Goal: Task Accomplishment & Management: Use online tool/utility

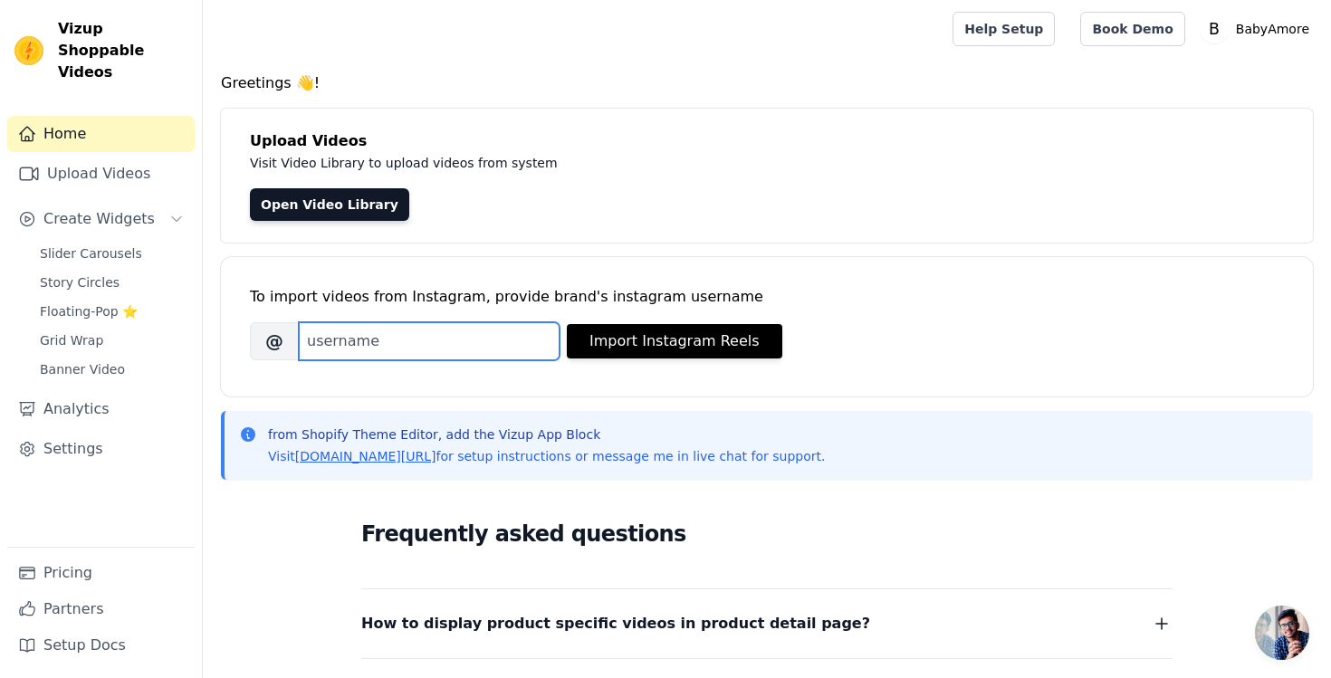
click at [408, 350] on input "Brand's Instagram Username" at bounding box center [429, 341] width 261 height 38
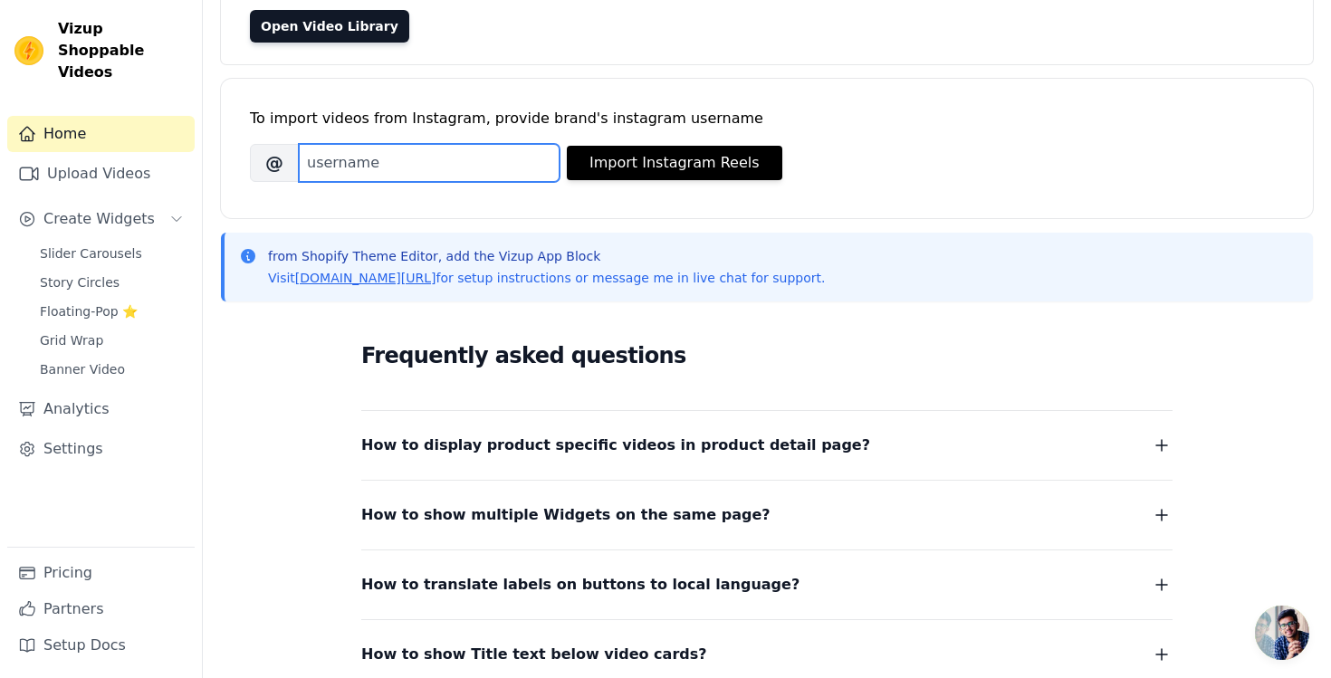
scroll to position [183, 0]
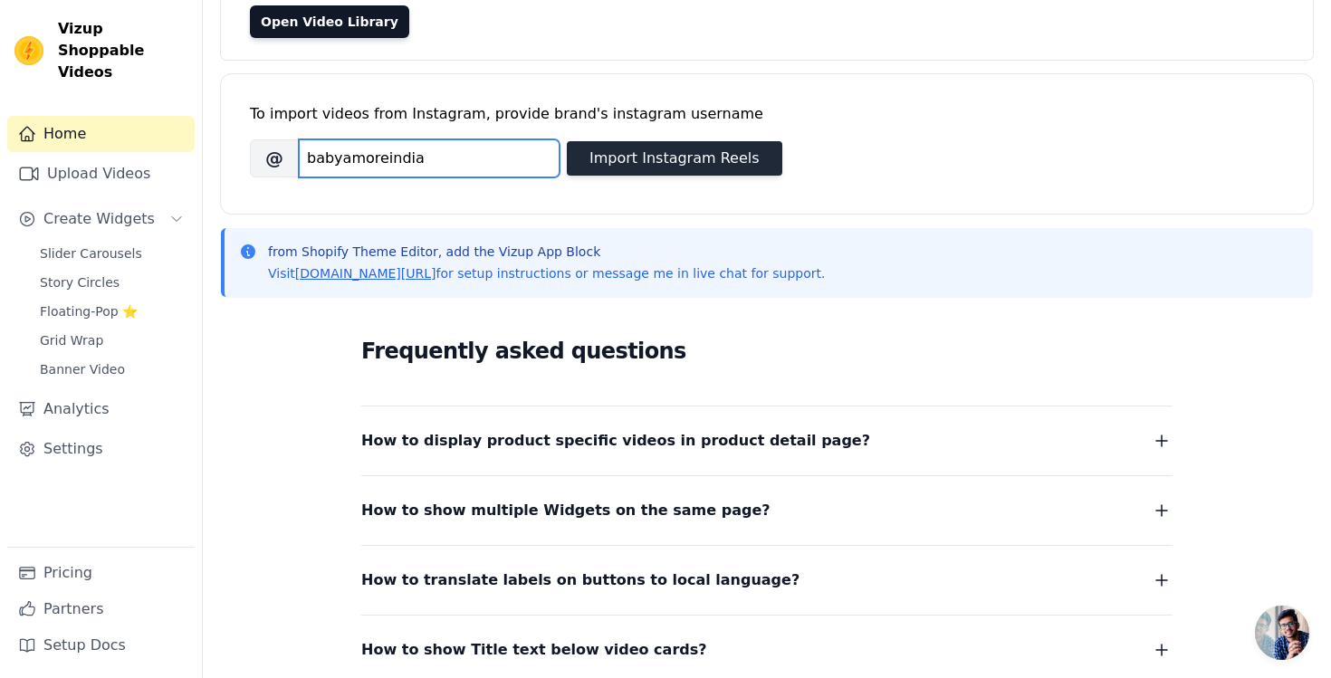
type input "babyamoreindia"
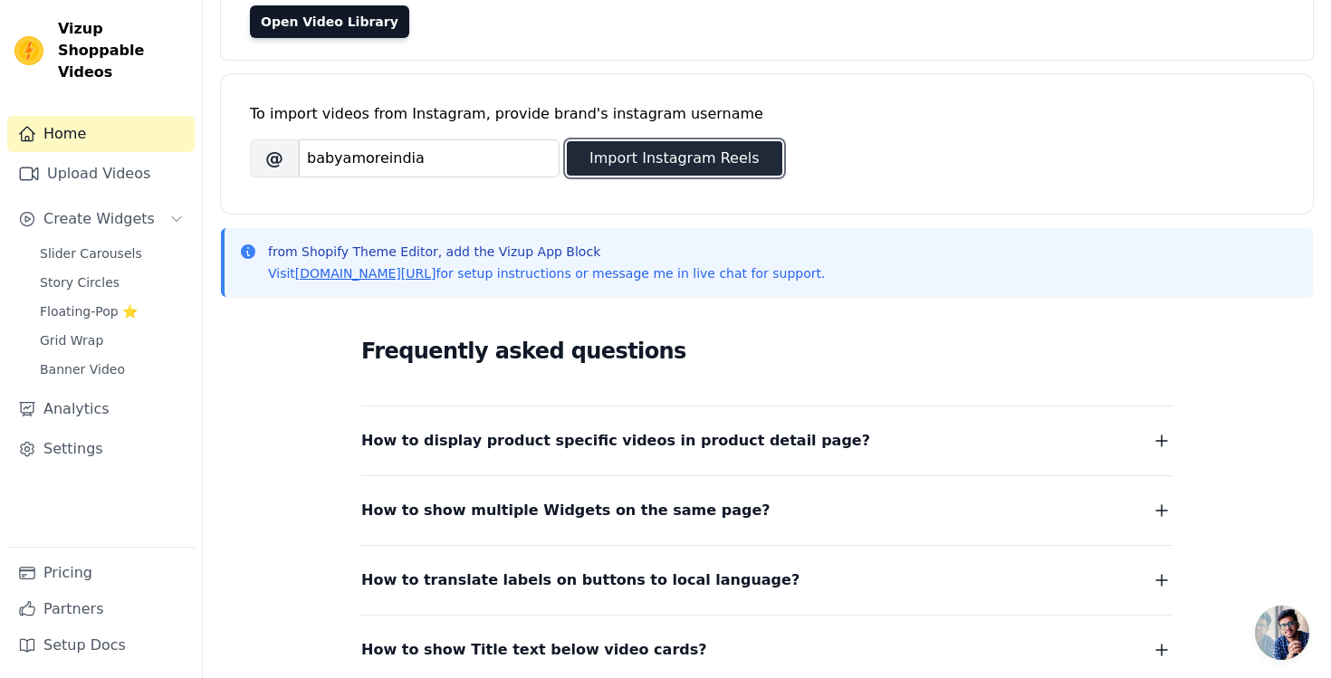
click at [655, 158] on button "Import Instagram Reels" at bounding box center [674, 158] width 215 height 34
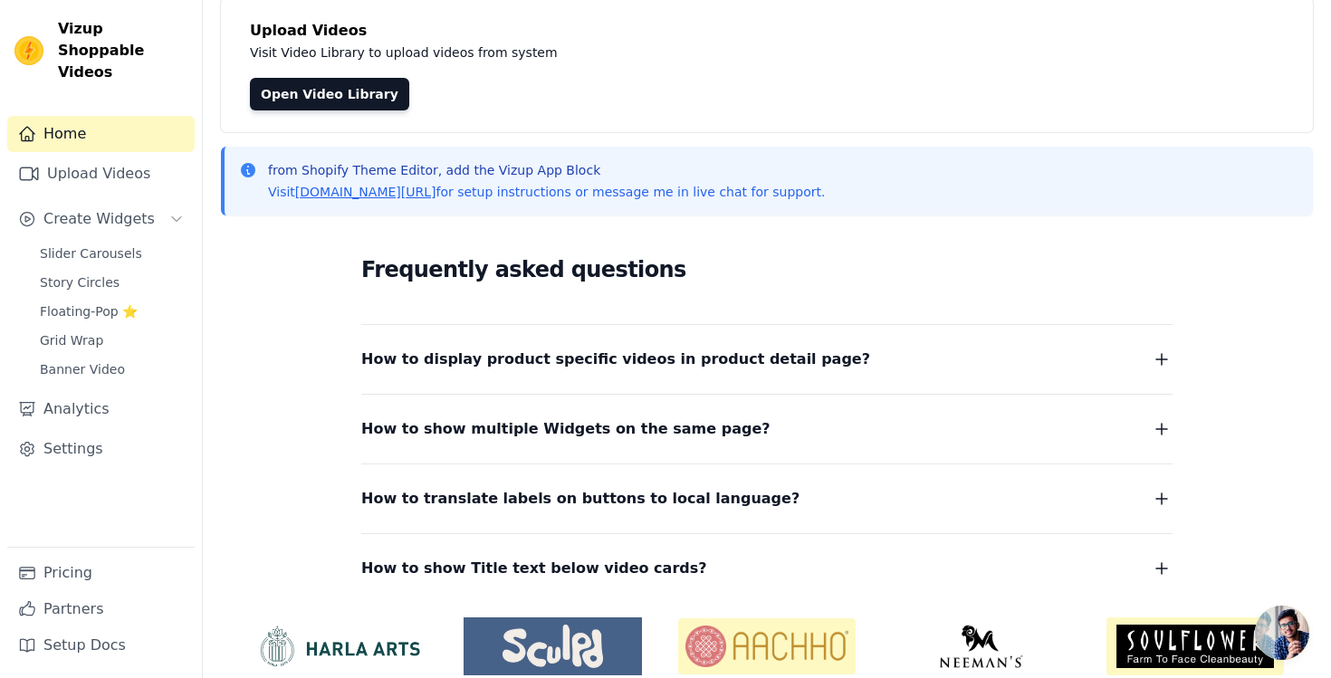
scroll to position [0, 0]
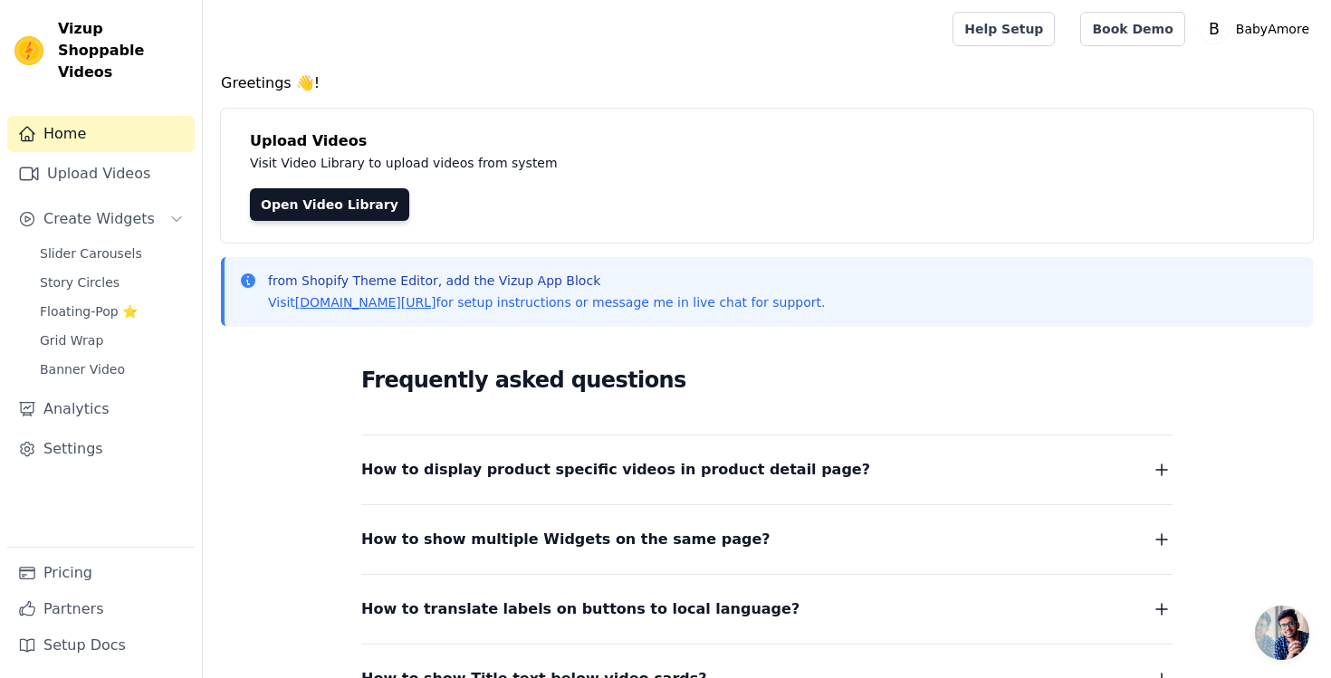
click at [85, 116] on link "Home" at bounding box center [100, 134] width 187 height 36
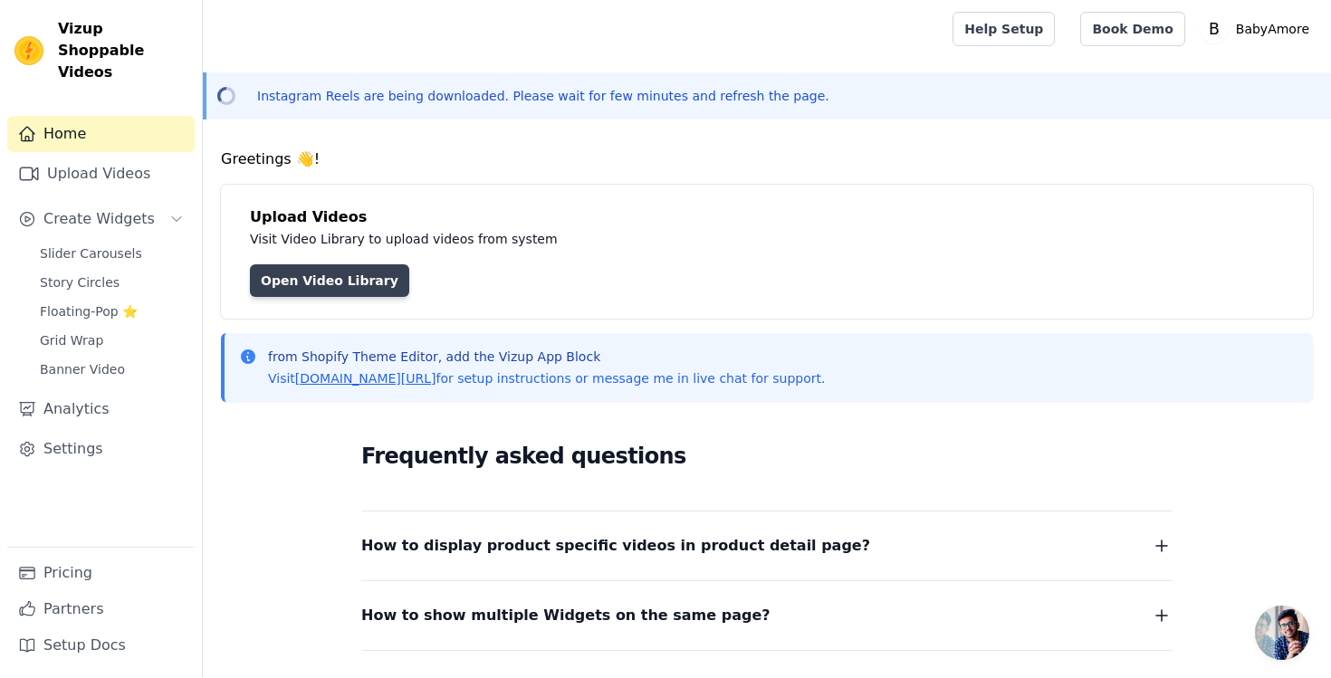
click at [345, 290] on link "Open Video Library" at bounding box center [329, 280] width 159 height 33
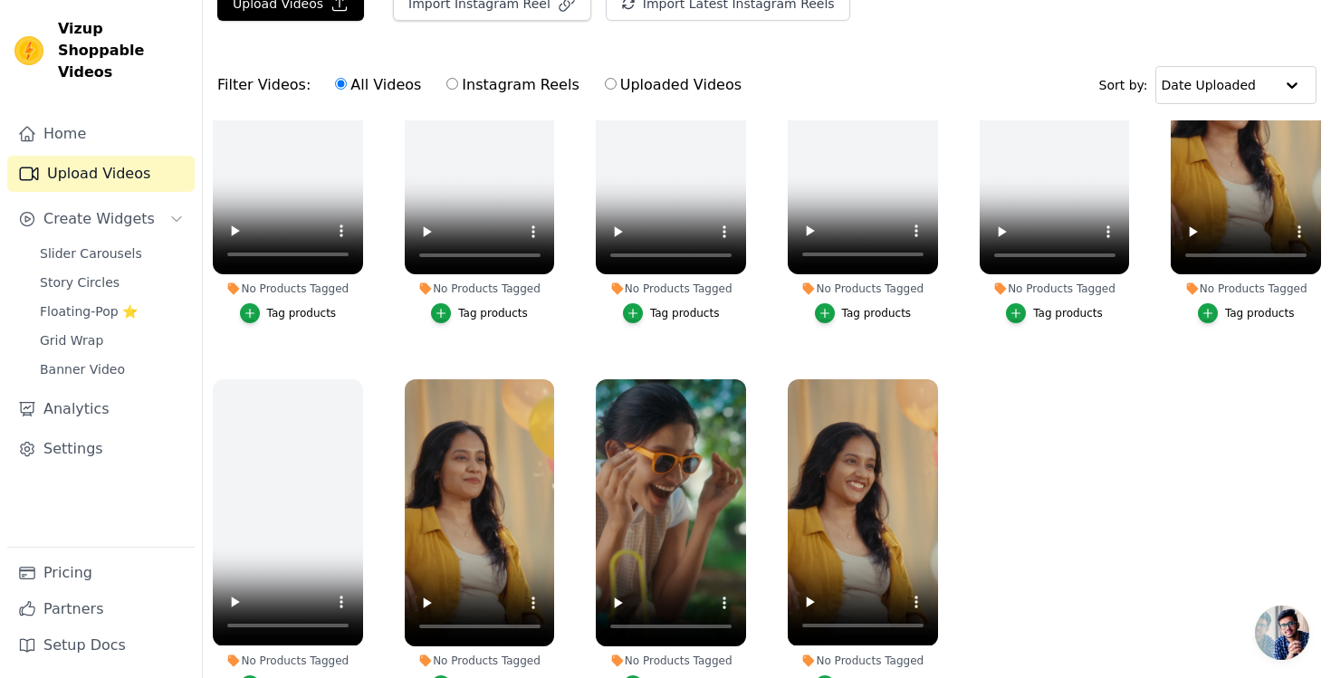
scroll to position [182, 0]
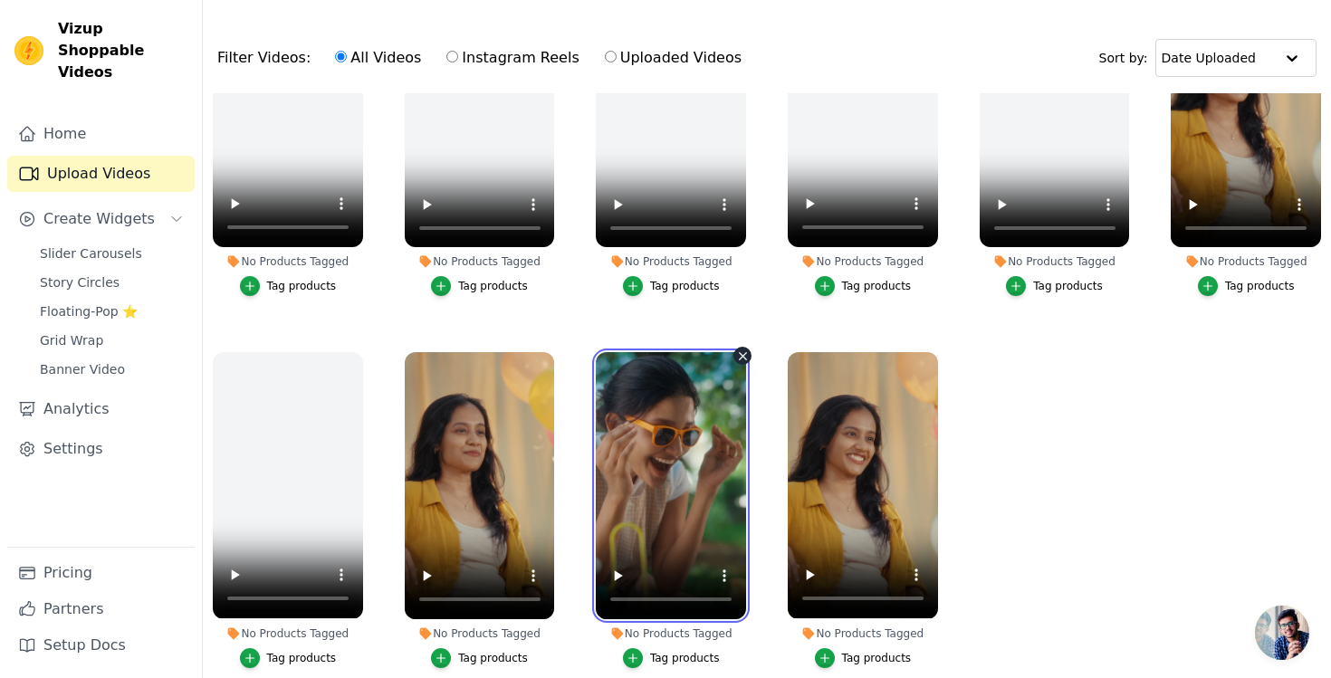
click at [671, 422] on video at bounding box center [671, 485] width 150 height 267
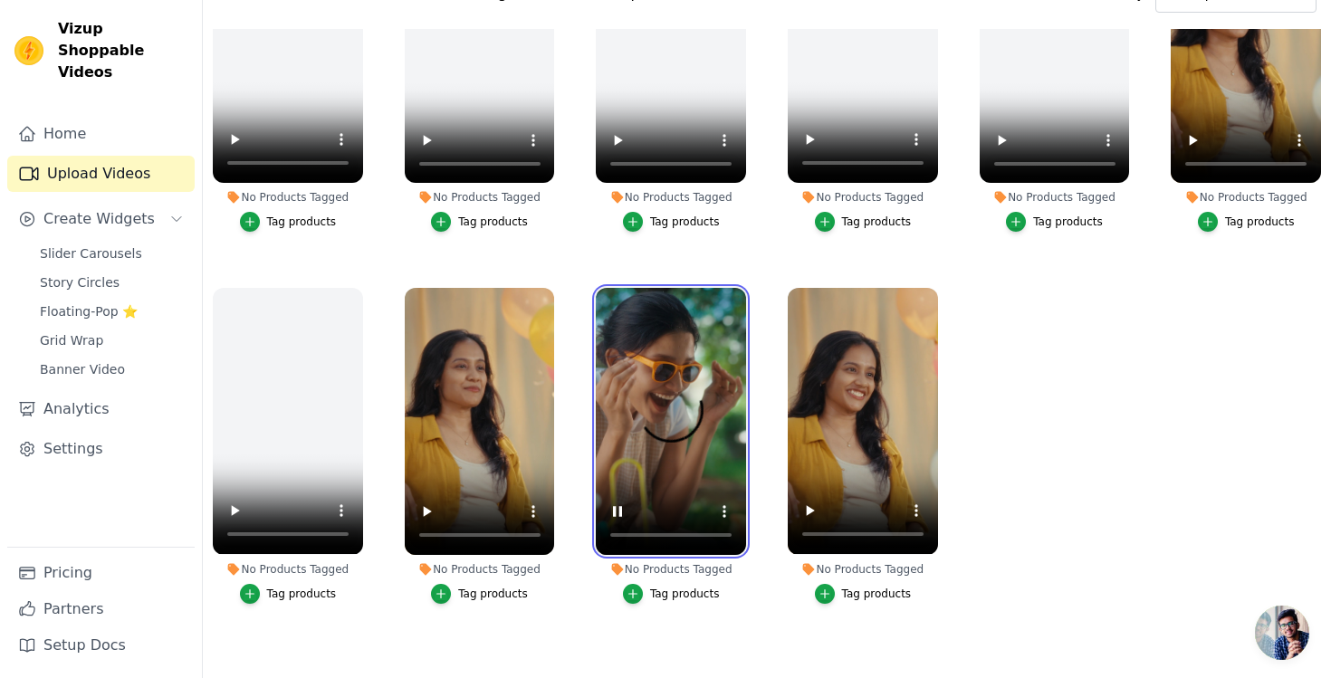
scroll to position [261, 0]
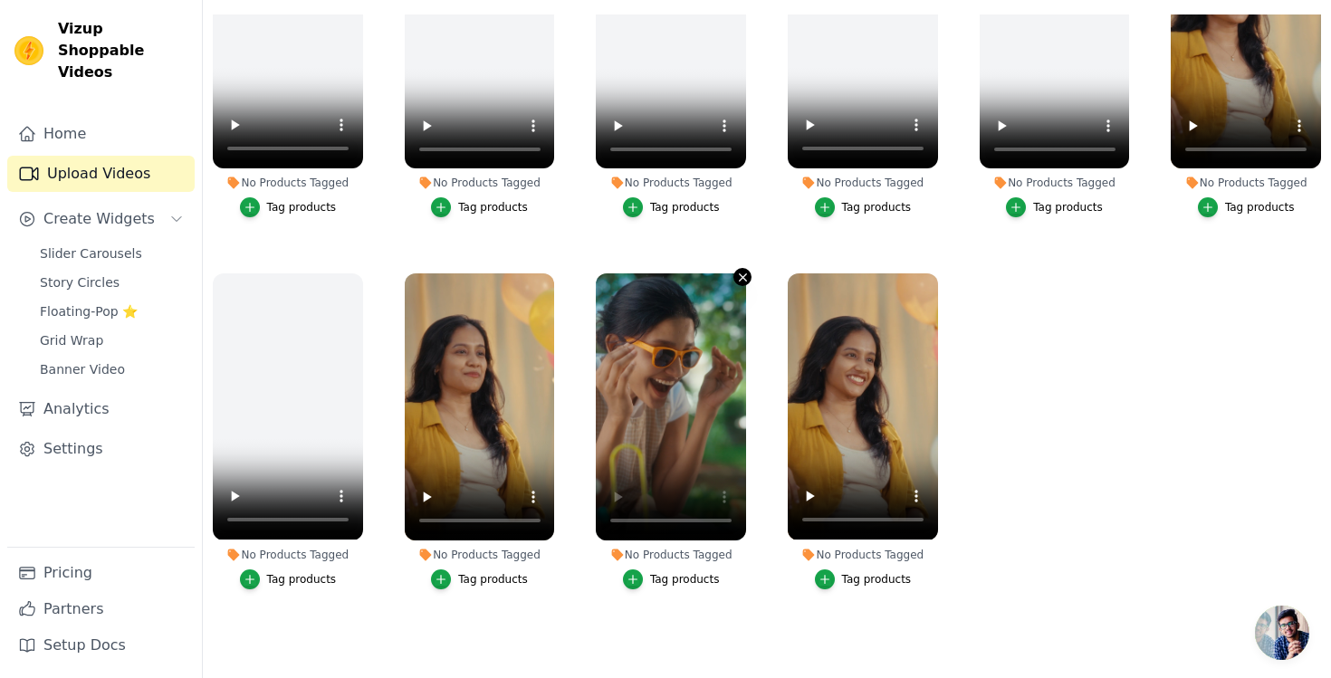
click at [740, 282] on icon "button" at bounding box center [743, 278] width 14 height 14
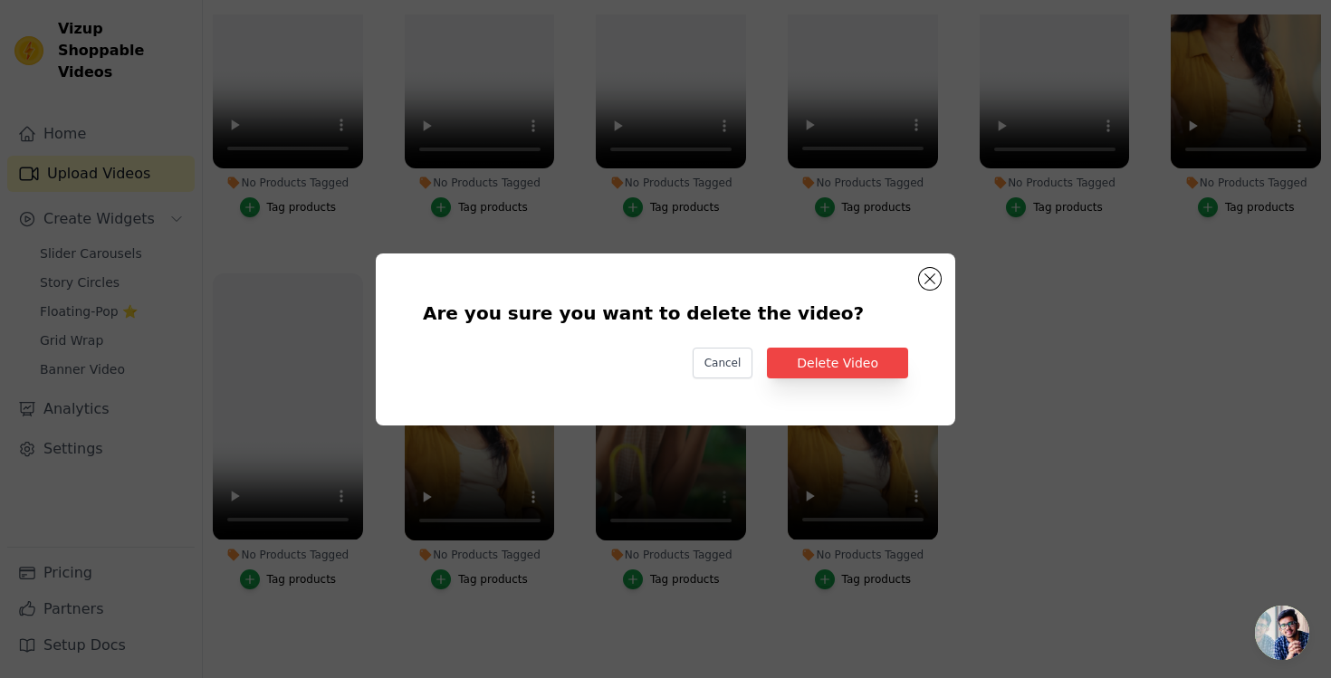
scroll to position [0, 0]
click at [932, 276] on button "Are you sure you want to delete the video? Cancel Delete Video No Products Tagg…" at bounding box center [930, 279] width 22 height 22
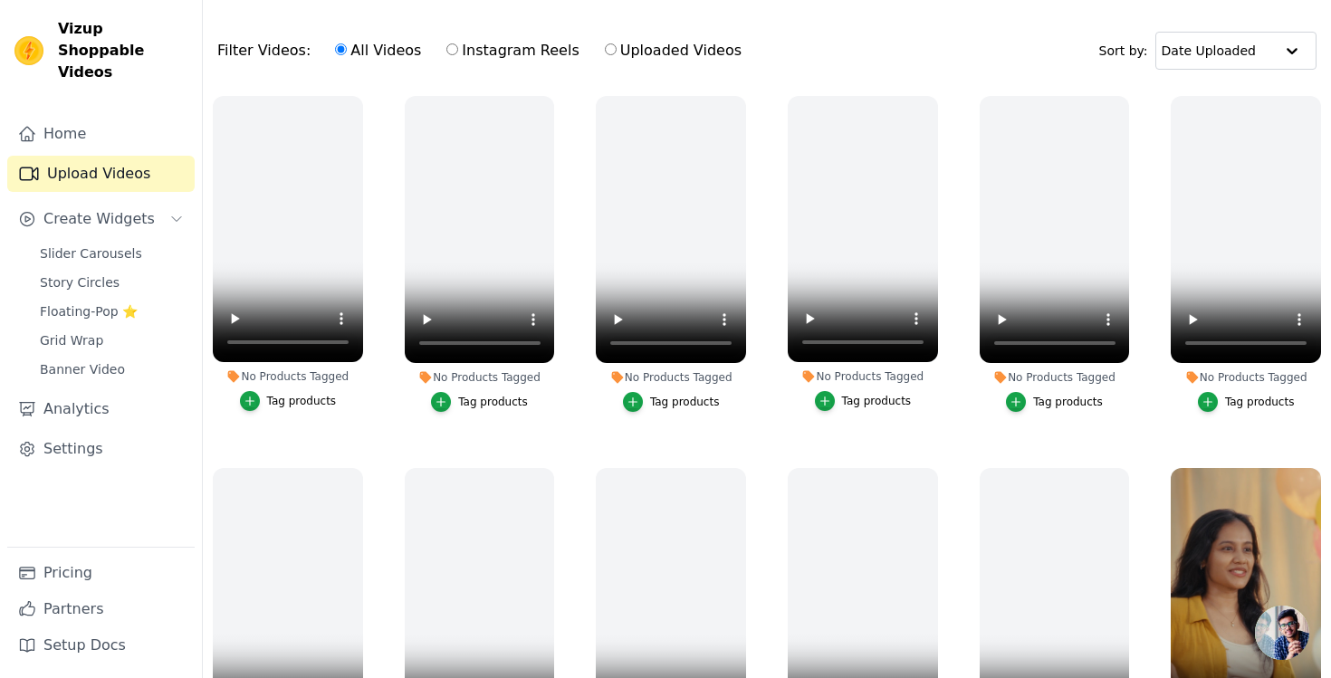
scroll to position [178, 0]
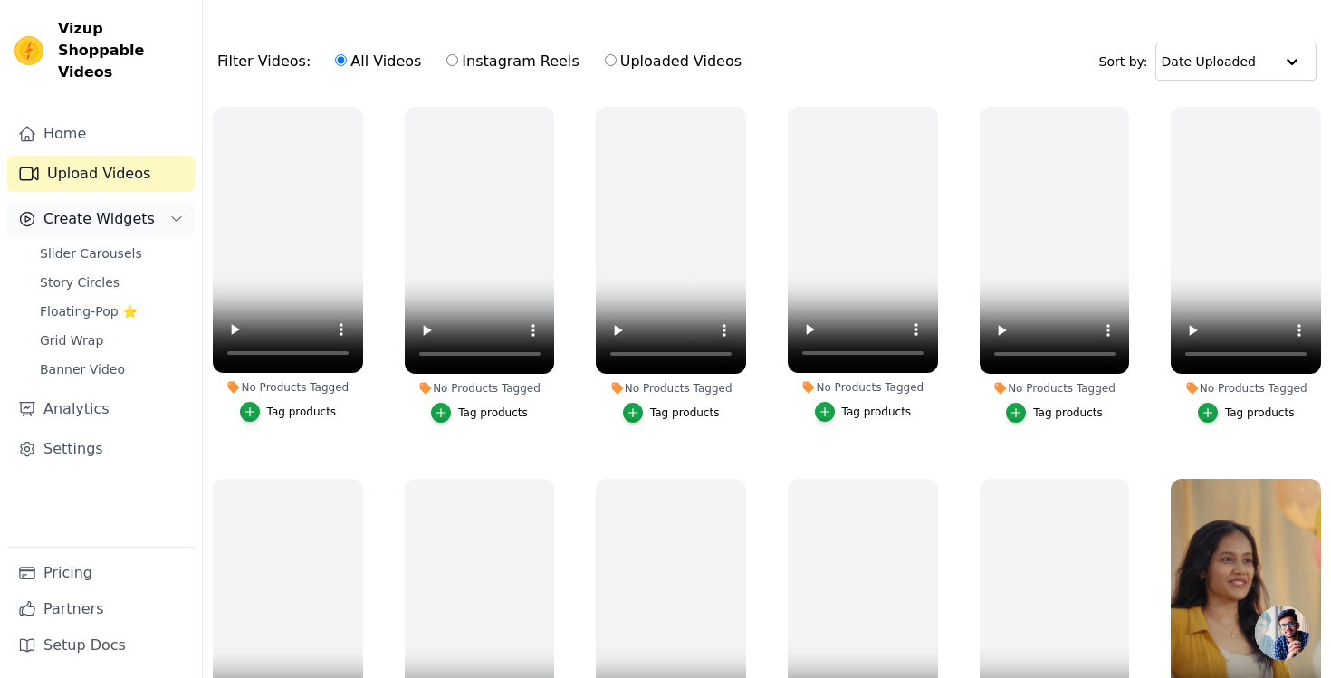
click at [81, 208] on span "Create Widgets" at bounding box center [98, 219] width 111 height 22
click at [97, 302] on span "Floating-Pop ⭐" at bounding box center [89, 311] width 98 height 18
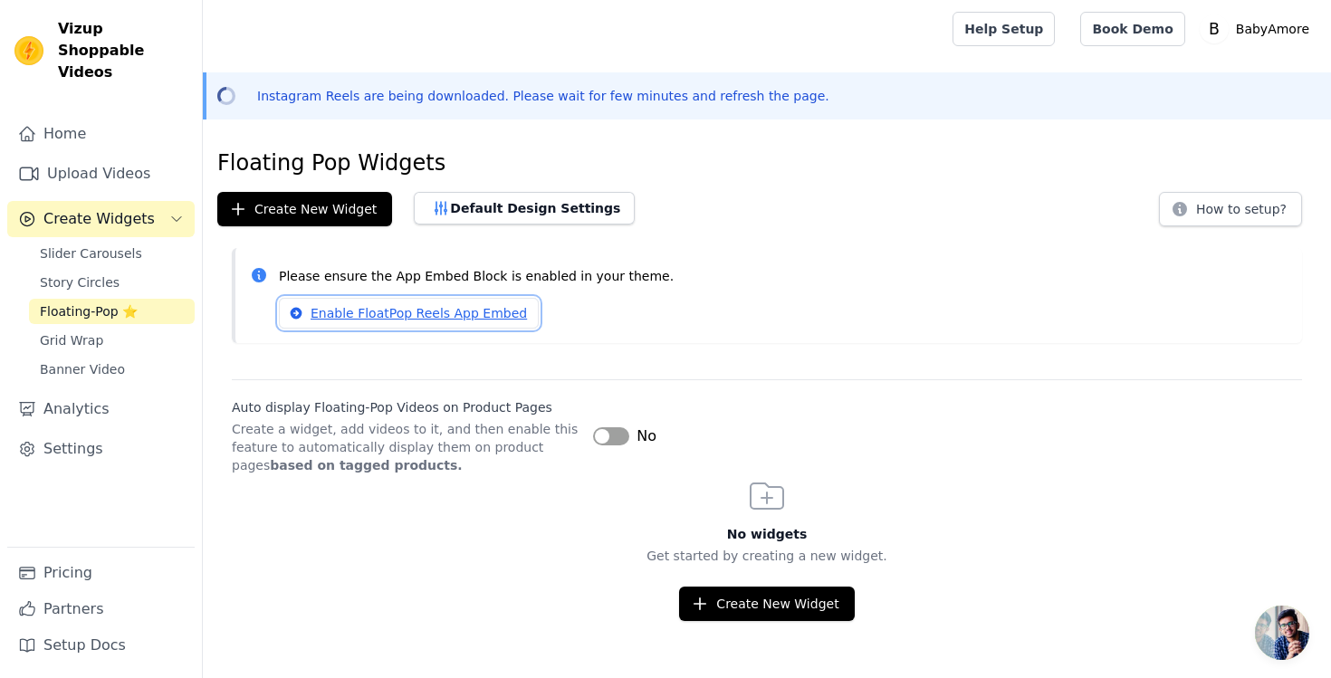
click at [469, 311] on link "Enable FloatPop Reels App Embed" at bounding box center [409, 313] width 260 height 31
click at [779, 594] on button "Create New Widget" at bounding box center [766, 604] width 175 height 34
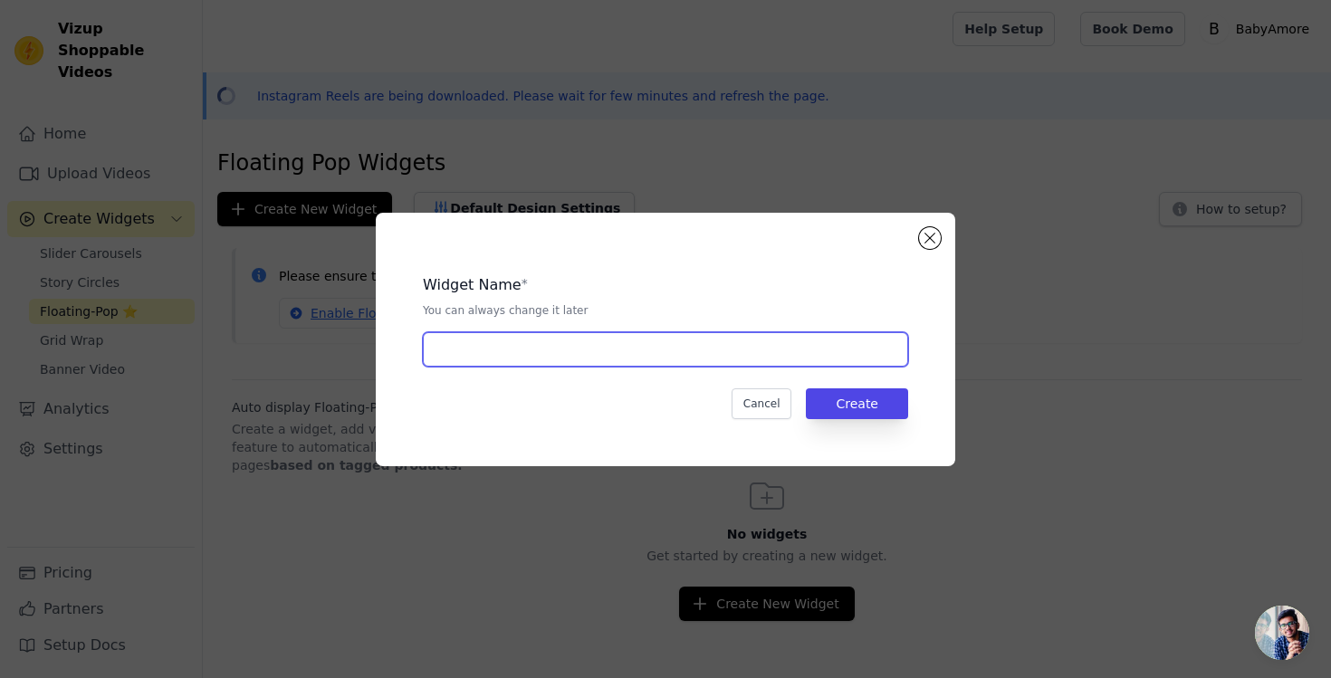
click at [628, 346] on input "text" at bounding box center [665, 349] width 485 height 34
type input "Homepage"
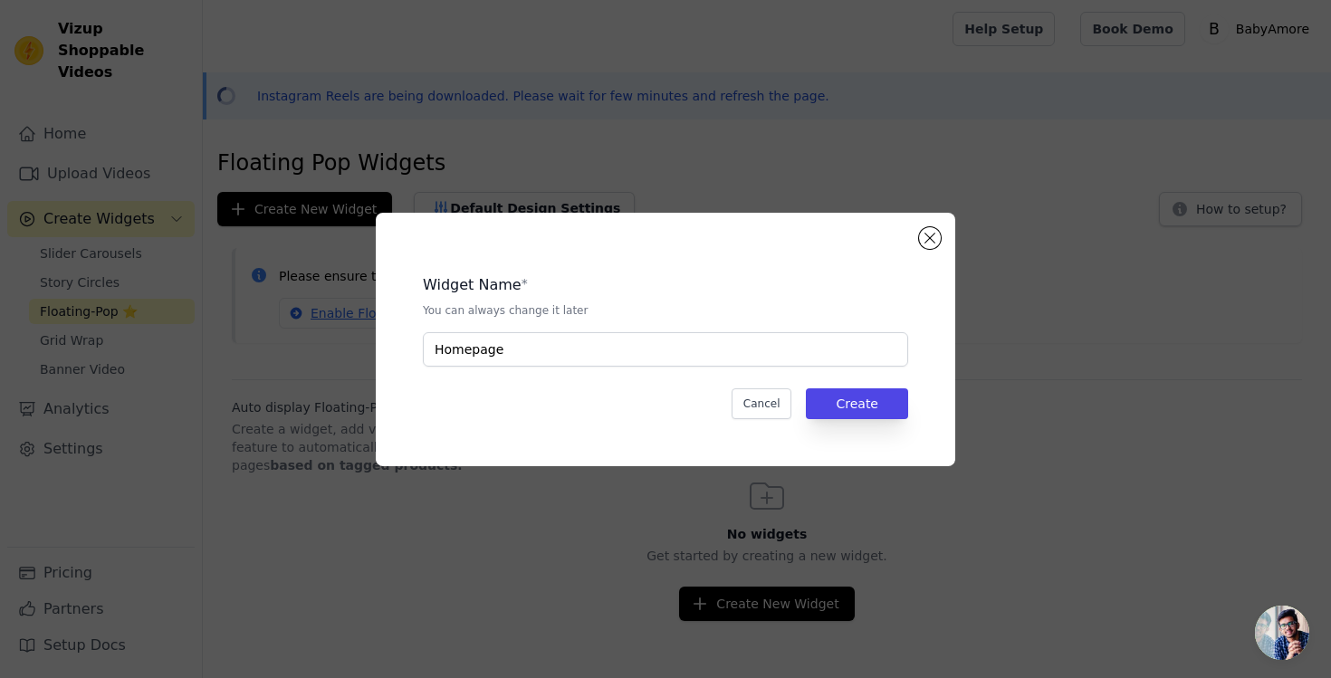
click at [909, 422] on div "Widget Name * You can always change it later Homepage Cancel Create" at bounding box center [666, 340] width 522 height 196
click at [878, 402] on button "Create" at bounding box center [857, 403] width 102 height 31
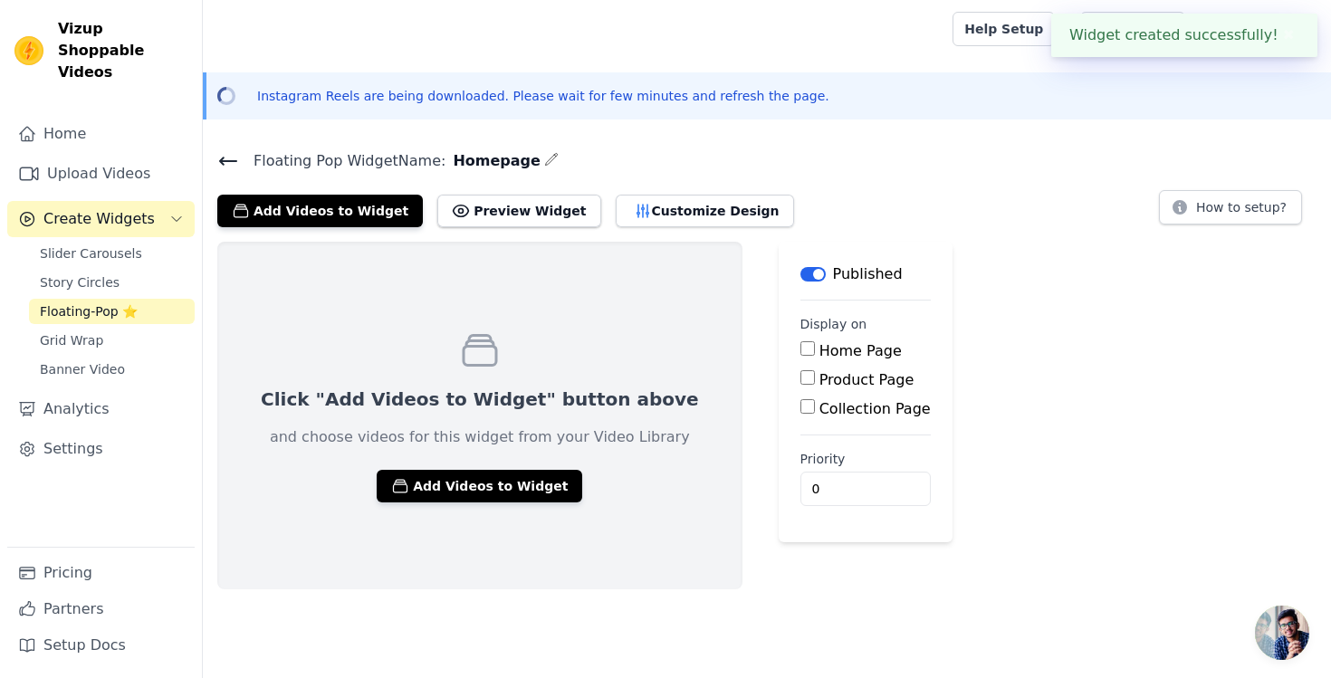
click at [800, 349] on div "Home Page" at bounding box center [865, 351] width 130 height 22
click at [800, 359] on div "Home Page" at bounding box center [865, 351] width 130 height 22
click at [800, 349] on input "Home Page" at bounding box center [807, 348] width 14 height 14
checkbox input "true"
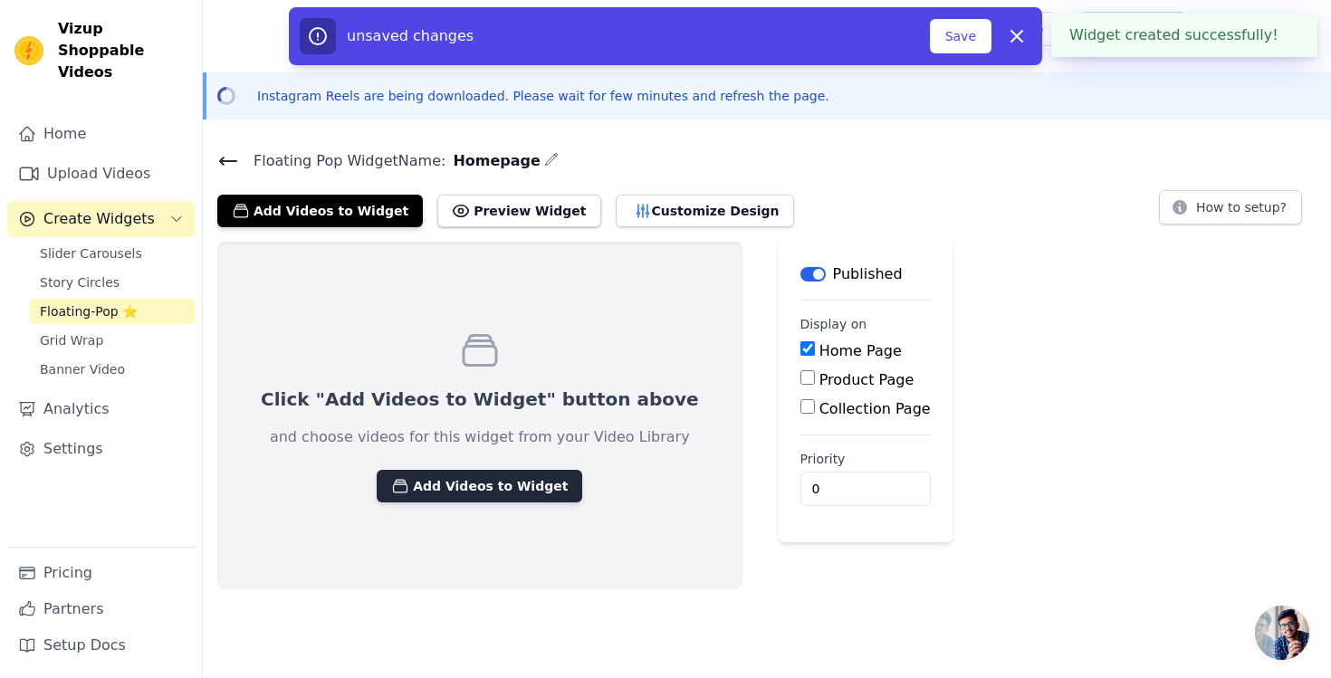
click at [487, 486] on button "Add Videos to Widget" at bounding box center [480, 486] width 206 height 33
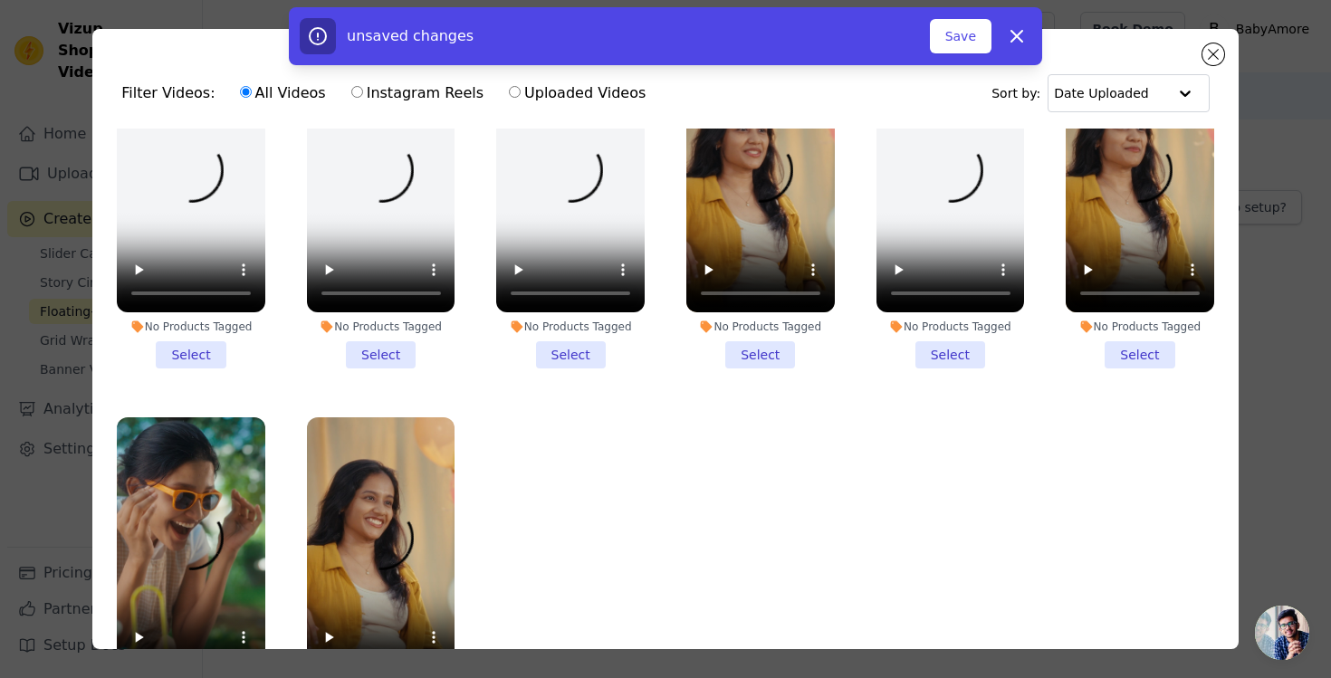
scroll to position [853, 0]
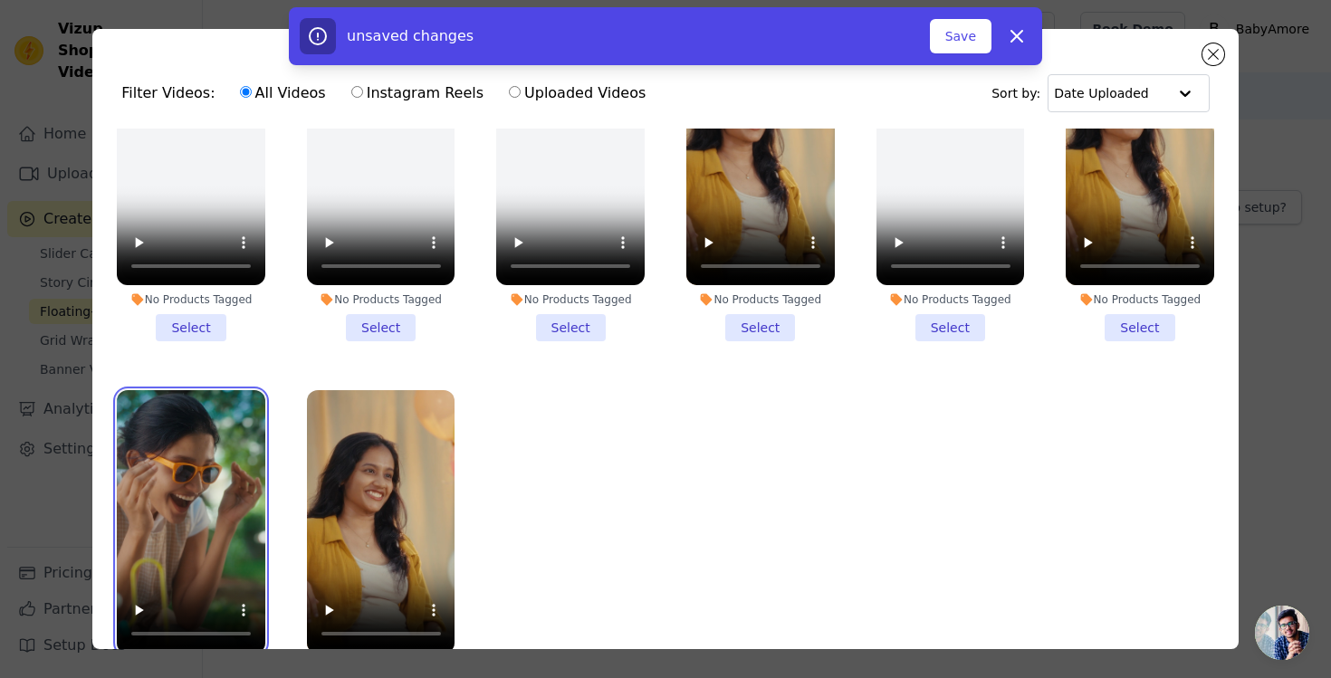
click at [231, 462] on video at bounding box center [191, 521] width 148 height 263
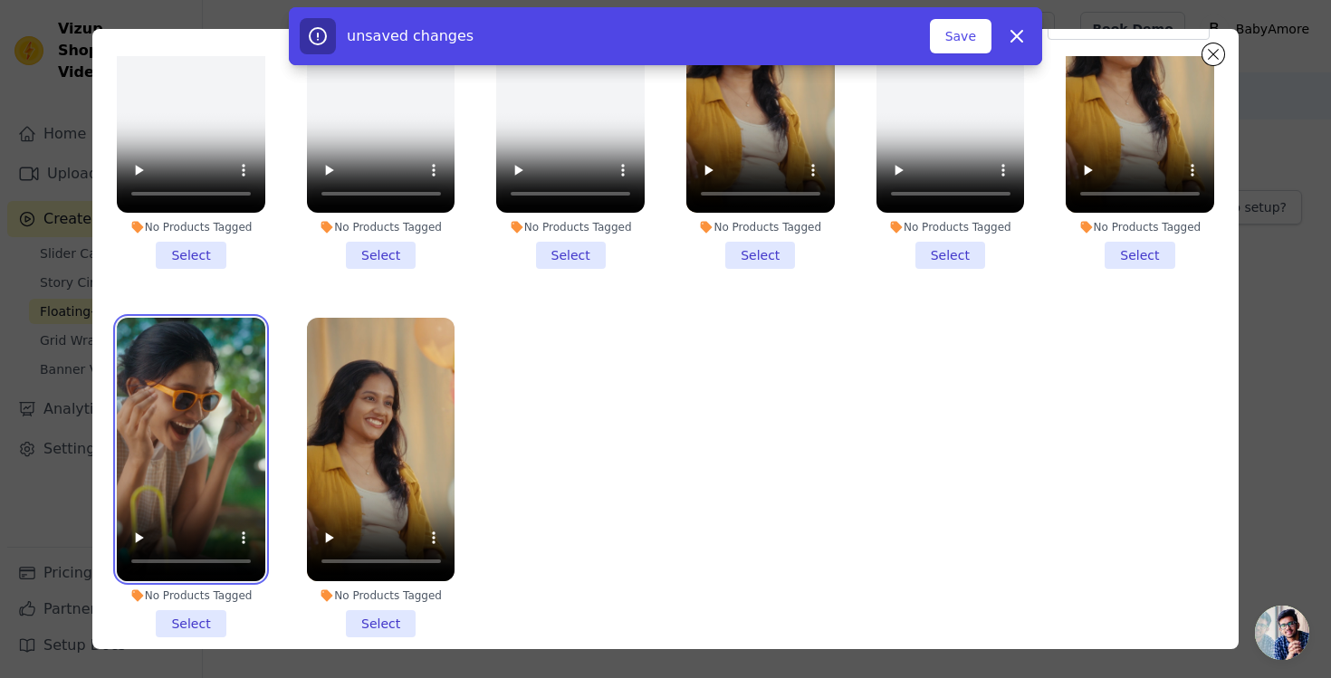
scroll to position [158, 0]
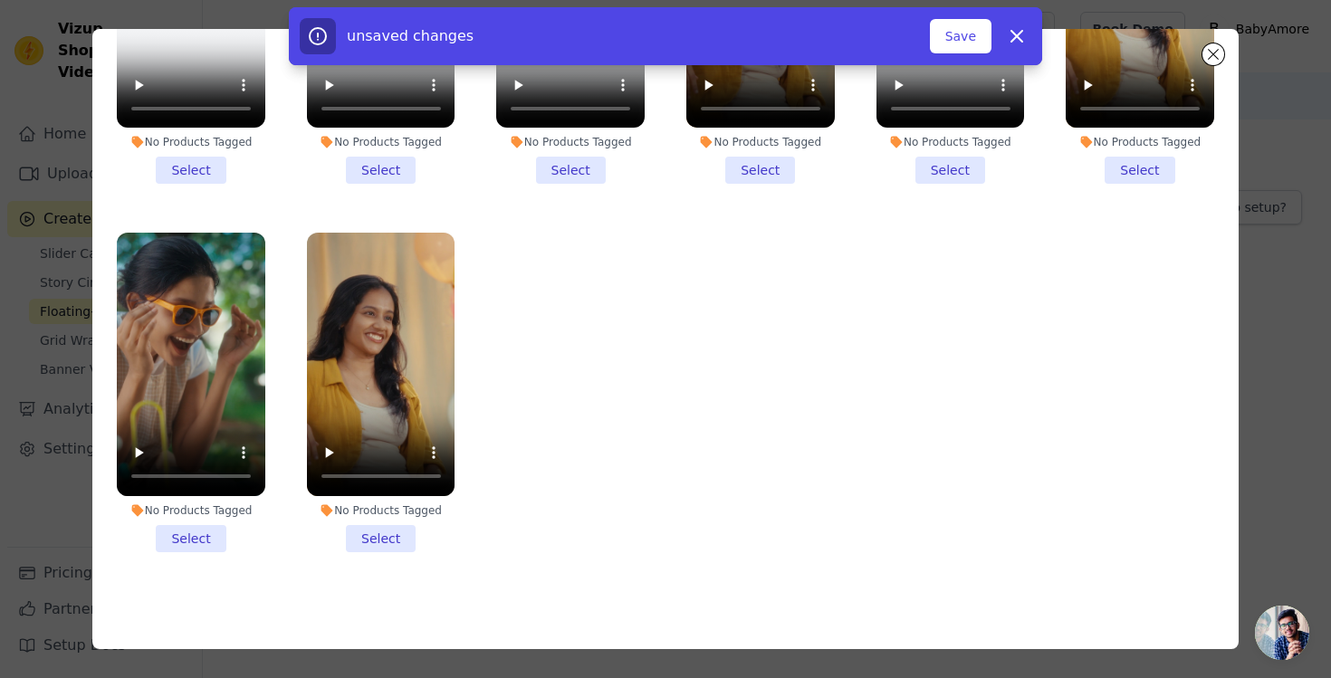
click at [179, 536] on li "No Products Tagged Select" at bounding box center [191, 393] width 148 height 320
click at [0, 0] on input "No Products Tagged Select" at bounding box center [0, 0] width 0 height 0
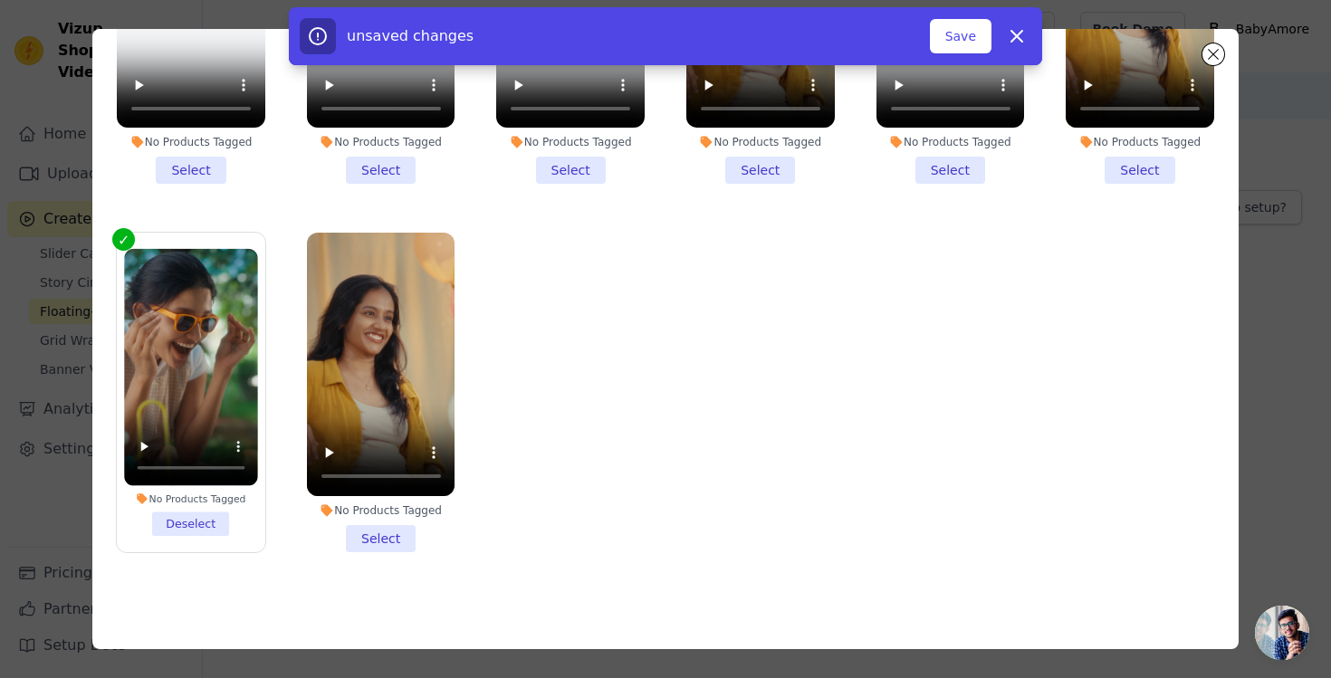
scroll to position [737, 0]
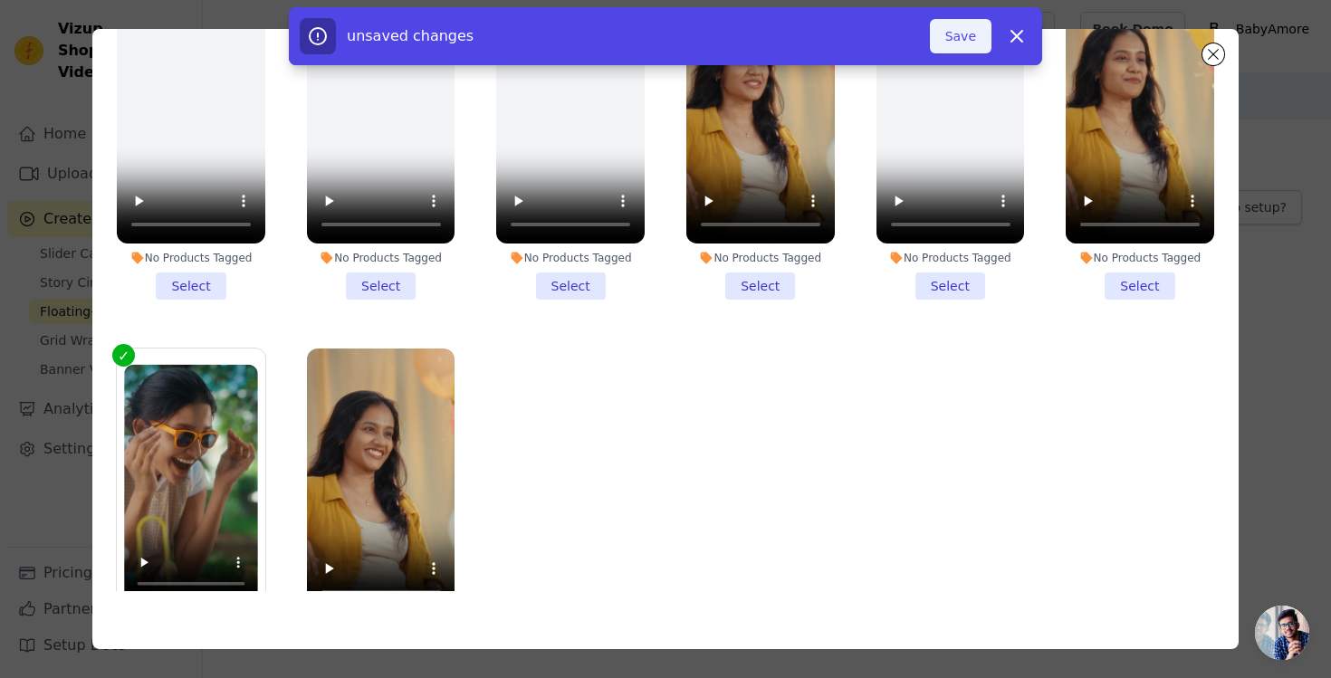
click at [961, 39] on button "Save" at bounding box center [961, 36] width 62 height 34
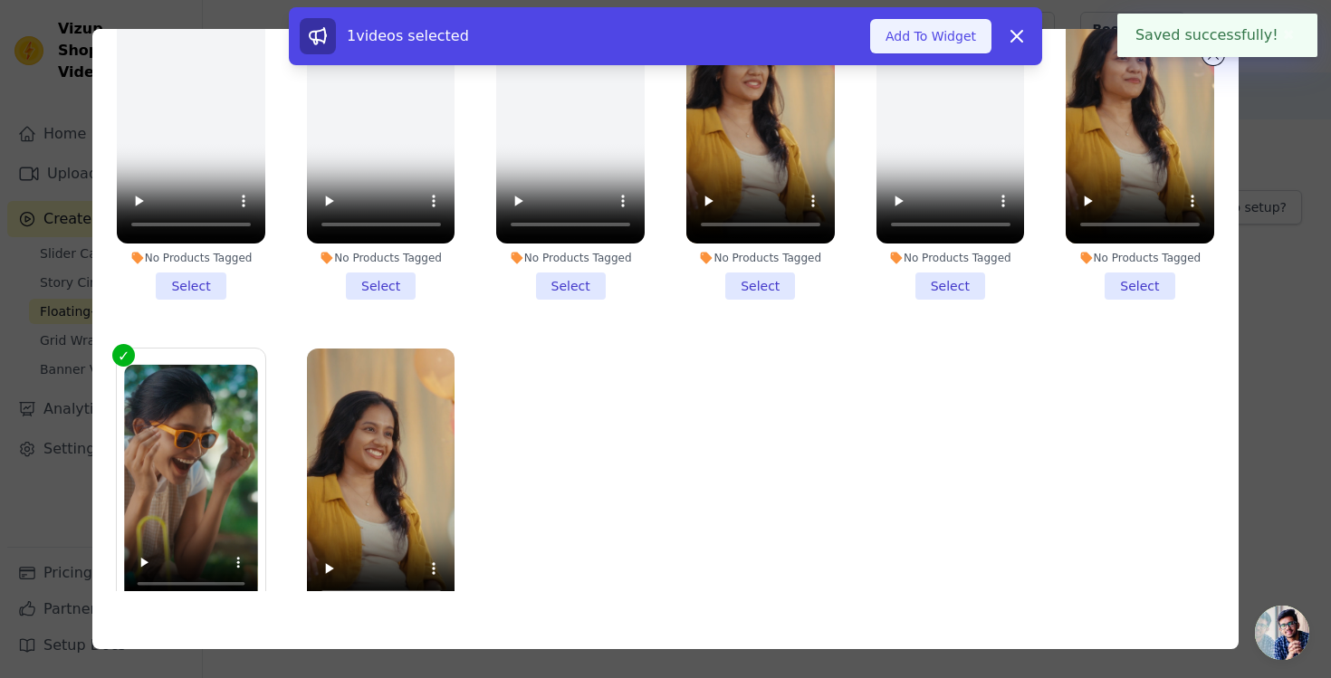
click at [954, 37] on button "Add To Widget" at bounding box center [930, 36] width 121 height 34
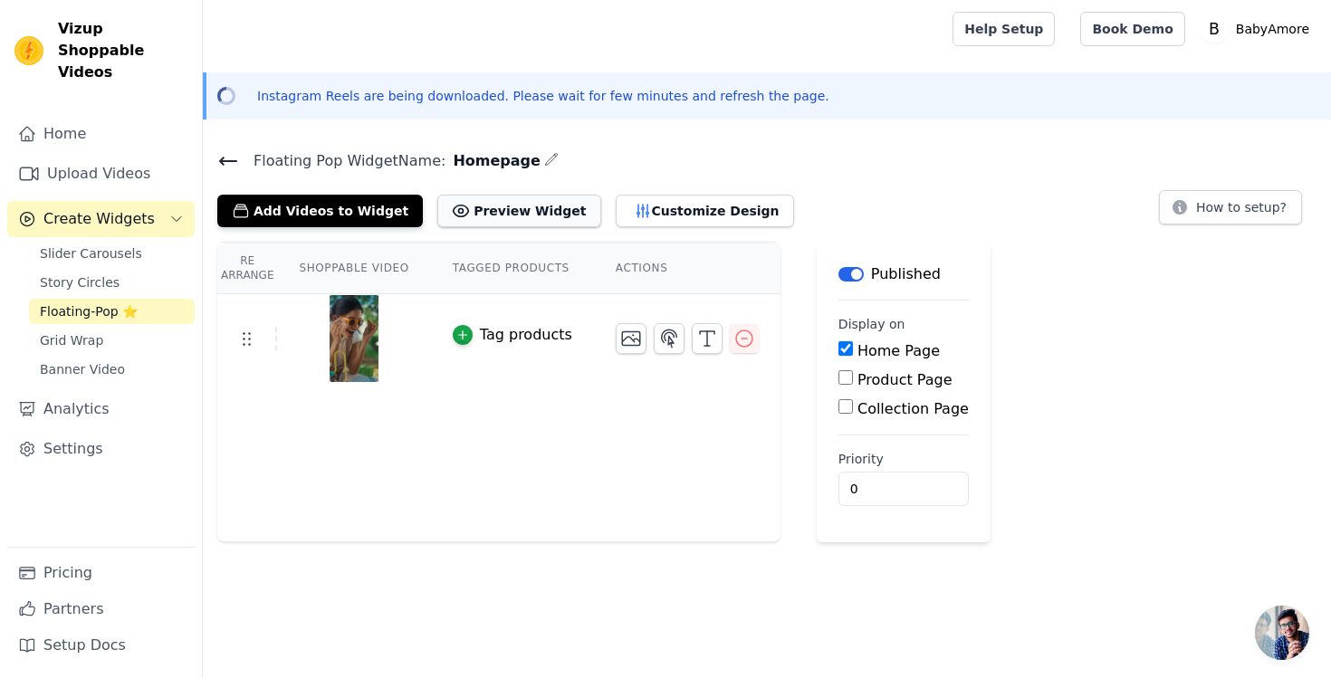
click at [525, 216] on button "Preview Widget" at bounding box center [518, 211] width 163 height 33
click at [355, 331] on img at bounding box center [354, 338] width 51 height 87
click at [736, 336] on icon "button" at bounding box center [744, 339] width 22 height 22
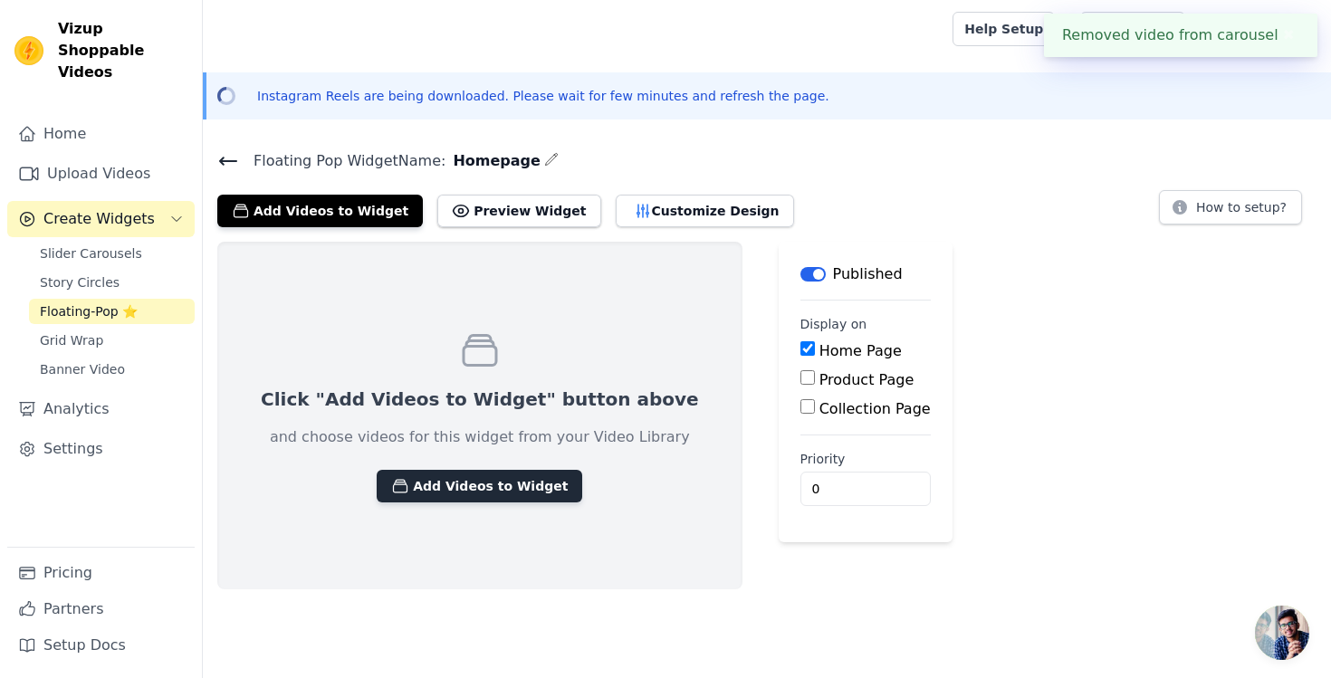
click at [485, 483] on button "Add Videos to Widget" at bounding box center [480, 486] width 206 height 33
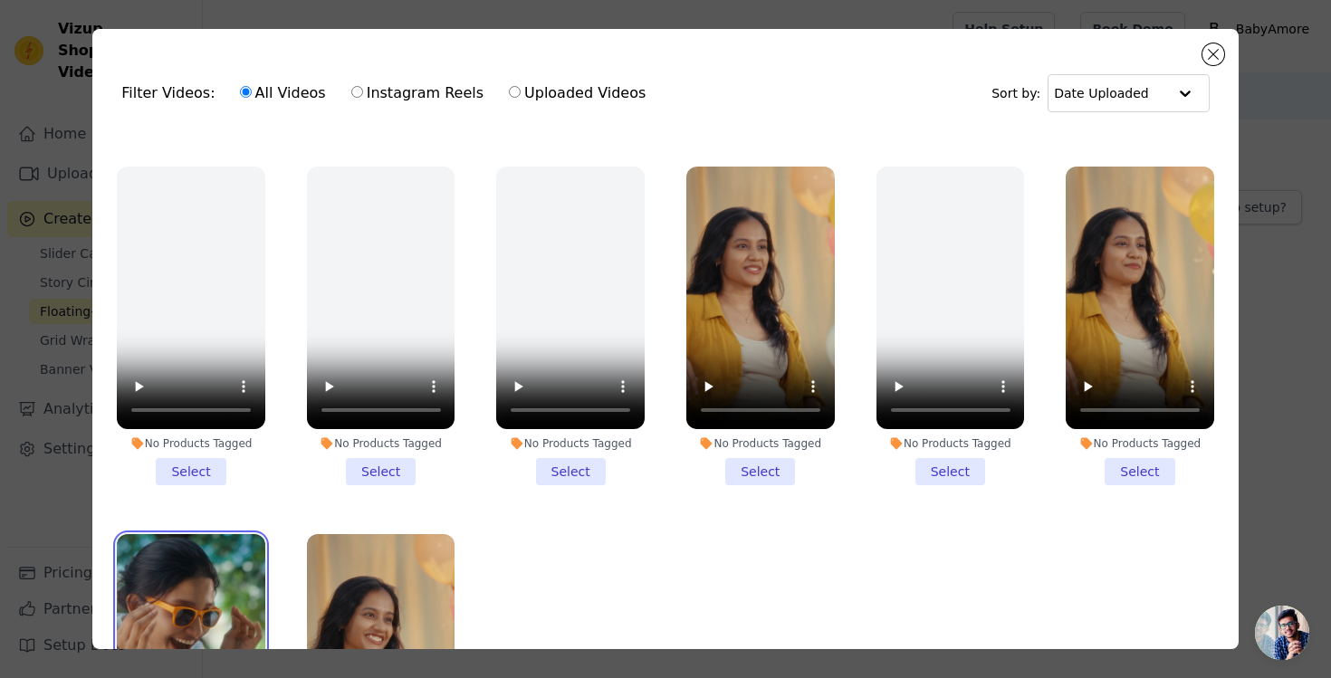
scroll to position [718, 0]
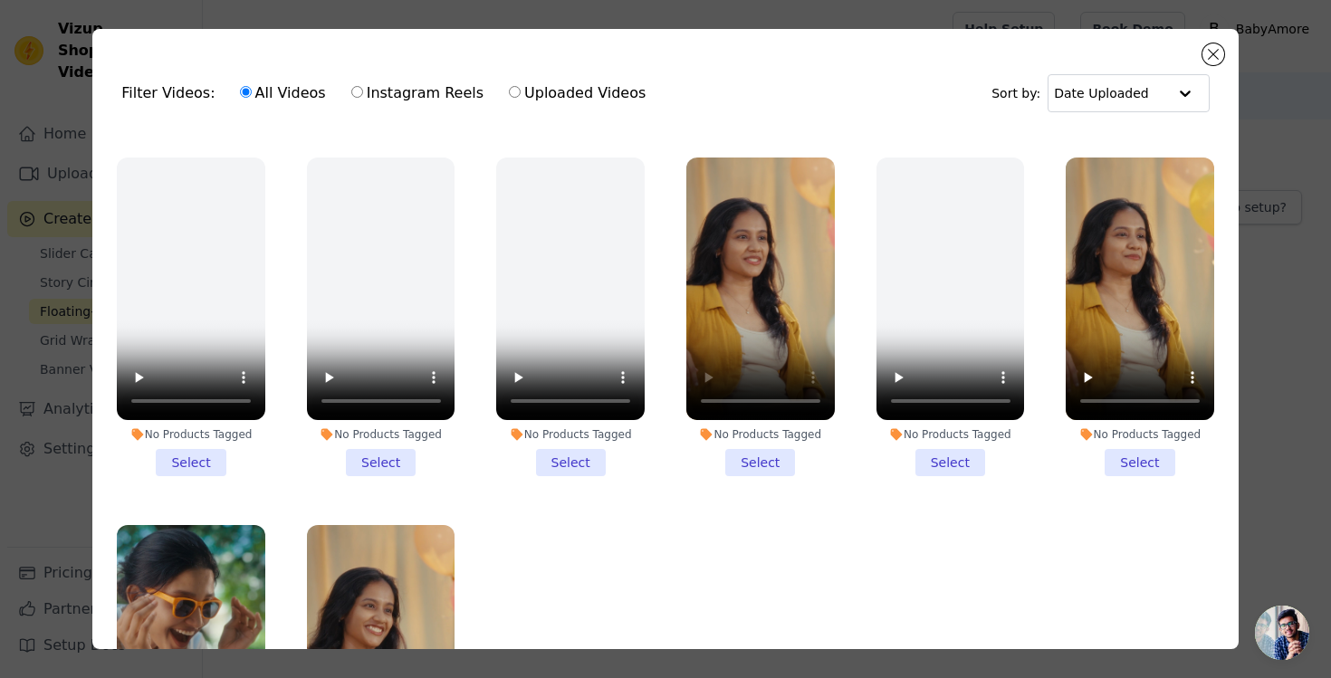
click at [747, 461] on li "No Products Tagged Select" at bounding box center [760, 318] width 148 height 320
click at [0, 0] on input "No Products Tagged Select" at bounding box center [0, 0] width 0 height 0
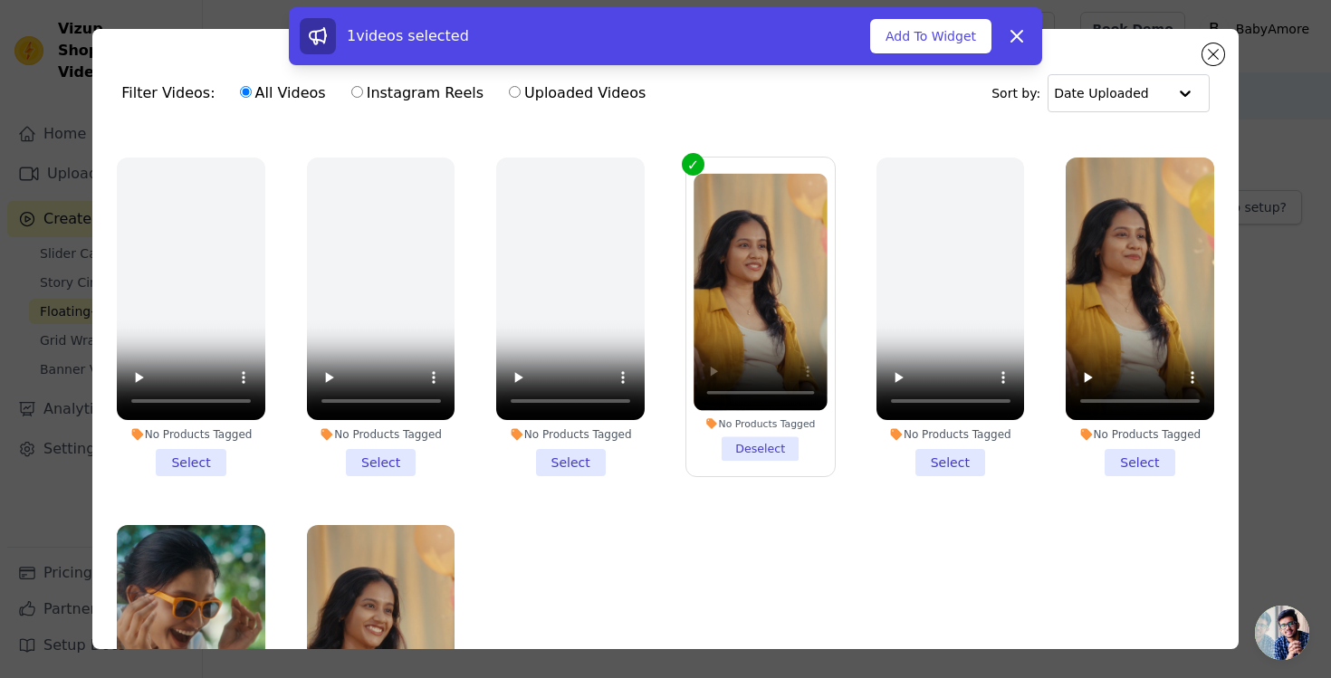
click at [1114, 459] on li "No Products Tagged Select" at bounding box center [1140, 318] width 148 height 320
click at [0, 0] on input "No Products Tagged Select" at bounding box center [0, 0] width 0 height 0
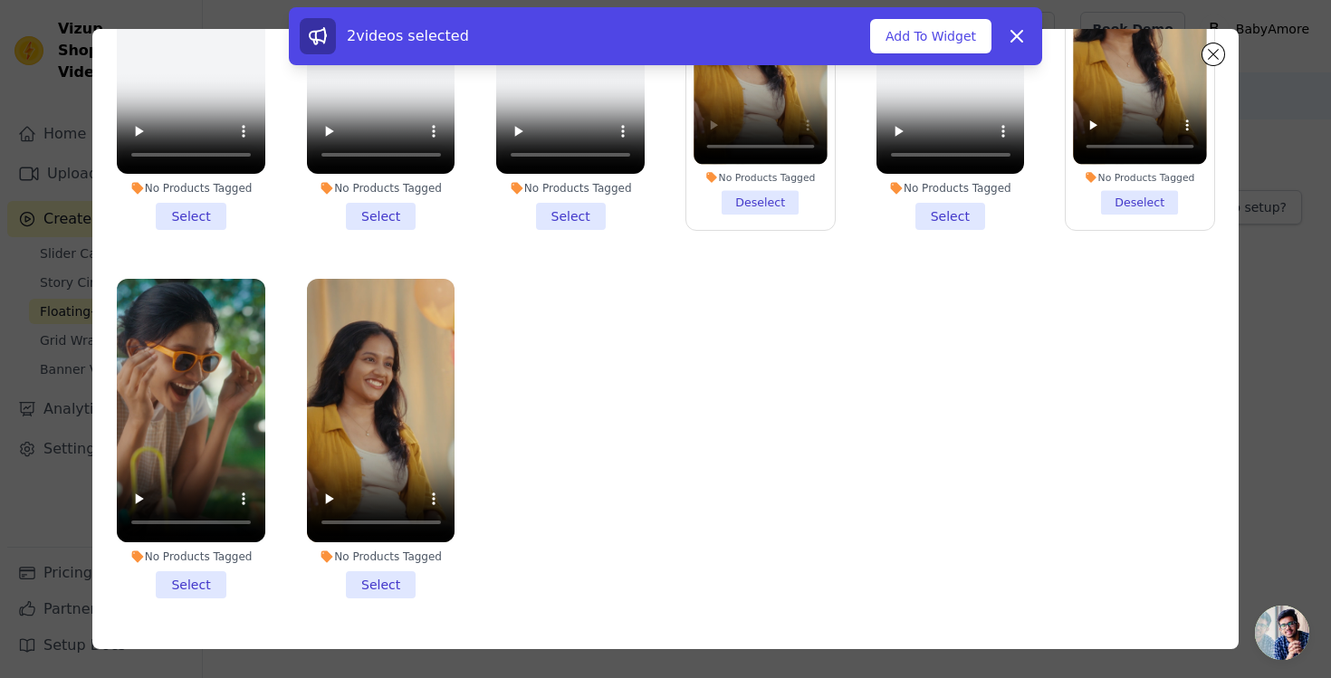
scroll to position [158, 0]
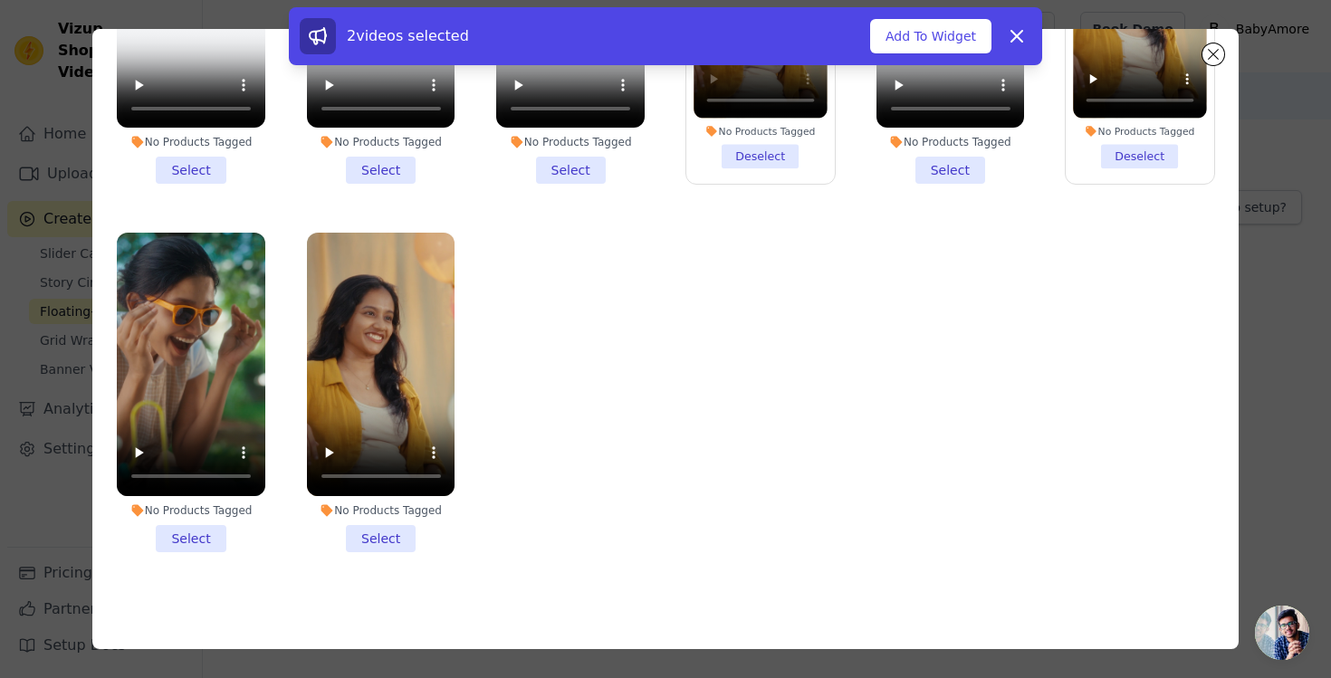
click at [397, 546] on li "No Products Tagged Select" at bounding box center [381, 393] width 148 height 320
click at [0, 0] on input "No Products Tagged Select" at bounding box center [0, 0] width 0 height 0
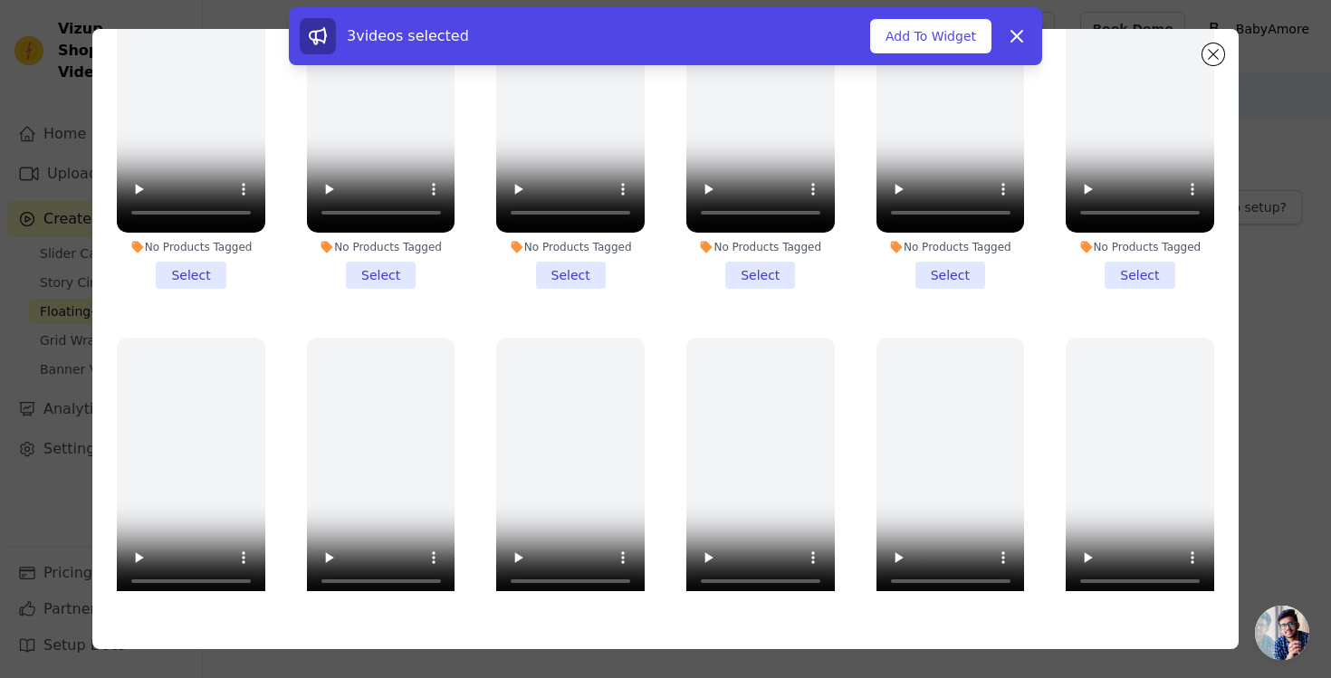
scroll to position [0, 0]
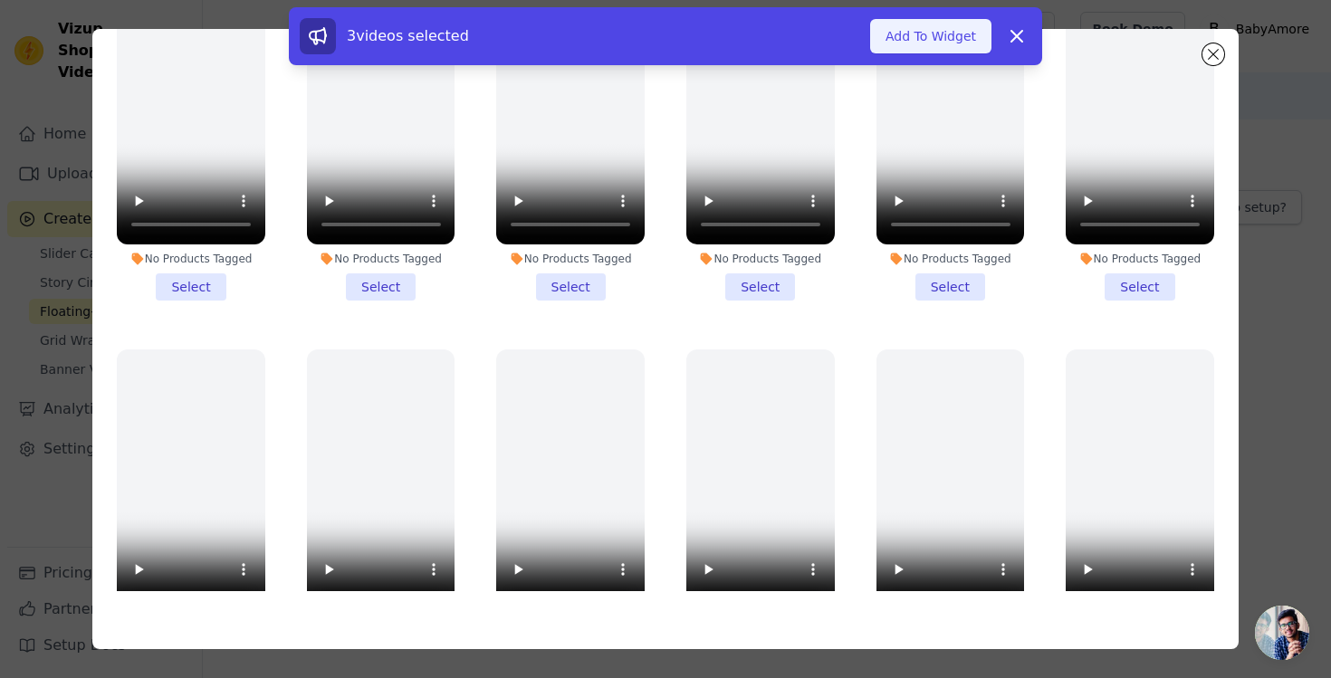
click at [918, 24] on button "Add To Widget" at bounding box center [930, 36] width 121 height 34
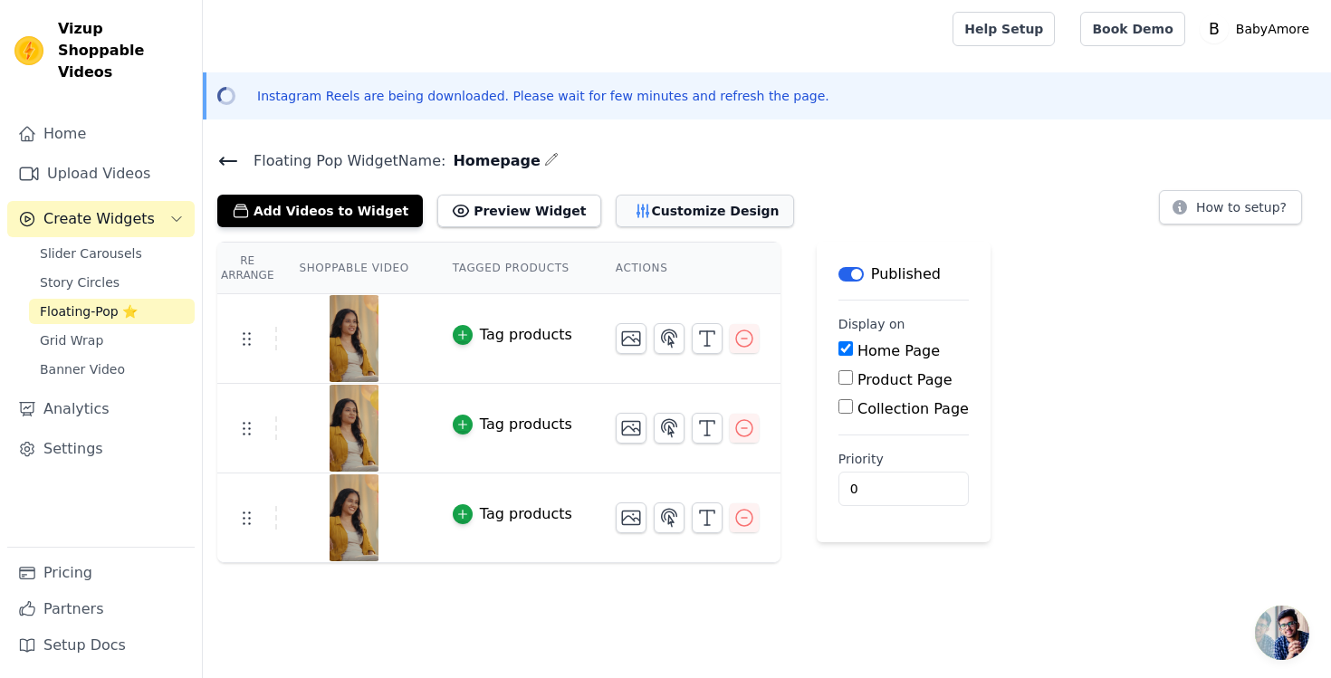
click at [678, 215] on button "Customize Design" at bounding box center [705, 211] width 178 height 33
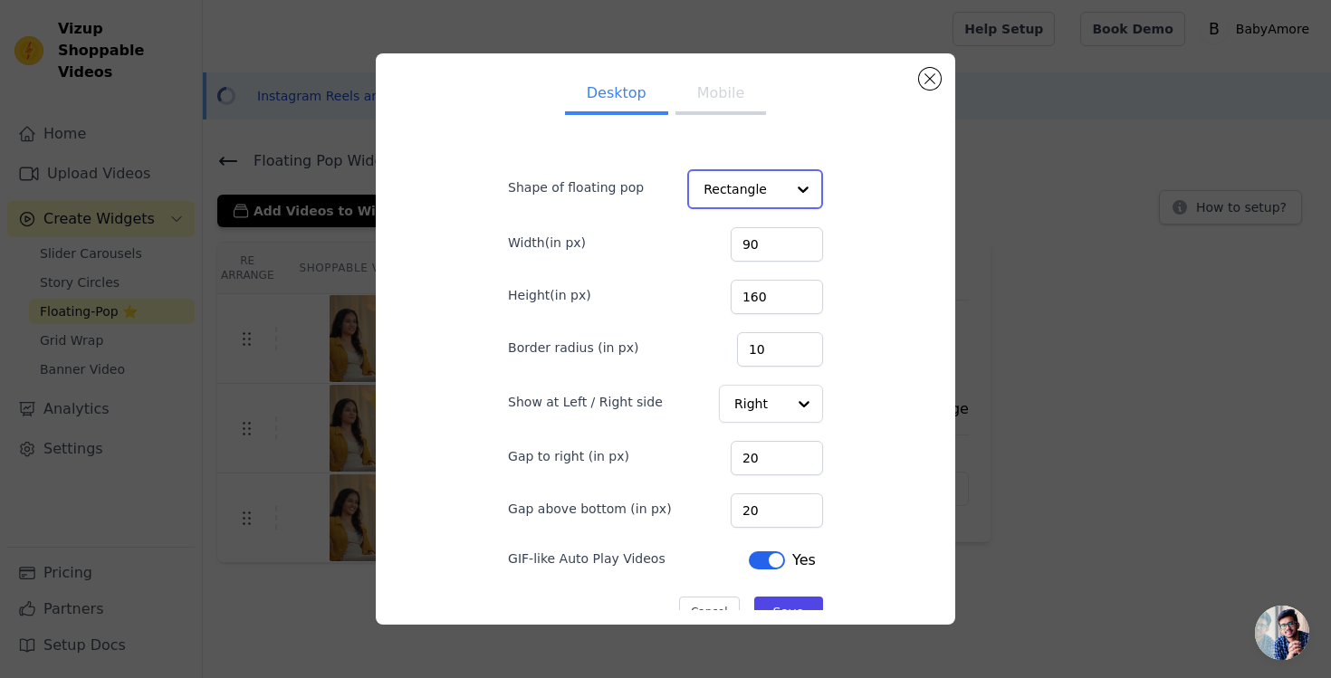
click at [778, 182] on input "Shape of floating pop" at bounding box center [743, 189] width 81 height 36
click at [856, 195] on div "Desktop Mobile Shape of floating pop Rectangle Circle Option Rectangle, selecte…" at bounding box center [665, 339] width 550 height 542
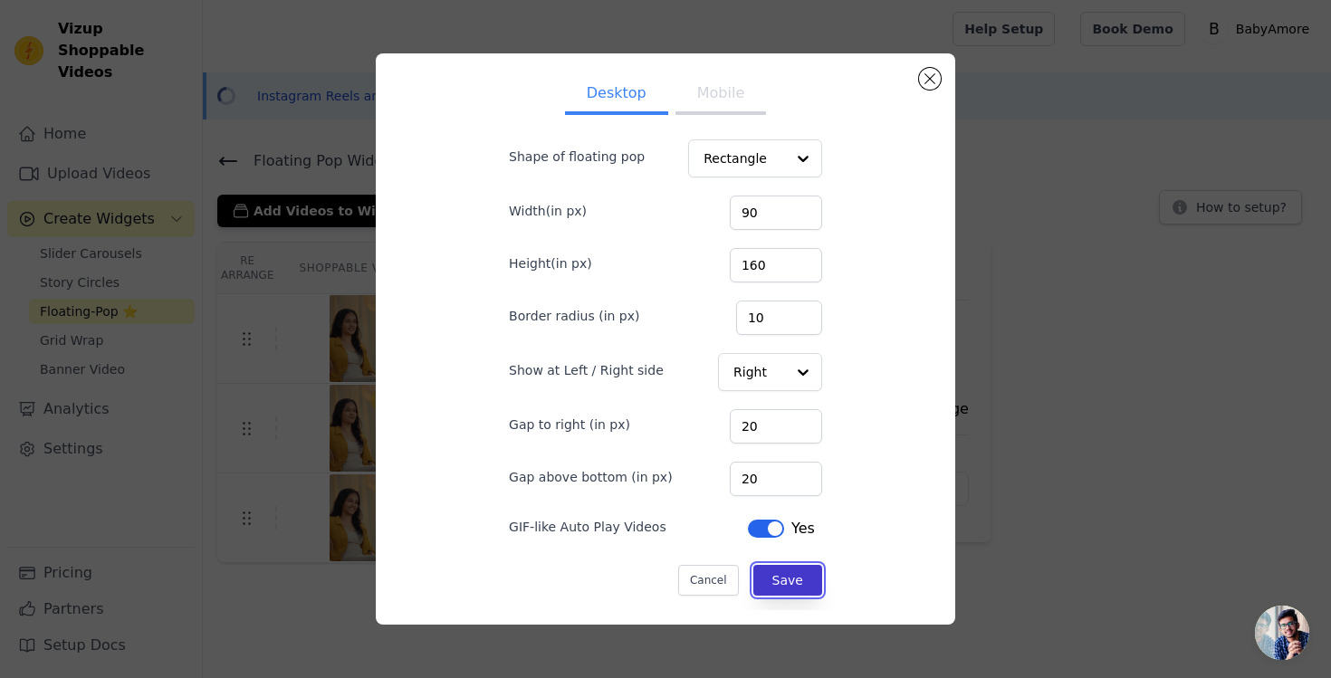
click at [775, 585] on button "Save" at bounding box center [787, 580] width 69 height 31
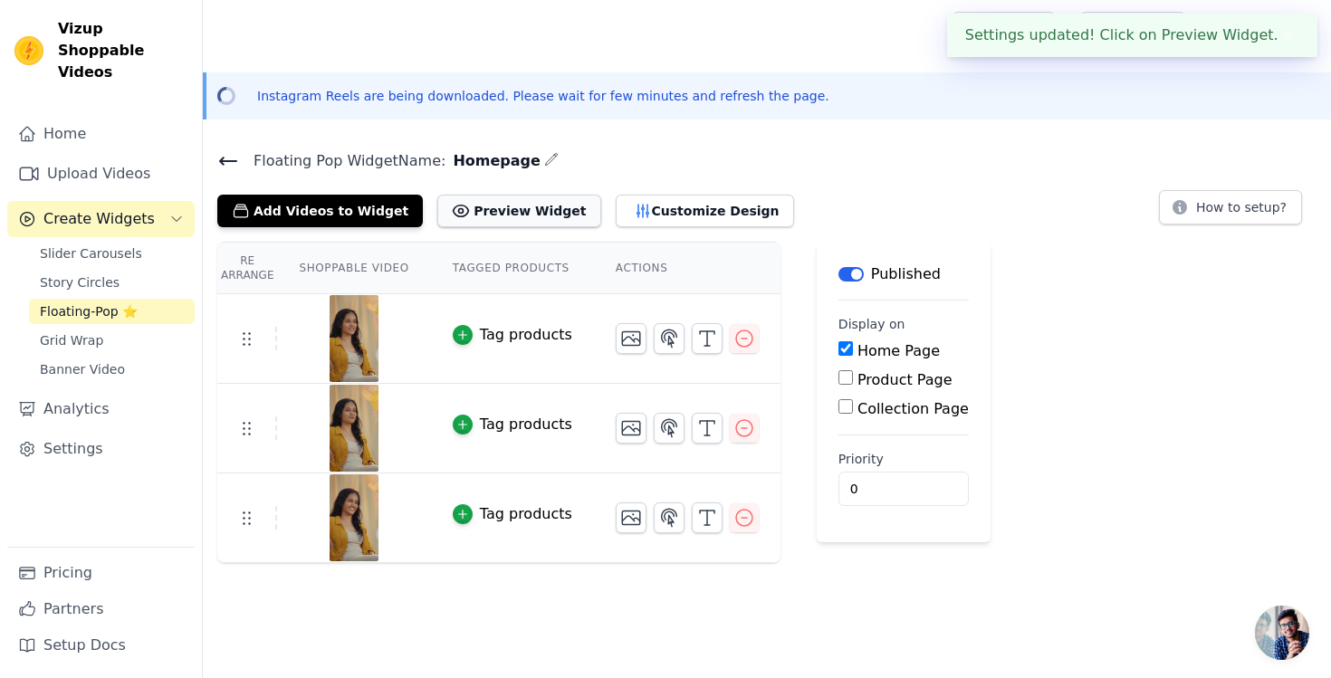
click at [486, 212] on button "Preview Widget" at bounding box center [518, 211] width 163 height 33
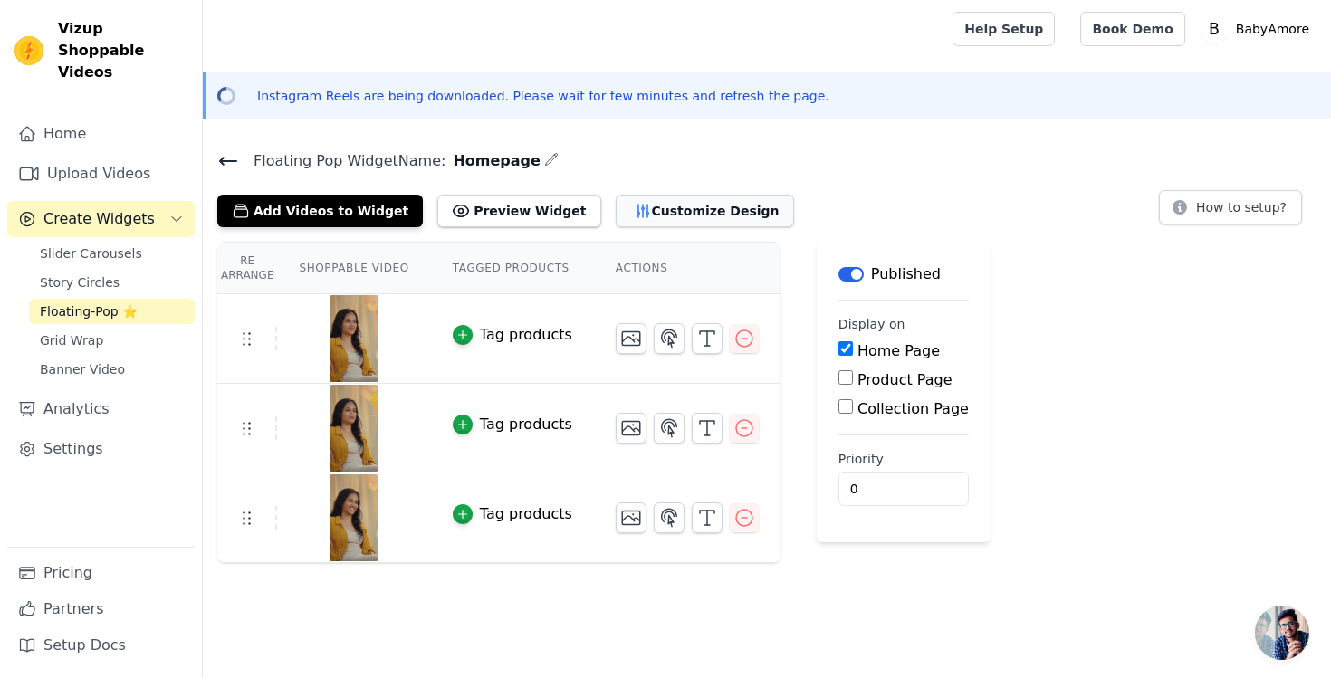
click at [629, 217] on button "Customize Design" at bounding box center [705, 211] width 178 height 33
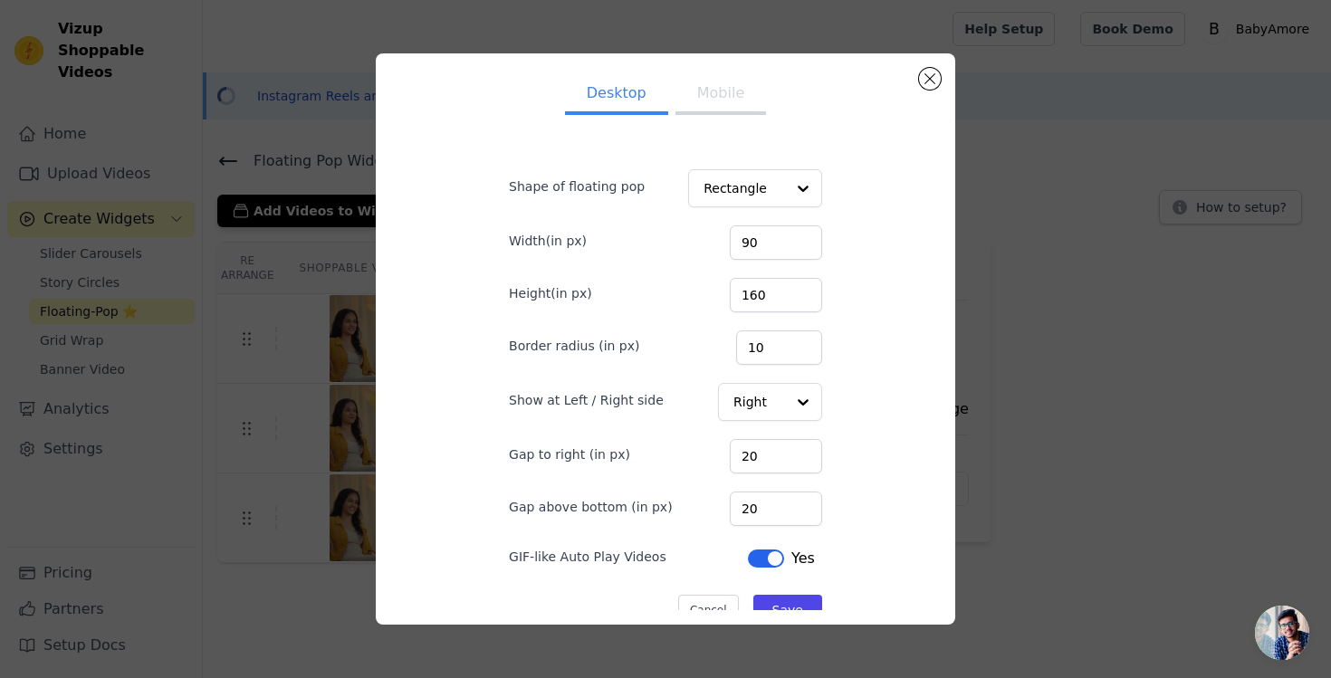
click at [742, 110] on button "Mobile" at bounding box center [720, 95] width 91 height 40
click at [930, 76] on button "Close modal" at bounding box center [930, 79] width 22 height 22
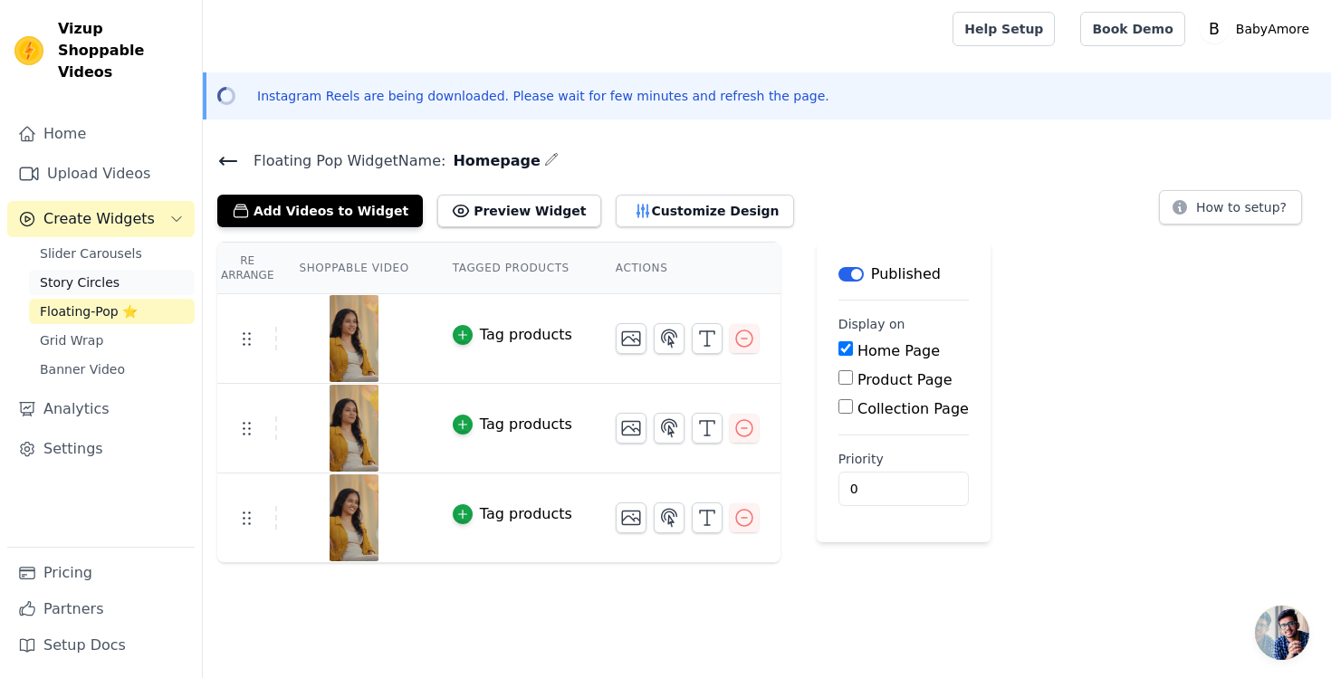
click at [112, 273] on span "Story Circles" at bounding box center [80, 282] width 80 height 18
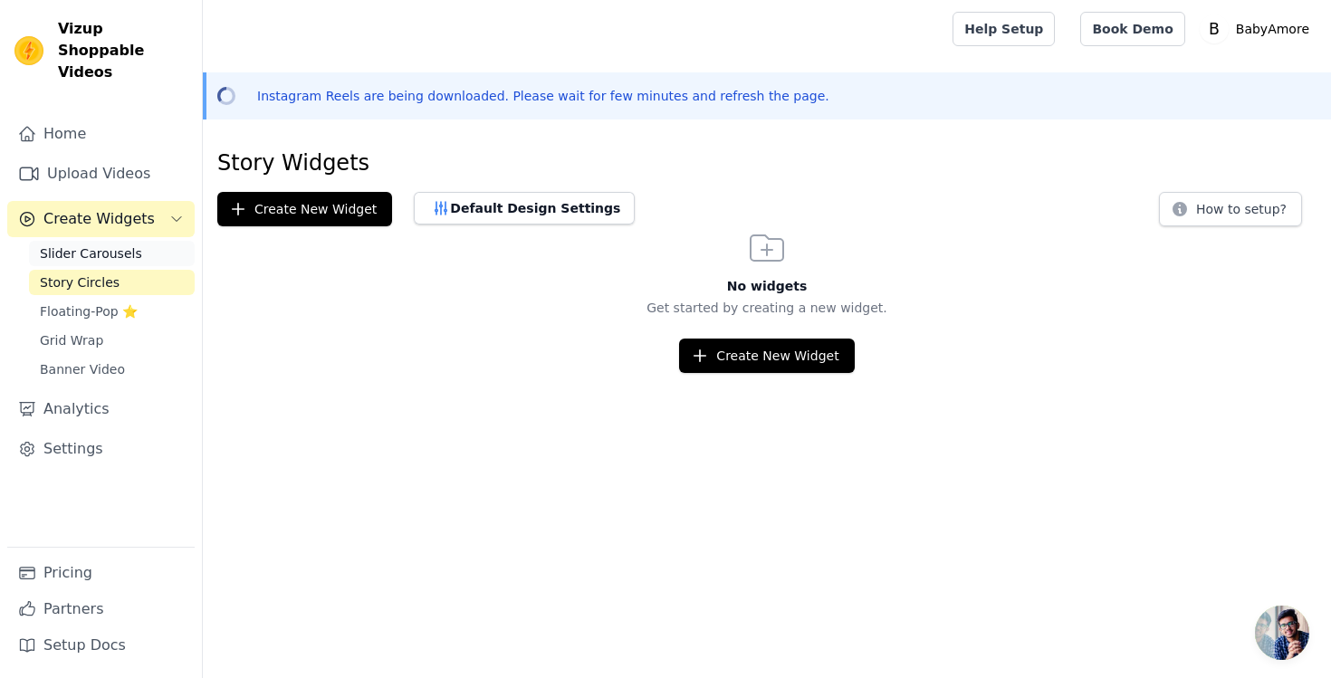
click at [114, 243] on link "Slider Carousels" at bounding box center [112, 253] width 166 height 25
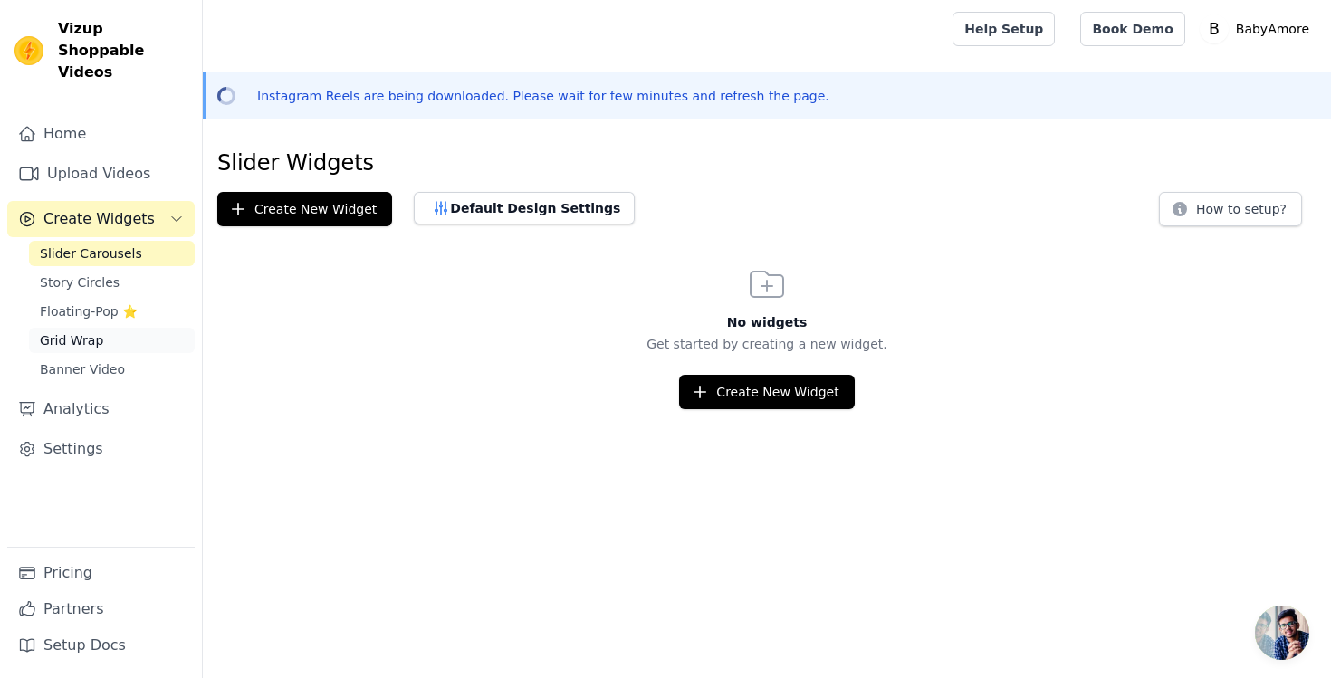
click at [86, 329] on link "Grid Wrap" at bounding box center [112, 340] width 166 height 25
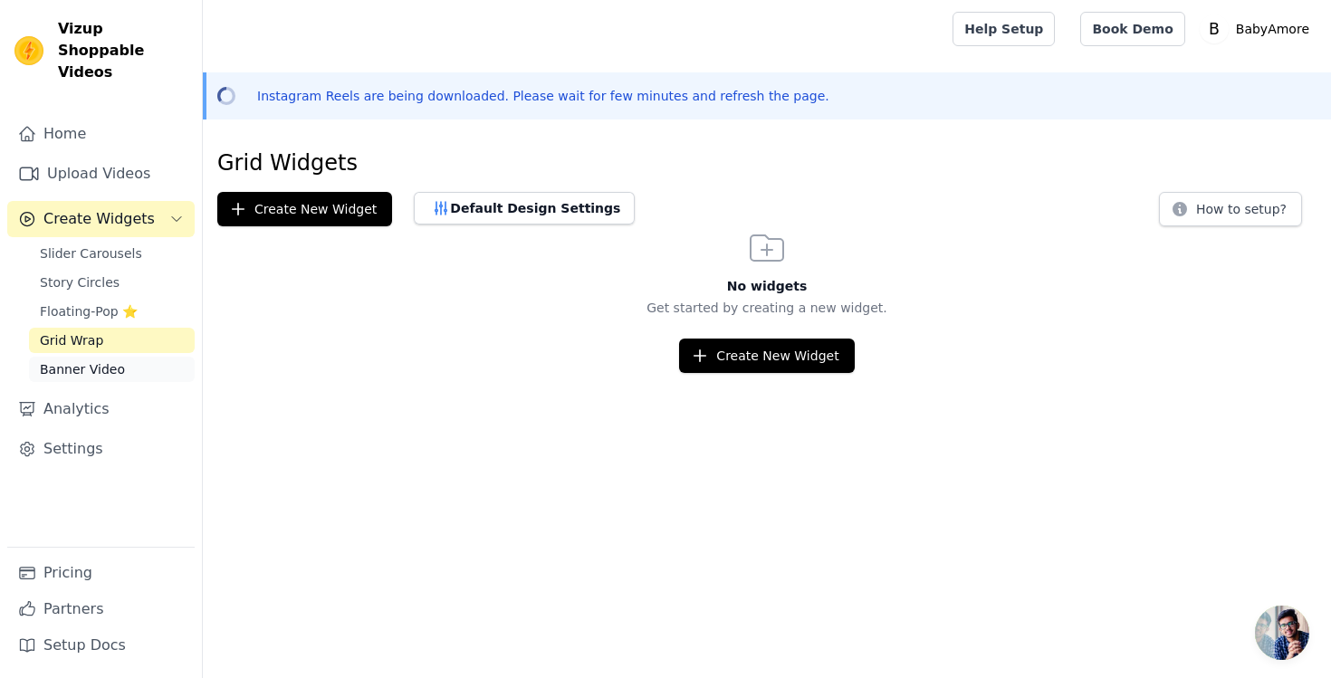
click at [95, 360] on span "Banner Video" at bounding box center [82, 369] width 85 height 18
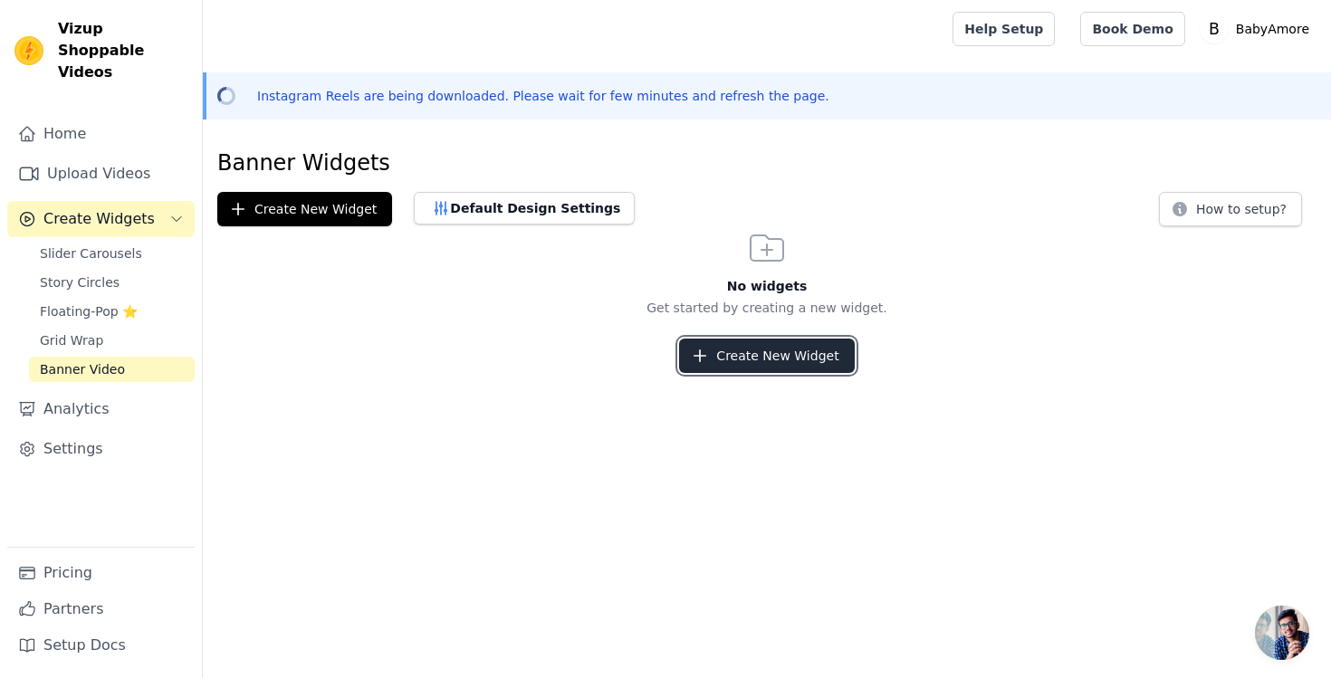
click at [759, 353] on button "Create New Widget" at bounding box center [766, 356] width 175 height 34
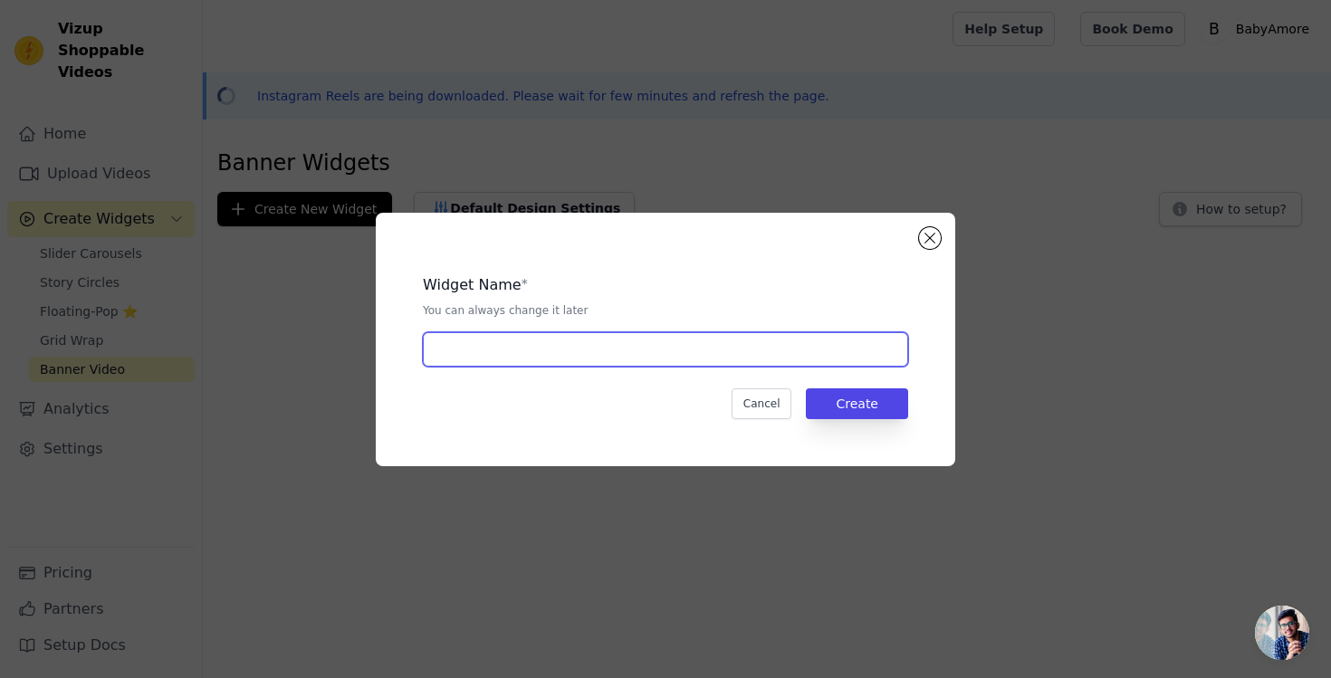
click at [695, 337] on input "text" at bounding box center [665, 349] width 485 height 34
type input "Homepage"
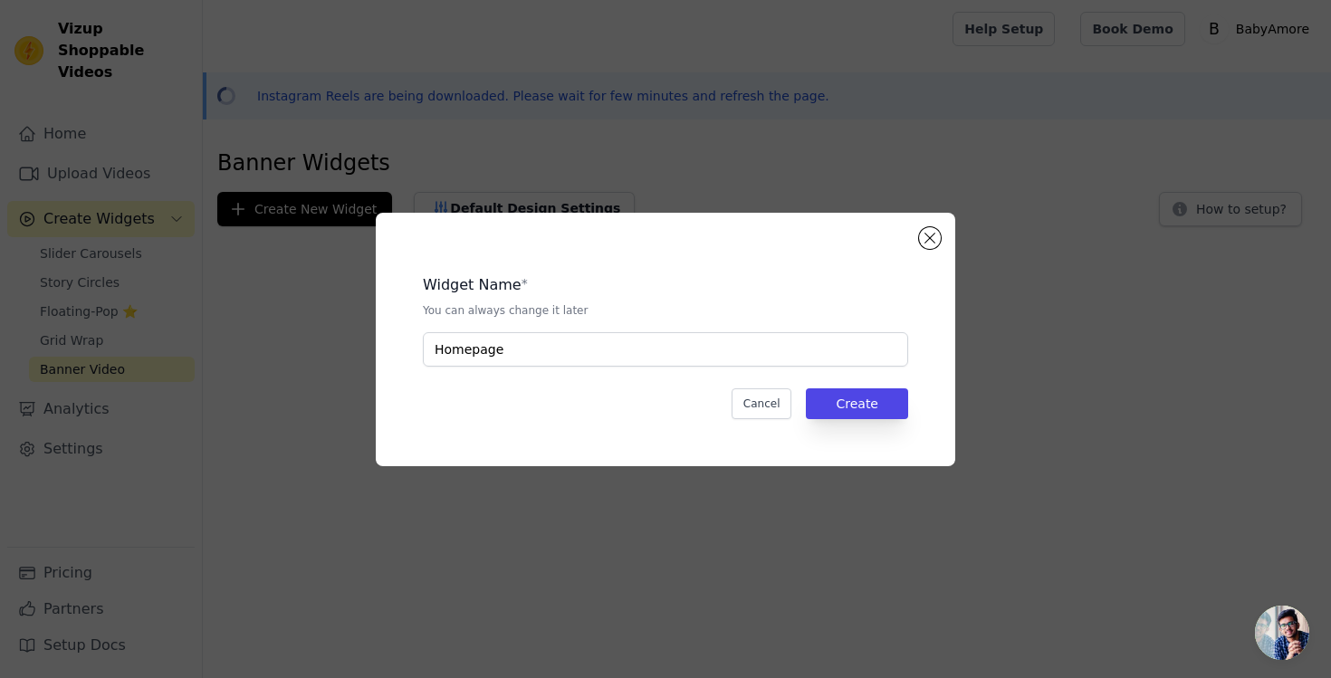
click at [914, 371] on div "Widget Name * You can always change it later Homepage Cancel Create" at bounding box center [666, 340] width 522 height 196
click at [876, 396] on button "Create" at bounding box center [857, 403] width 102 height 31
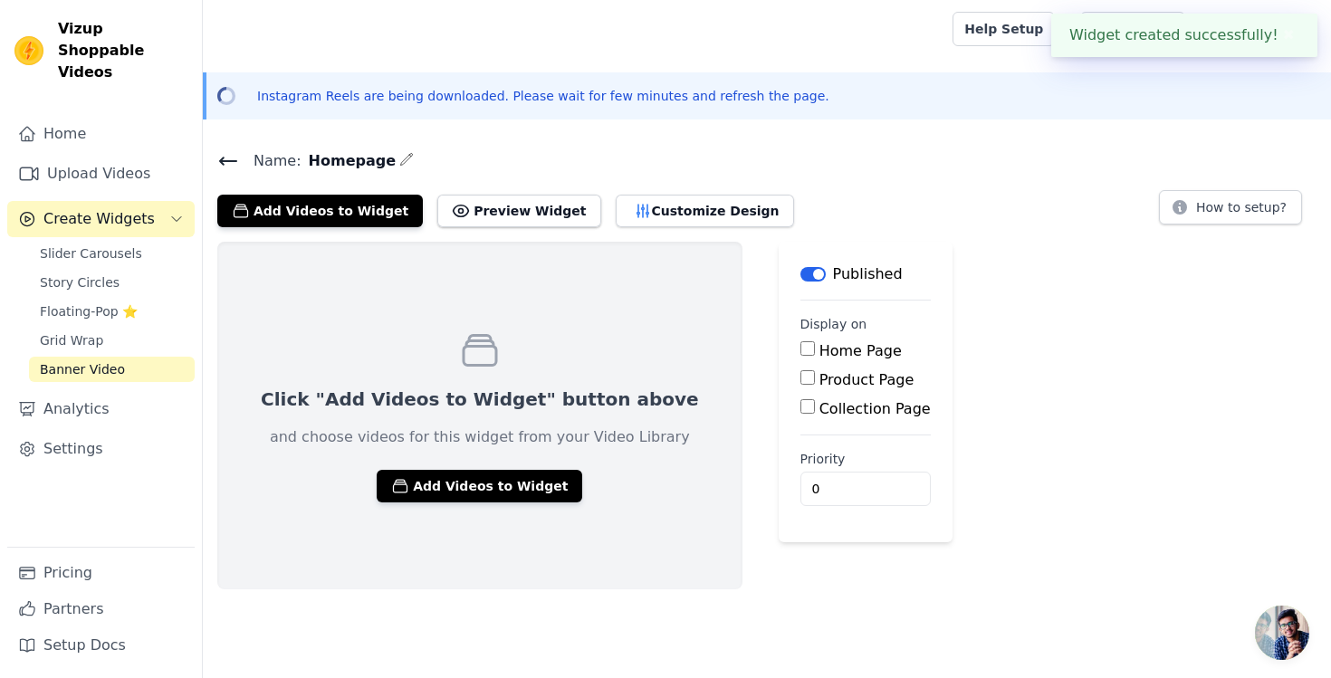
click at [779, 343] on main "Label Published Display on Home Page Product Page Collection Page Priority 0" at bounding box center [866, 392] width 174 height 301
click at [800, 345] on div "Home Page" at bounding box center [865, 351] width 130 height 22
click at [800, 345] on input "Home Page" at bounding box center [807, 348] width 14 height 14
checkbox input "true"
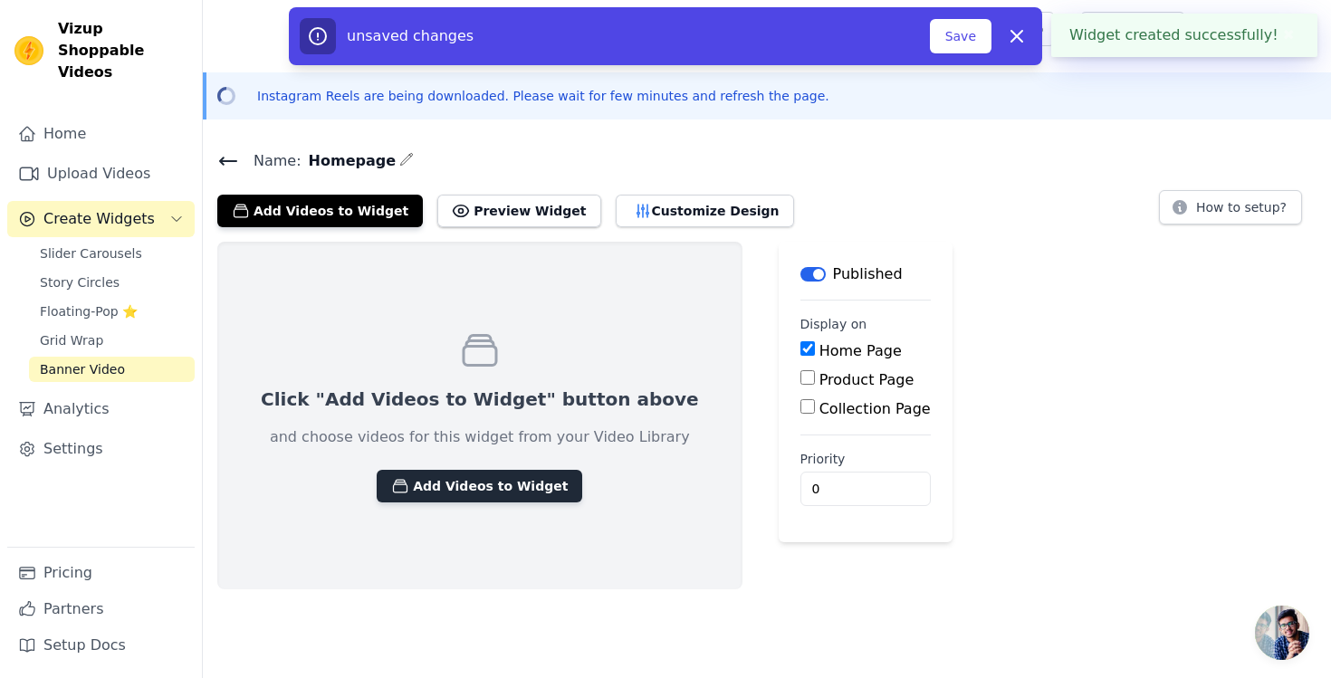
click at [532, 484] on button "Add Videos to Widget" at bounding box center [480, 486] width 206 height 33
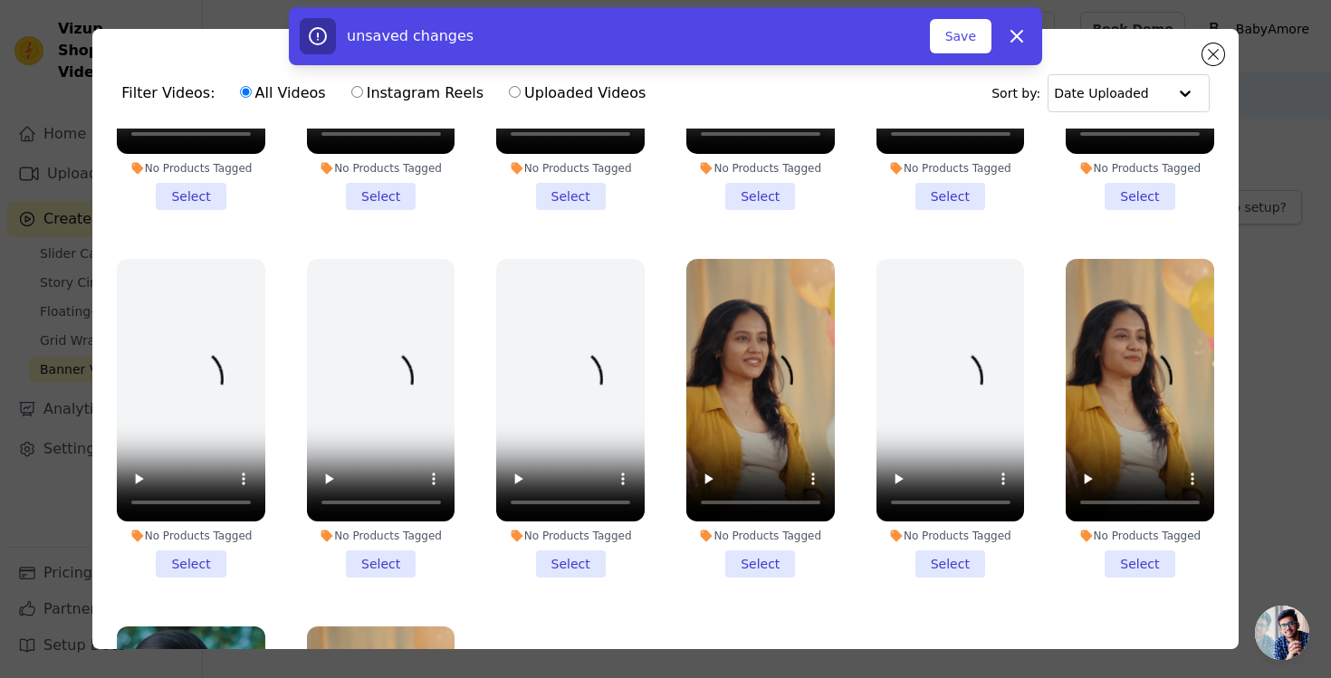
scroll to position [637, 0]
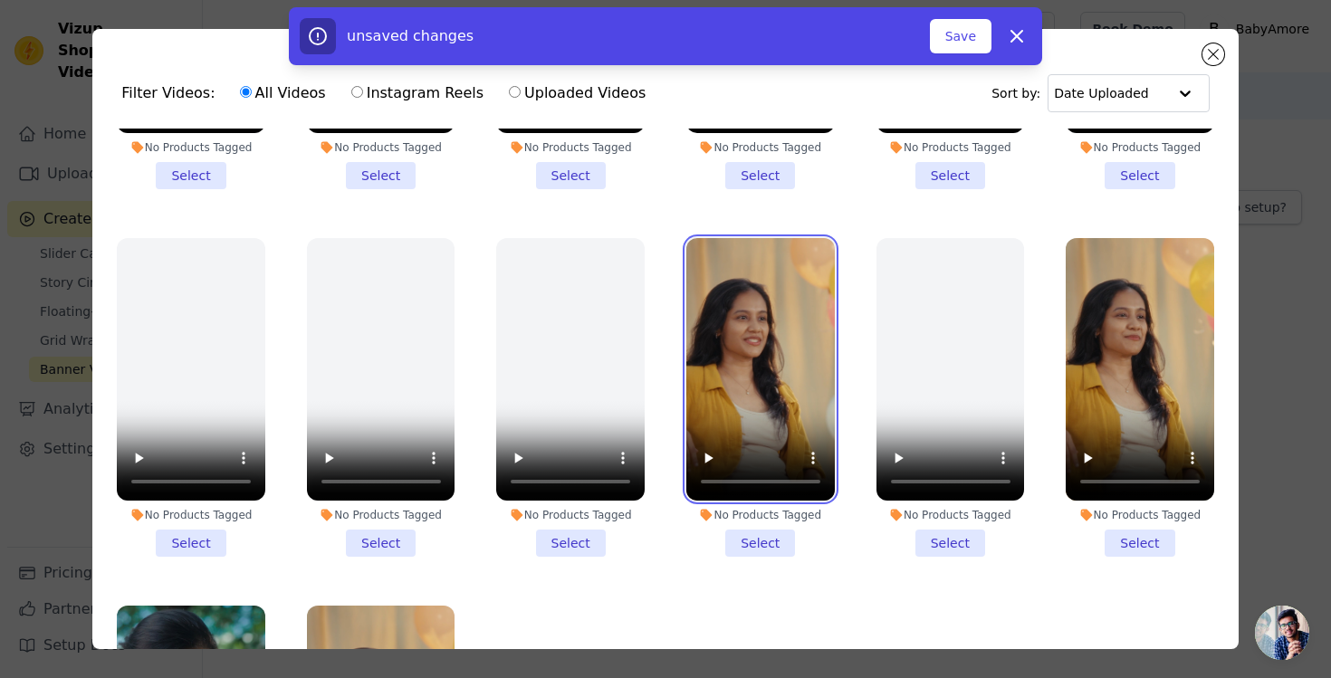
click at [750, 330] on video at bounding box center [760, 369] width 148 height 263
click at [770, 538] on li "No Products Tagged Select" at bounding box center [760, 398] width 148 height 320
click at [0, 0] on input "No Products Tagged Select" at bounding box center [0, 0] width 0 height 0
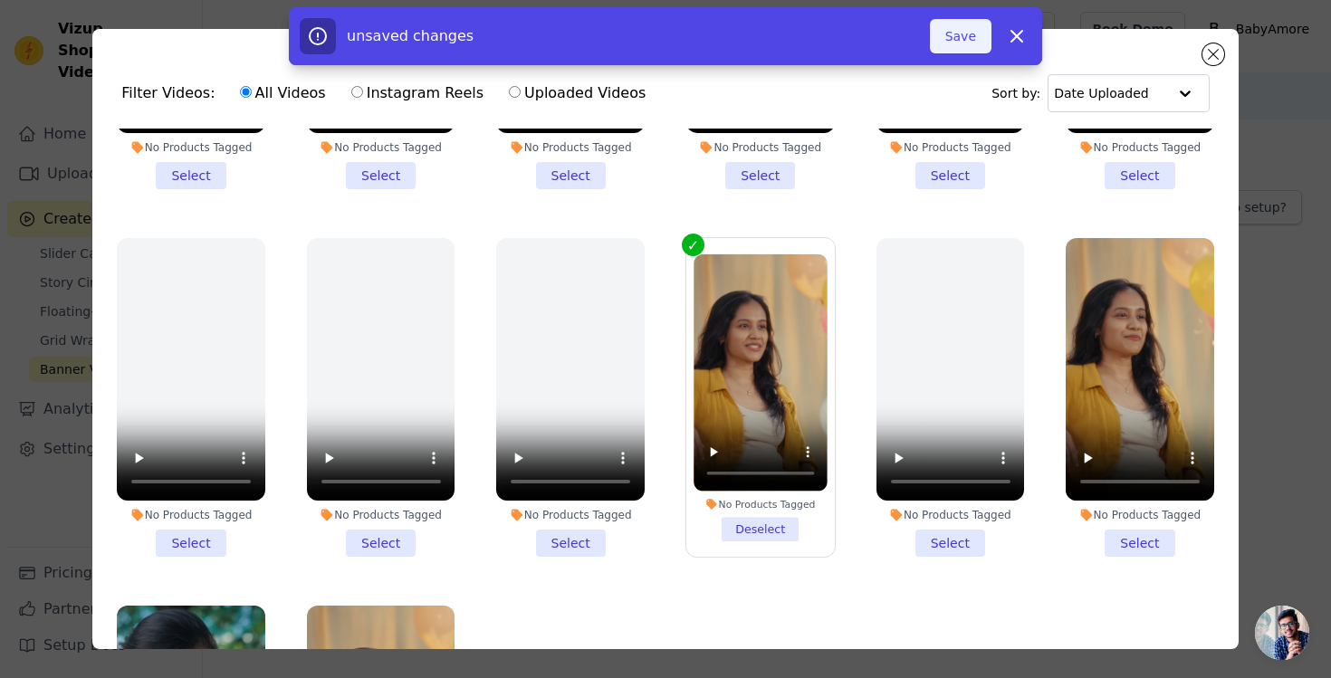
click at [945, 42] on button "Save" at bounding box center [961, 36] width 62 height 34
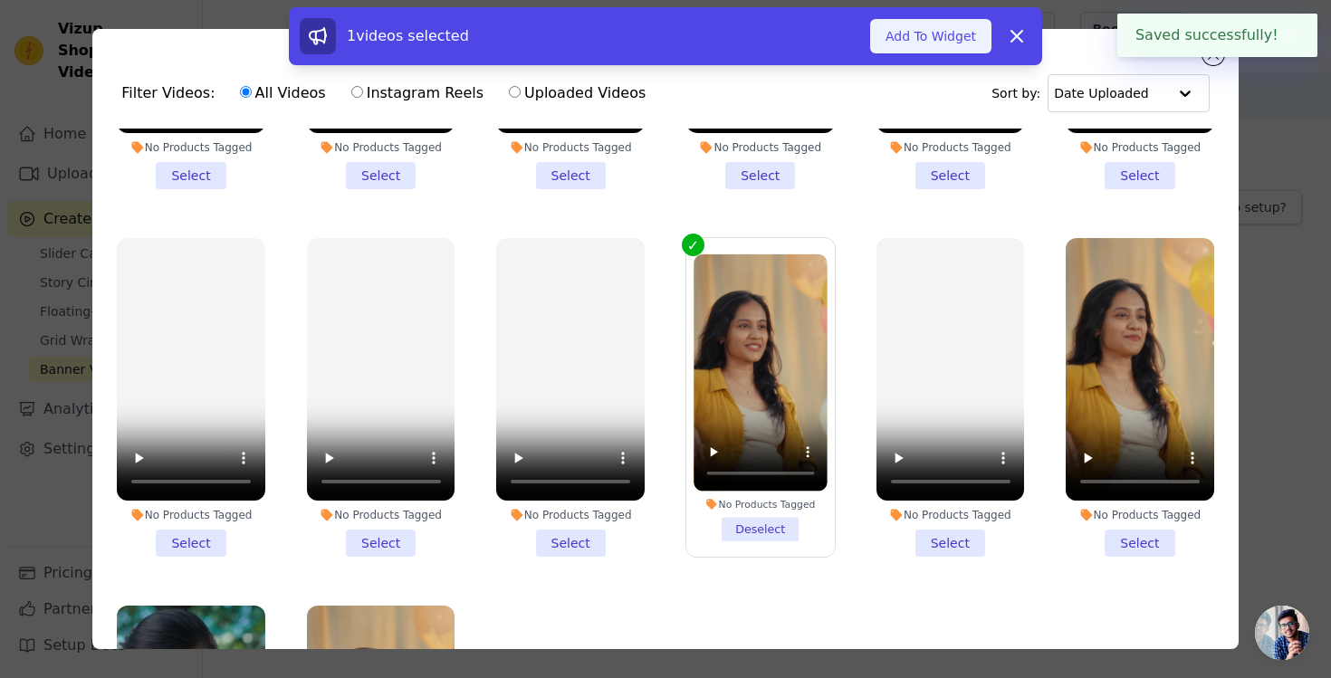
click at [952, 43] on button "Add To Widget" at bounding box center [930, 36] width 121 height 34
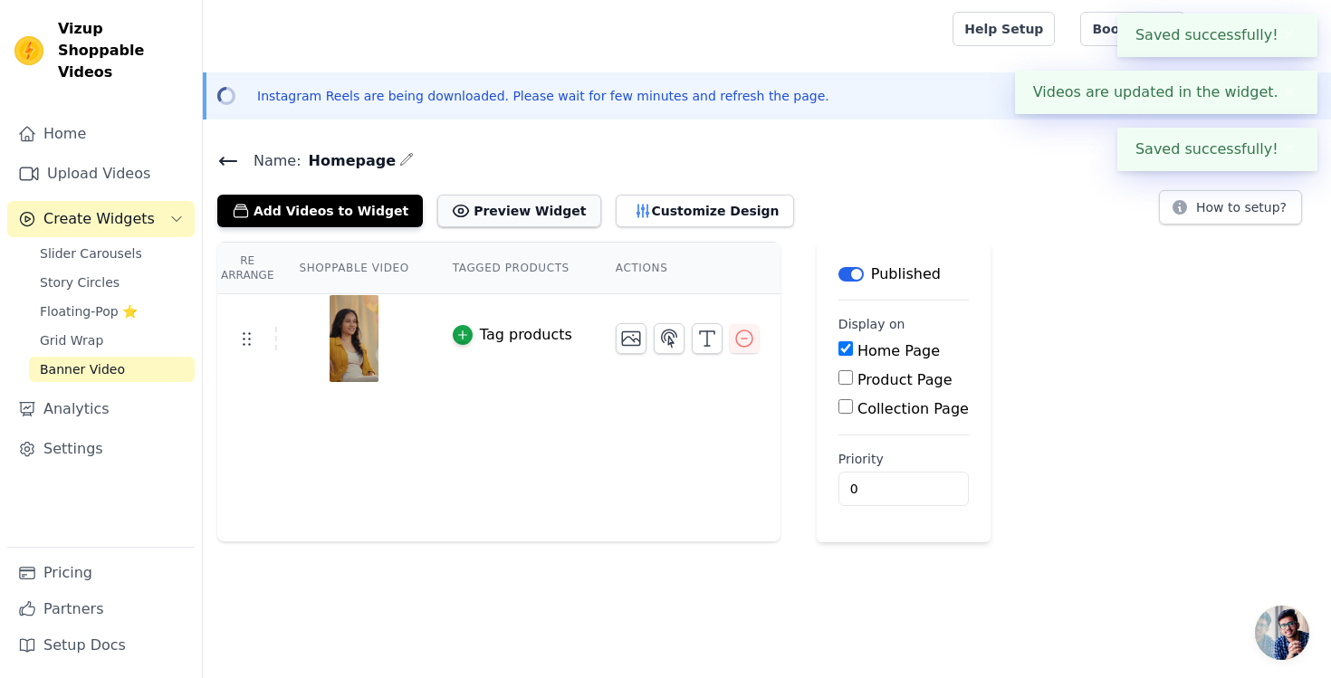
click at [525, 216] on button "Preview Widget" at bounding box center [518, 211] width 163 height 33
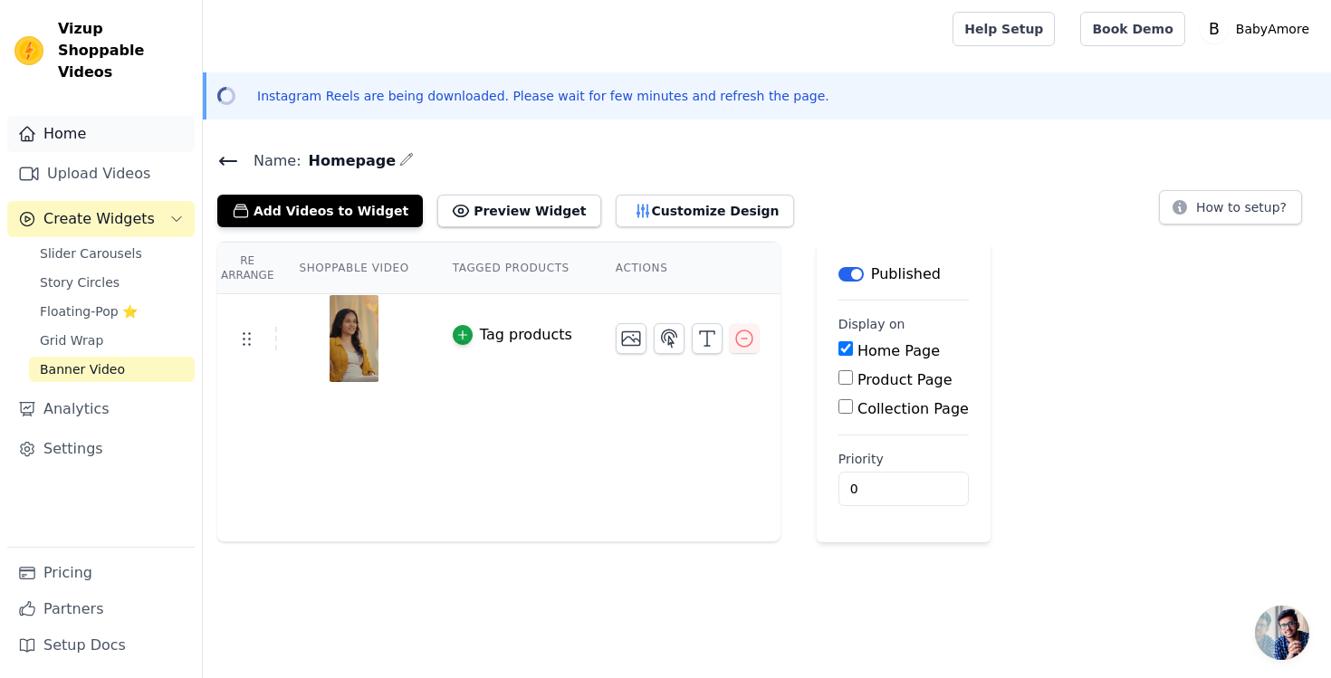
click at [111, 117] on link "Home" at bounding box center [100, 134] width 187 height 36
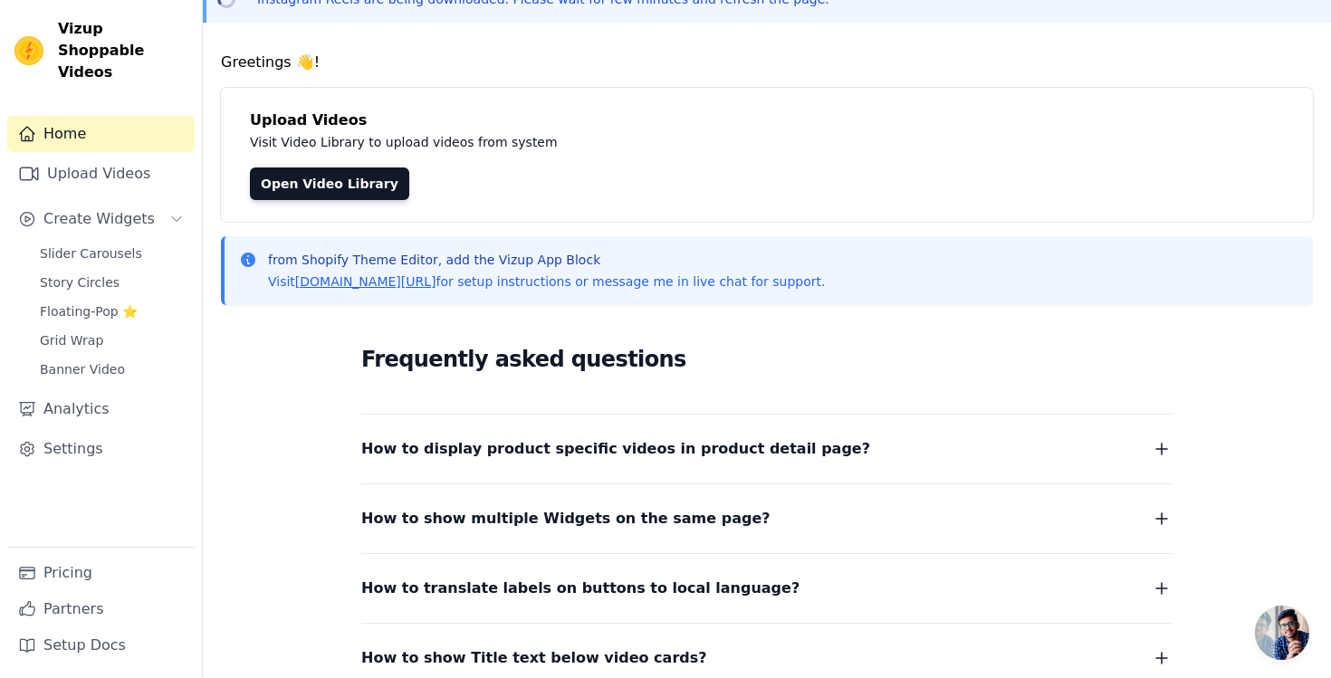
scroll to position [116, 0]
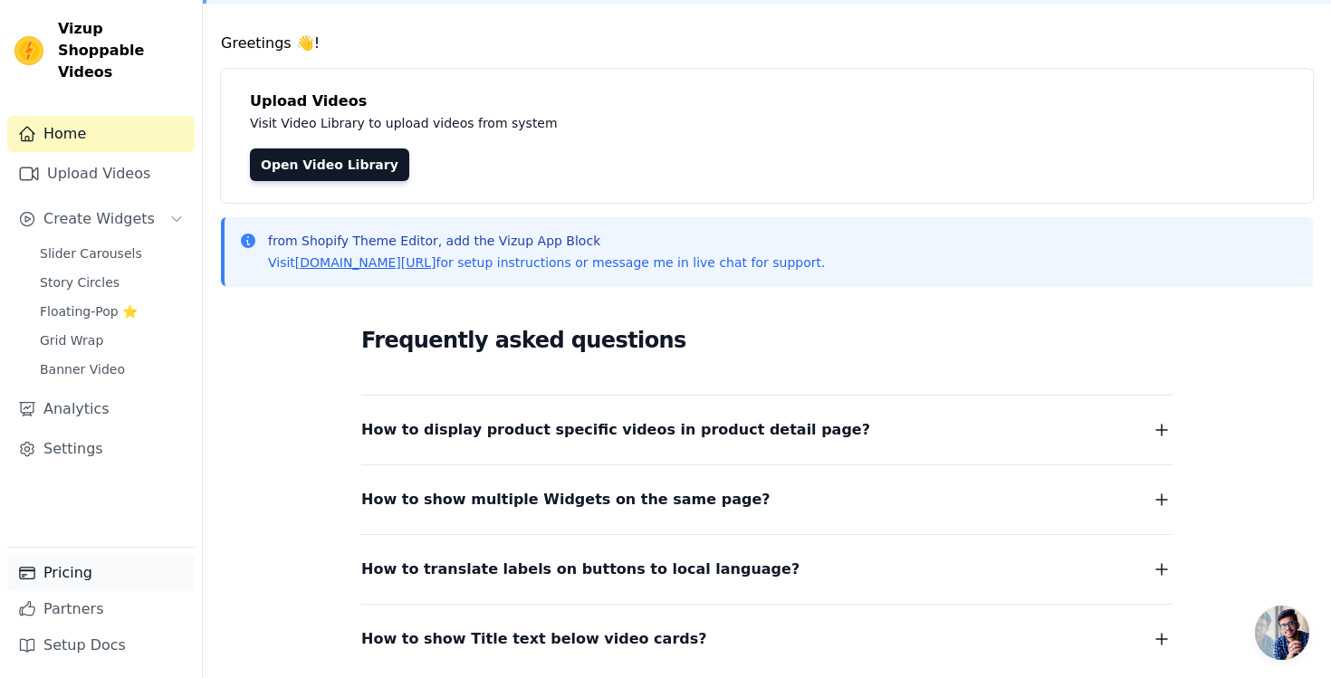
click at [111, 562] on link "Pricing" at bounding box center [100, 573] width 187 height 36
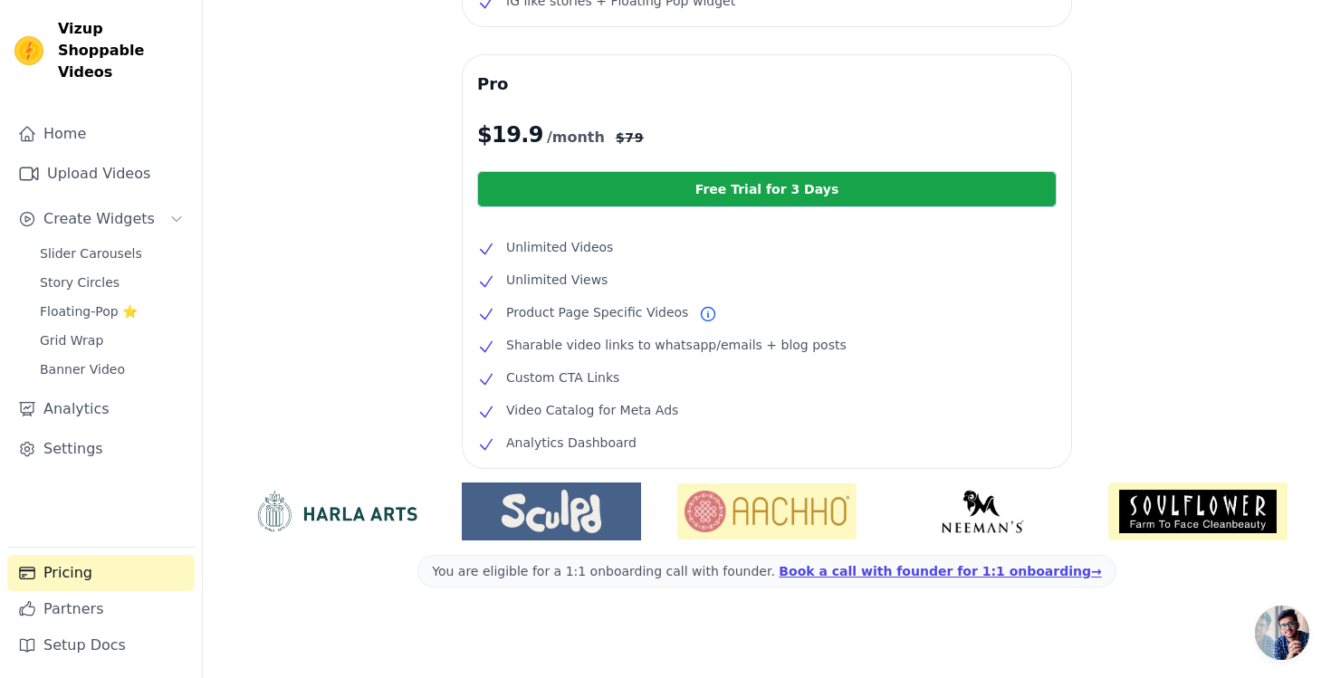
scroll to position [430, 0]
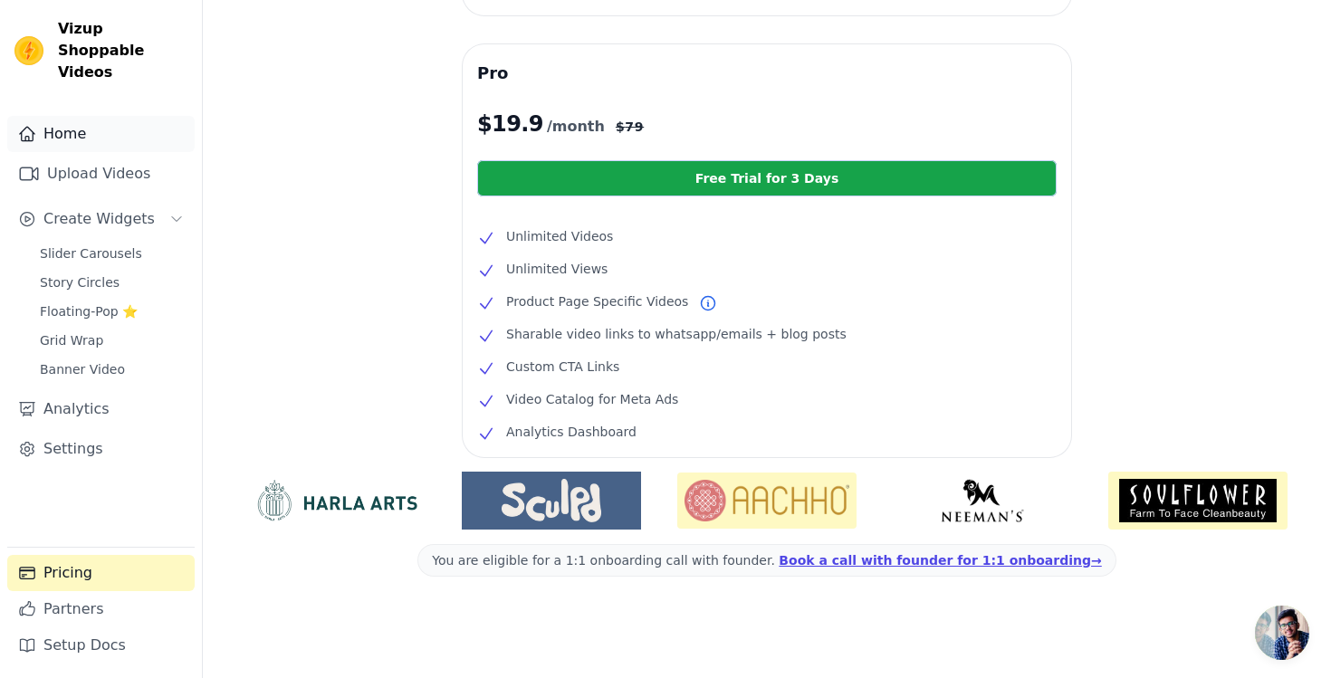
click at [71, 120] on link "Home" at bounding box center [100, 134] width 187 height 36
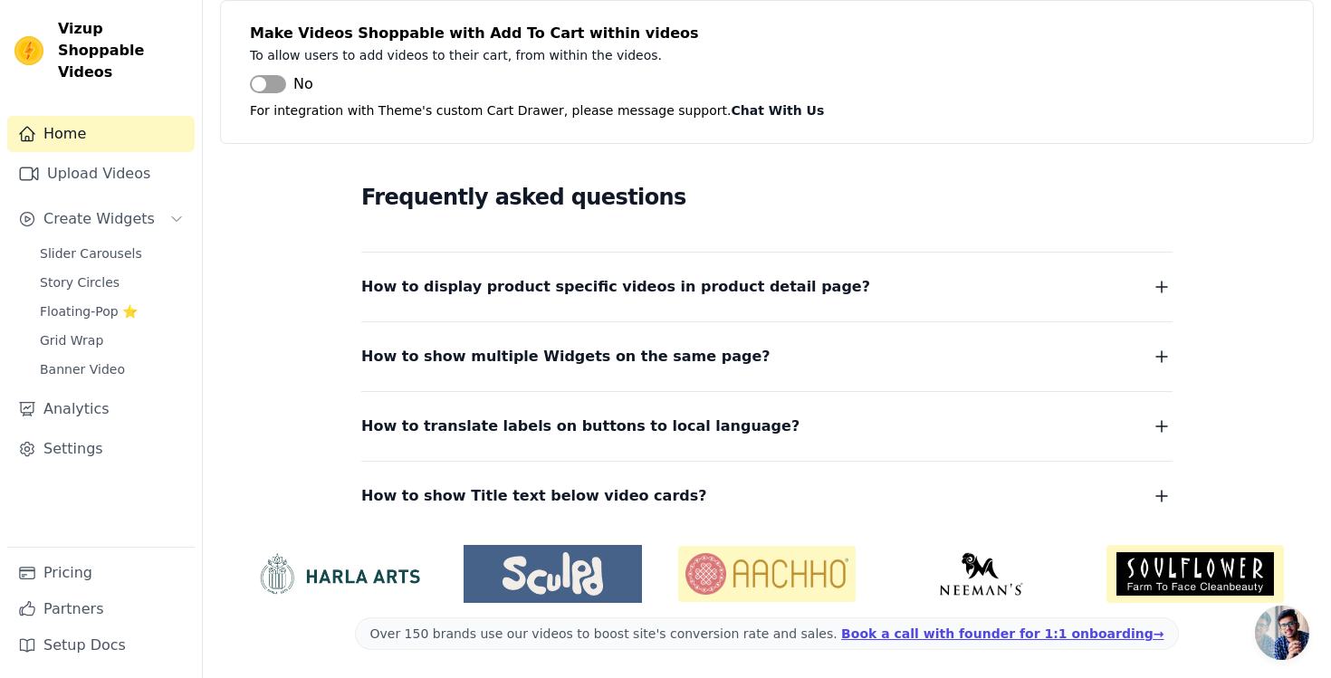
scroll to position [260, 0]
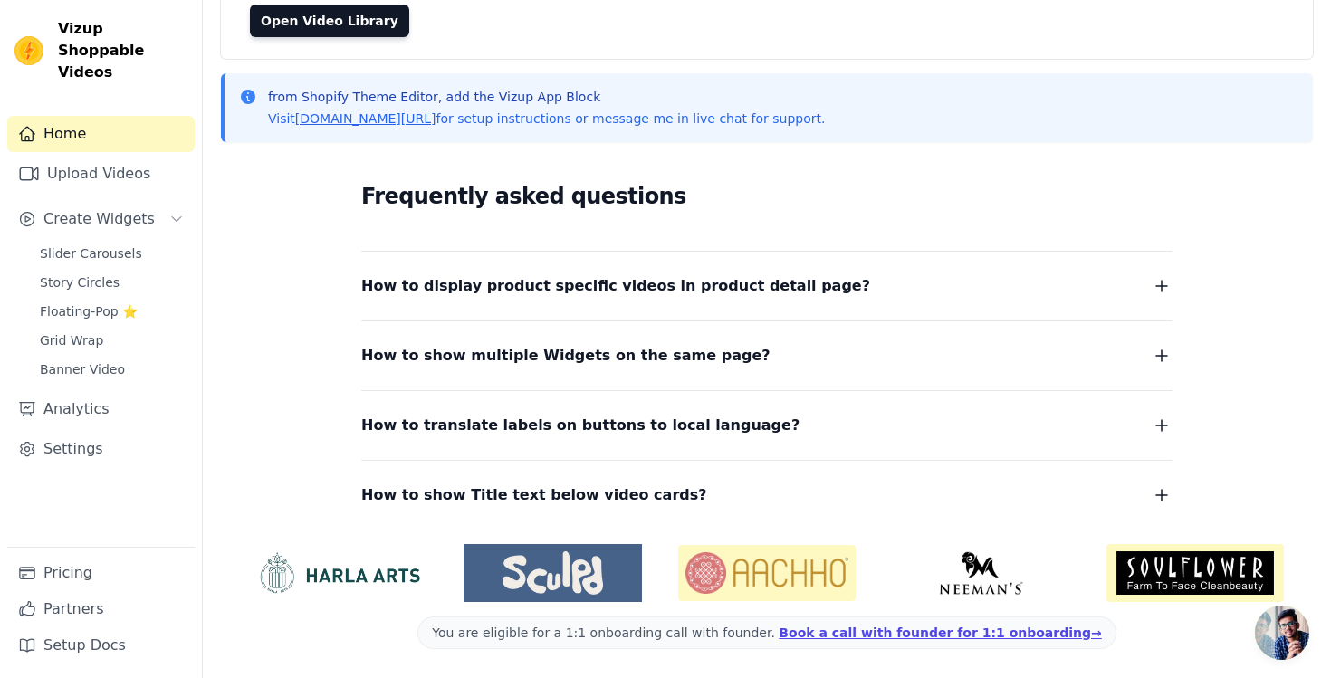
click at [123, 178] on div "Home Upload Videos Create Widgets Slider Carousels Story Circles Floating-Pop ⭐…" at bounding box center [100, 331] width 187 height 431
click at [124, 158] on link "Upload Videos" at bounding box center [100, 174] width 187 height 36
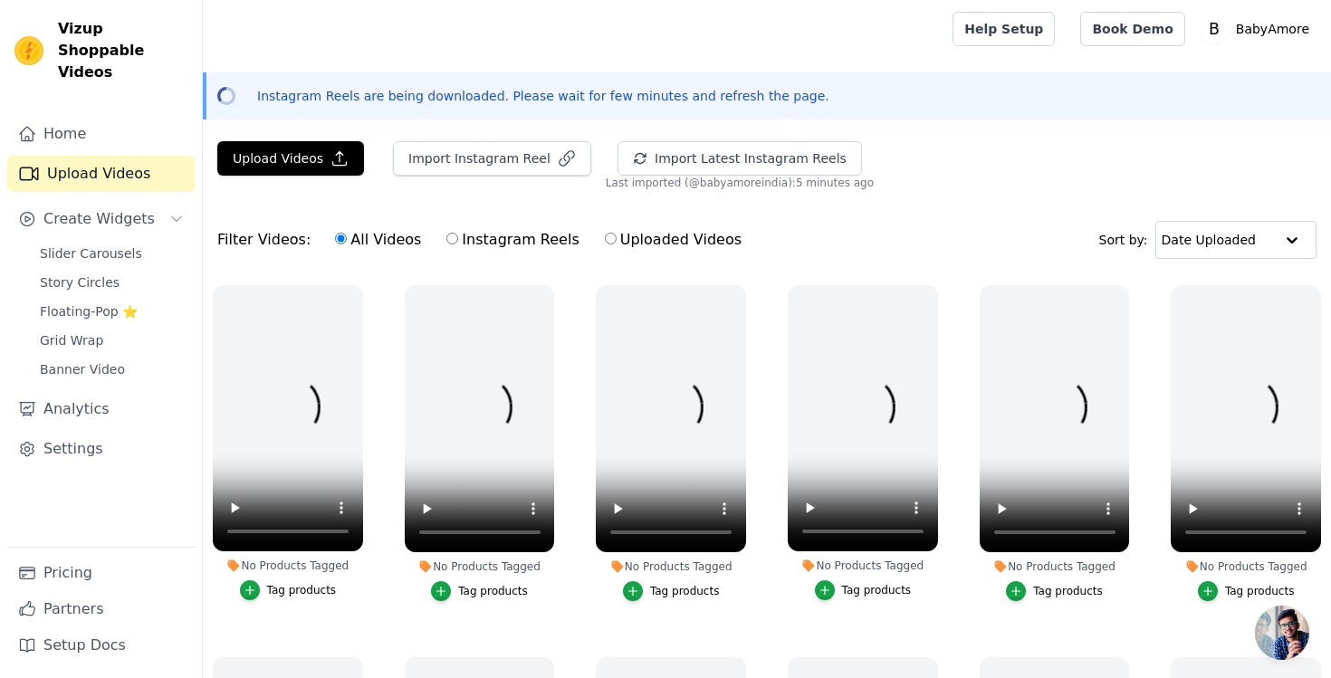
click at [107, 217] on div "Home Upload Videos Create Widgets Slider Carousels Story Circles Floating-Pop ⭐…" at bounding box center [100, 331] width 187 height 431
click at [108, 208] on span "Create Widgets" at bounding box center [98, 219] width 111 height 22
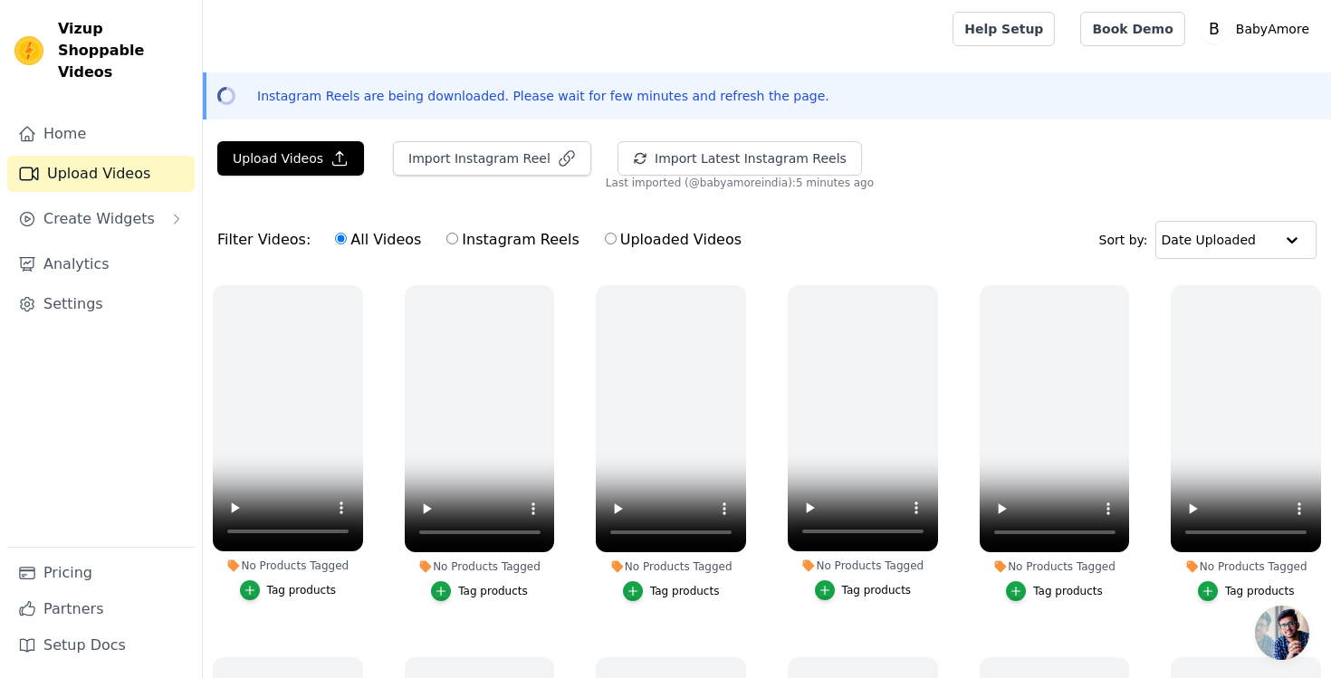
click at [84, 165] on link "Upload Videos" at bounding box center [100, 174] width 187 height 36
click at [93, 208] on span "Create Widgets" at bounding box center [98, 219] width 111 height 22
click at [96, 244] on span "Slider Carousels" at bounding box center [91, 253] width 102 height 18
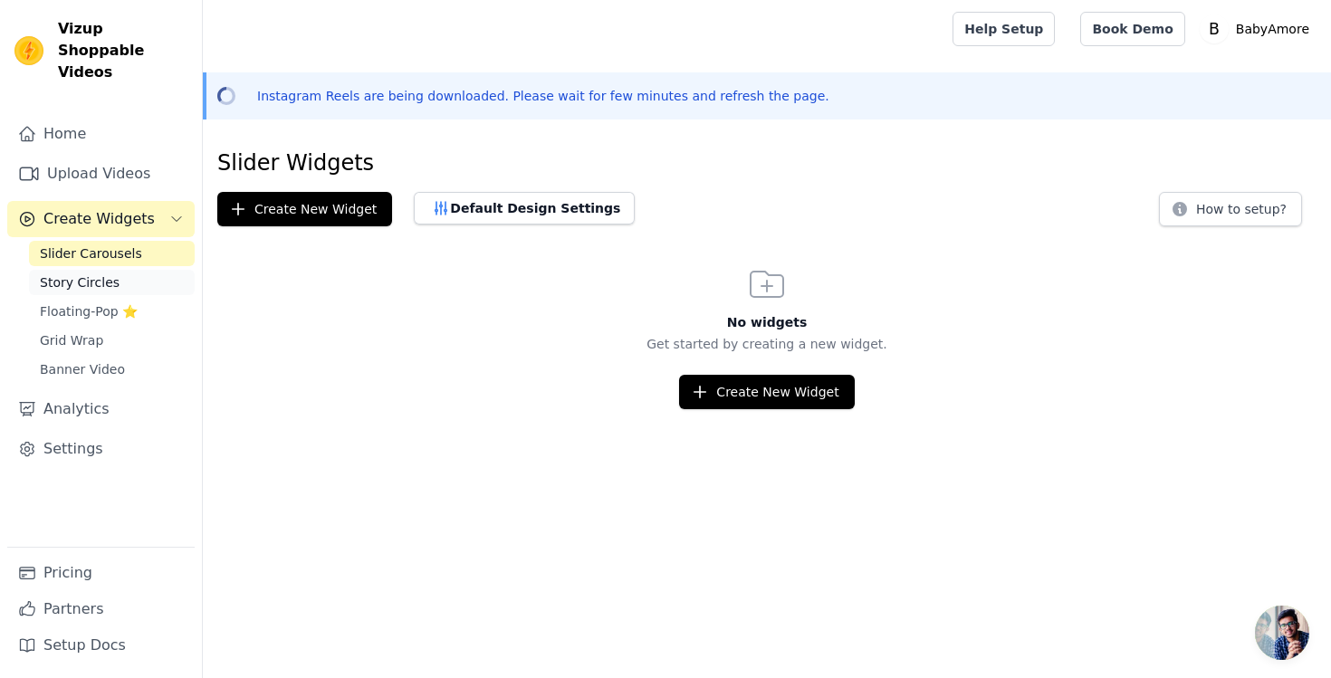
click at [94, 273] on span "Story Circles" at bounding box center [80, 282] width 80 height 18
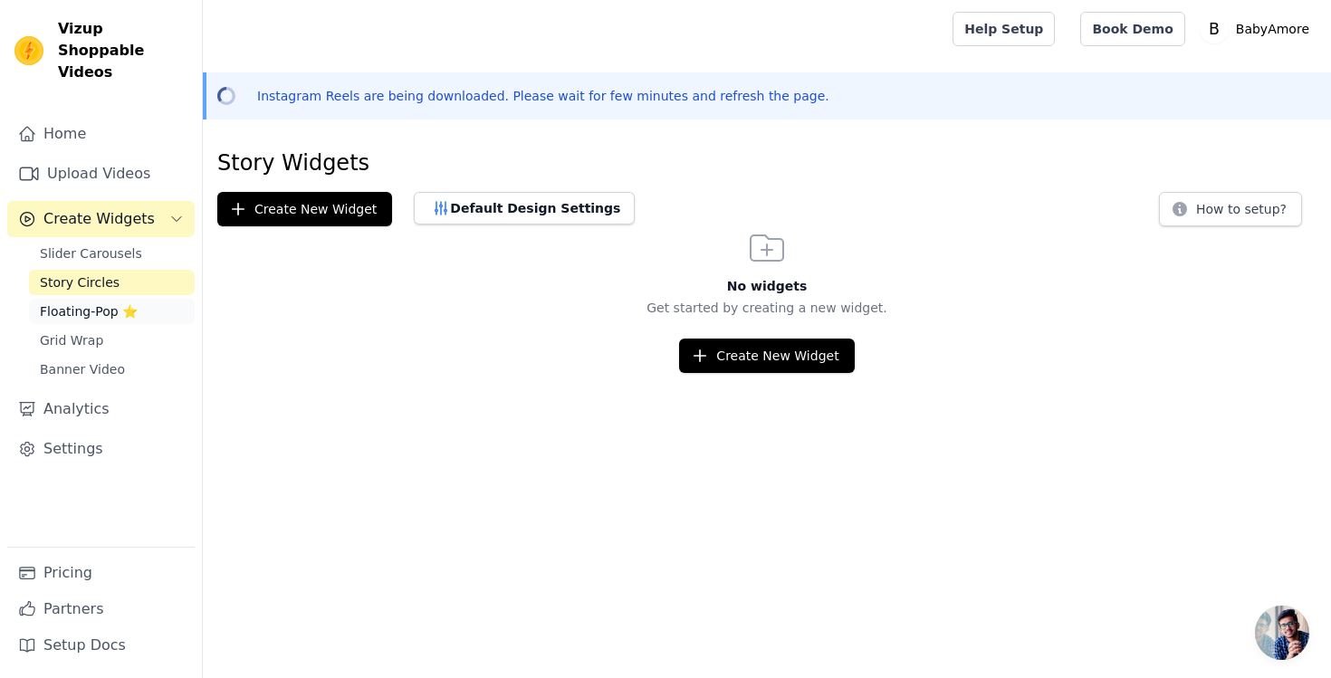
click at [93, 302] on span "Floating-Pop ⭐" at bounding box center [89, 311] width 98 height 18
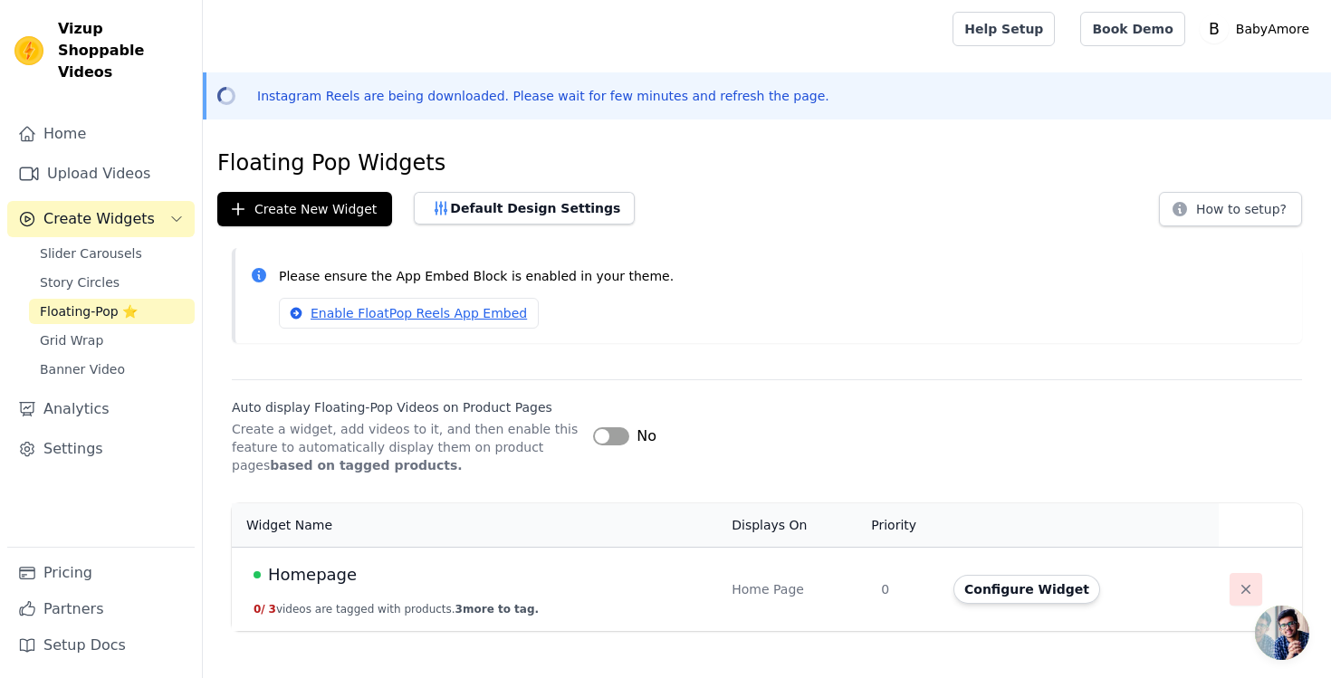
click at [1255, 596] on button "button" at bounding box center [1246, 589] width 33 height 33
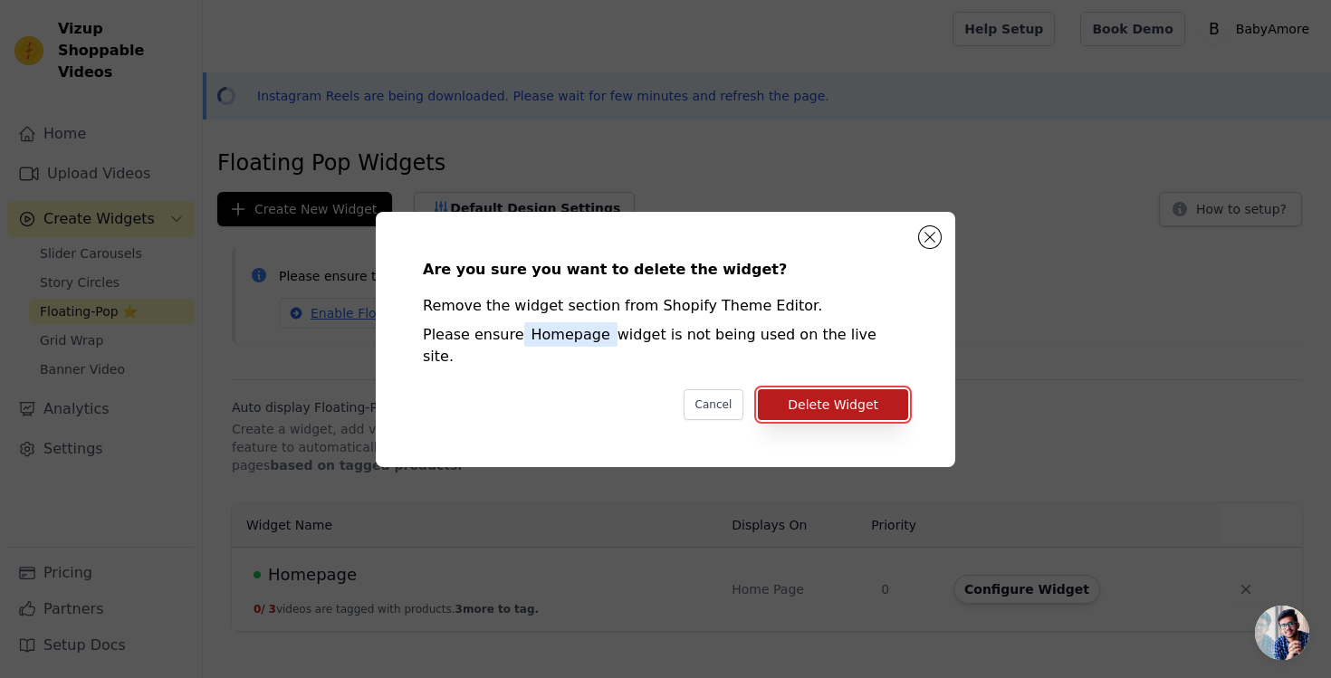
click at [853, 397] on button "Delete Widget" at bounding box center [833, 404] width 150 height 31
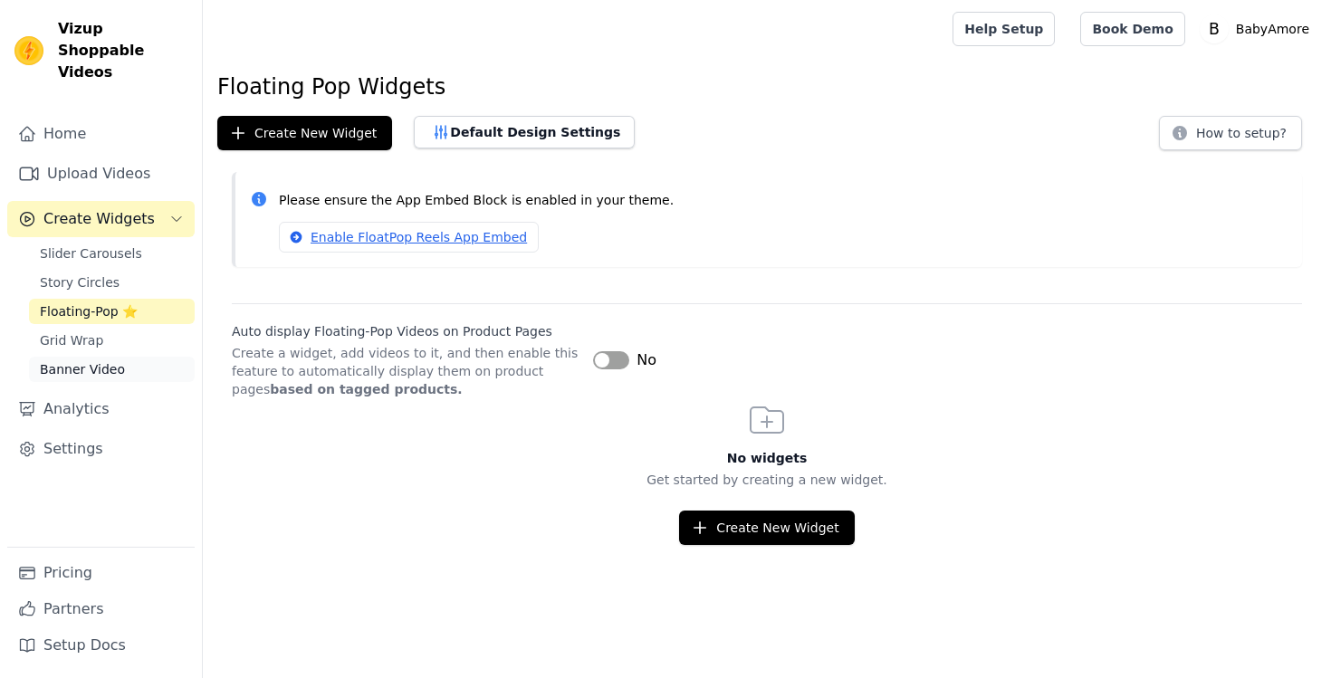
click at [85, 360] on span "Banner Video" at bounding box center [82, 369] width 85 height 18
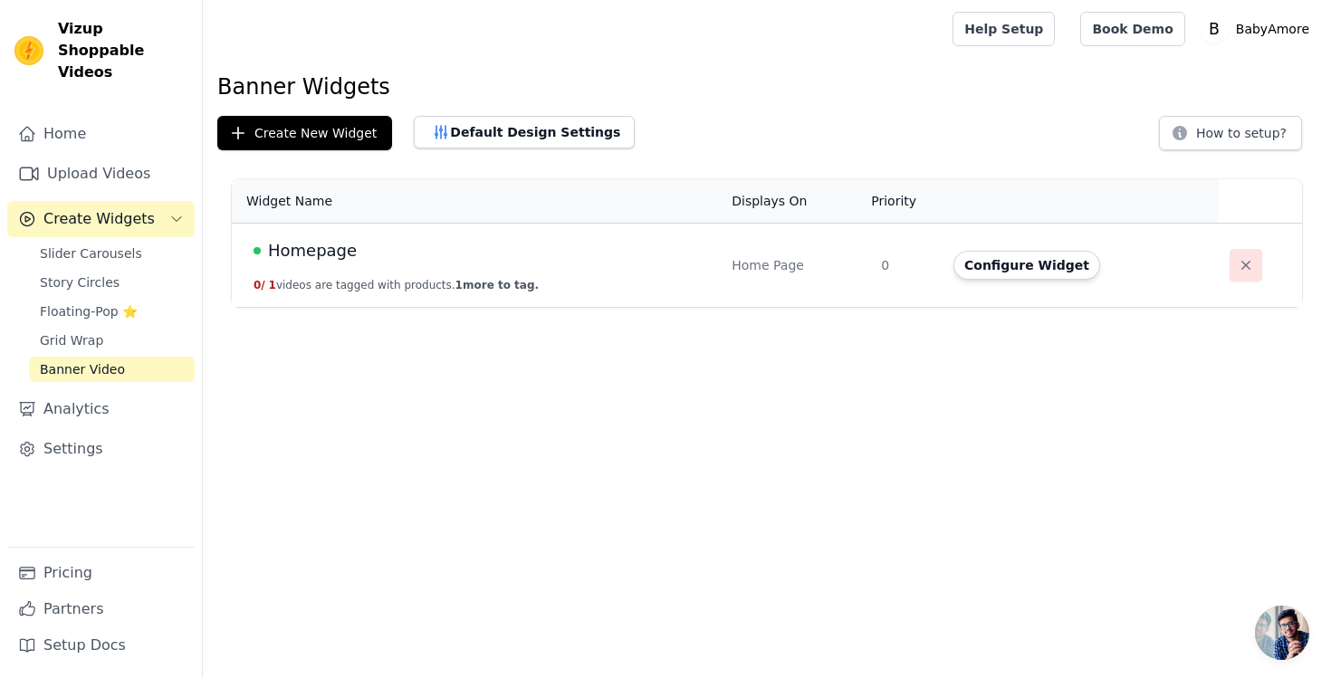
click at [1246, 269] on icon "button" at bounding box center [1246, 265] width 18 height 18
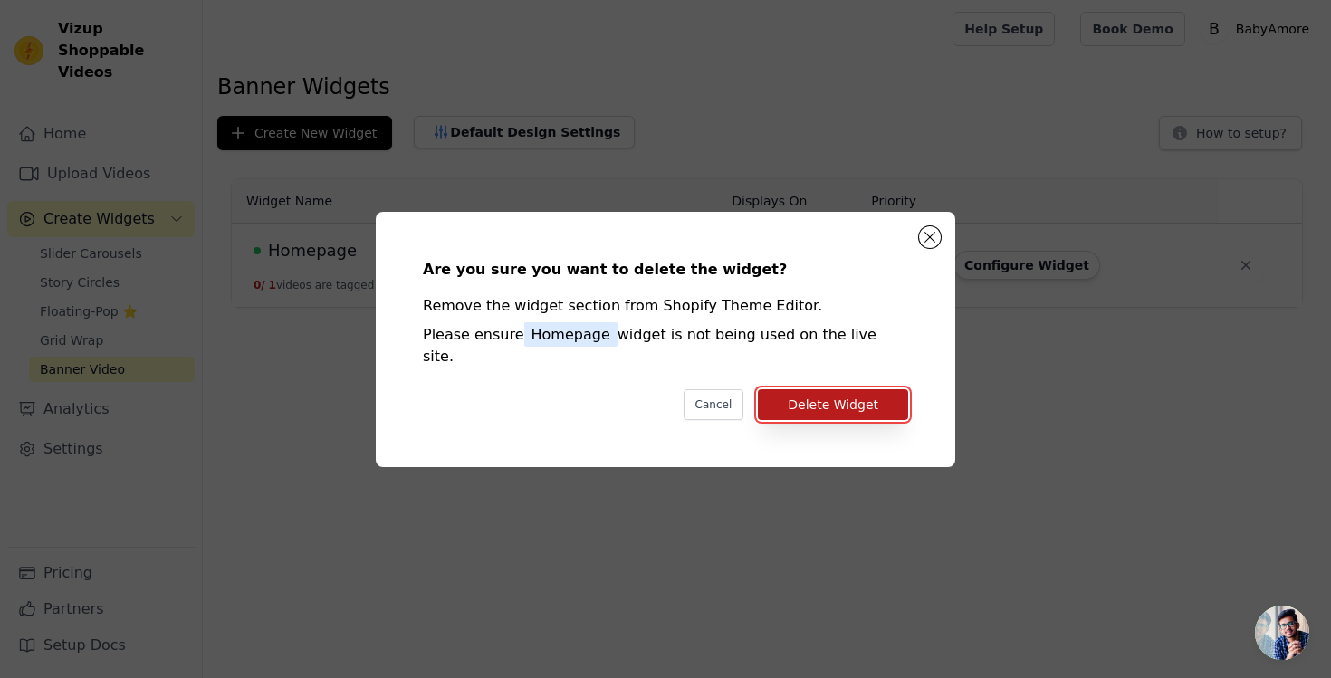
click at [878, 397] on button "Delete Widget" at bounding box center [833, 404] width 150 height 31
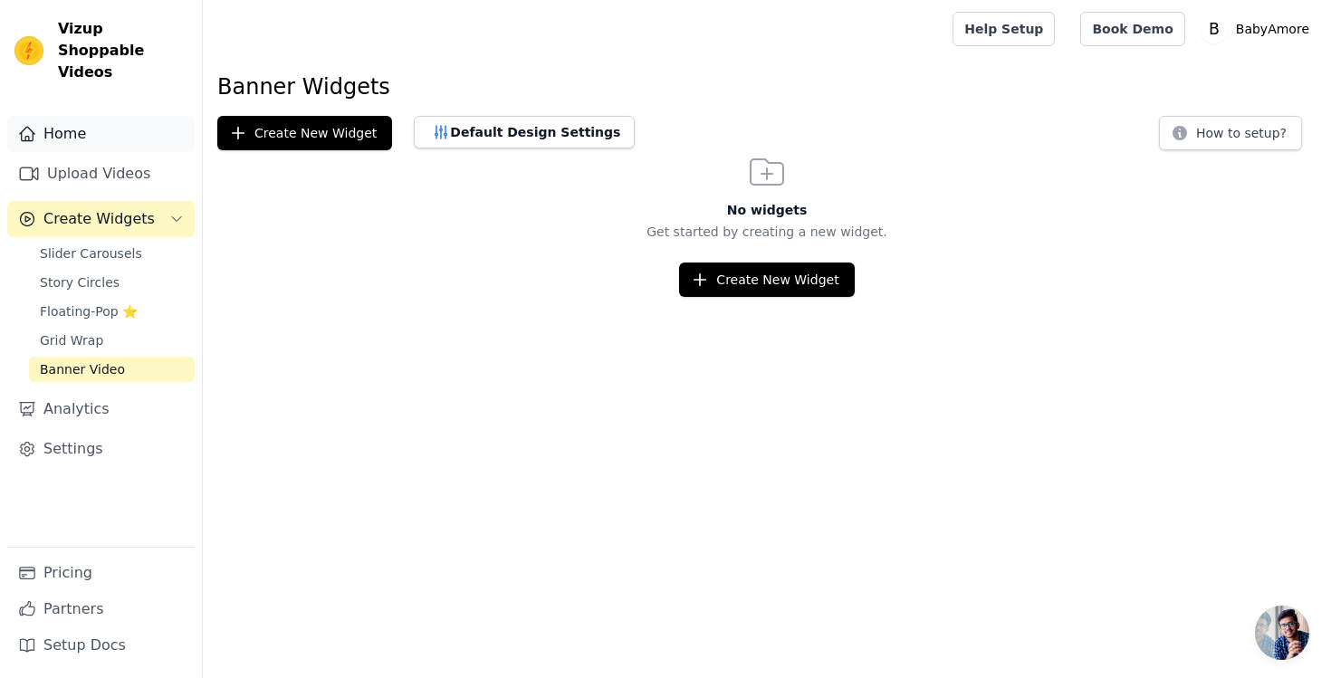
click at [75, 116] on link "Home" at bounding box center [100, 134] width 187 height 36
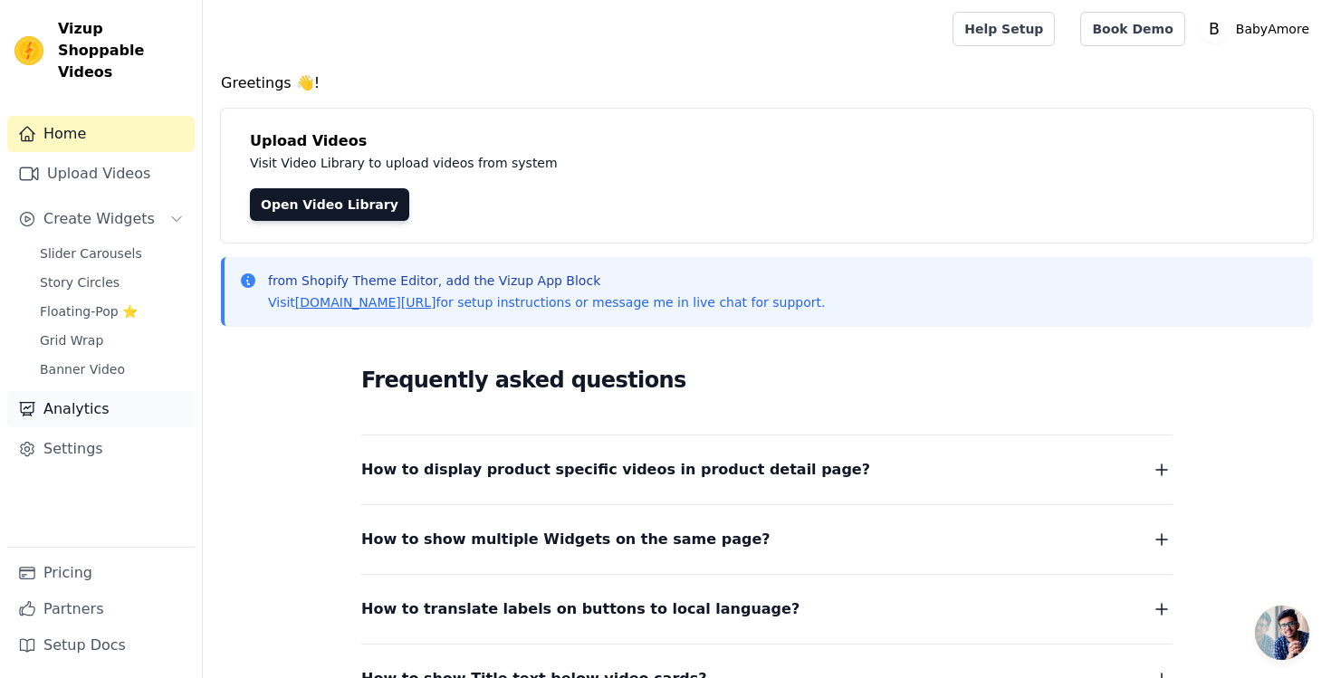
click at [82, 396] on link "Analytics" at bounding box center [100, 409] width 187 height 36
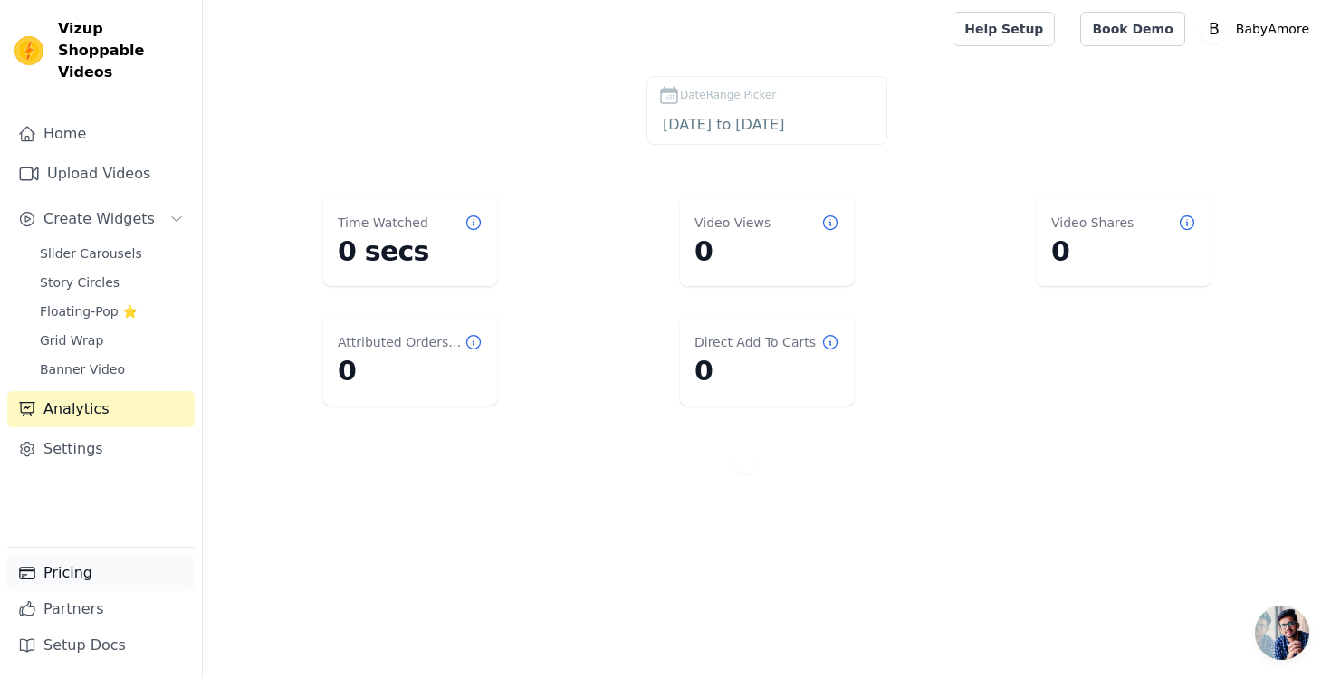
click at [62, 581] on link "Pricing" at bounding box center [100, 573] width 187 height 36
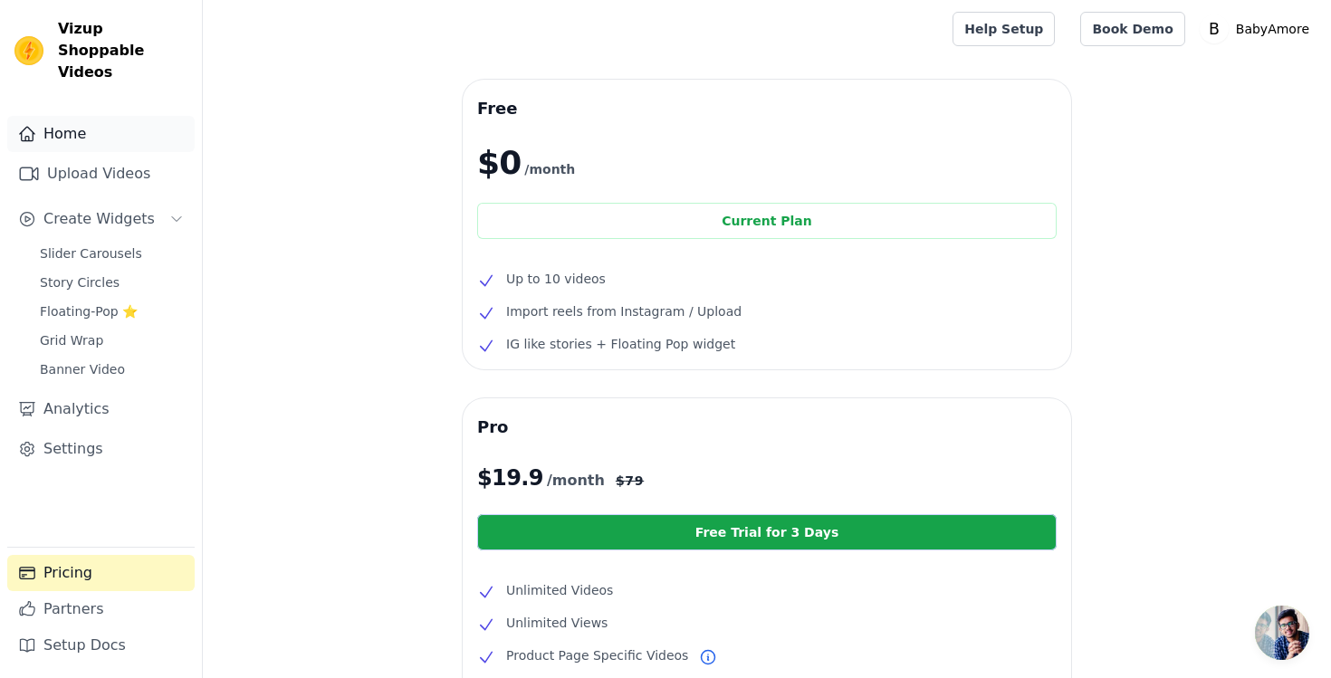
click at [64, 118] on link "Home" at bounding box center [100, 134] width 187 height 36
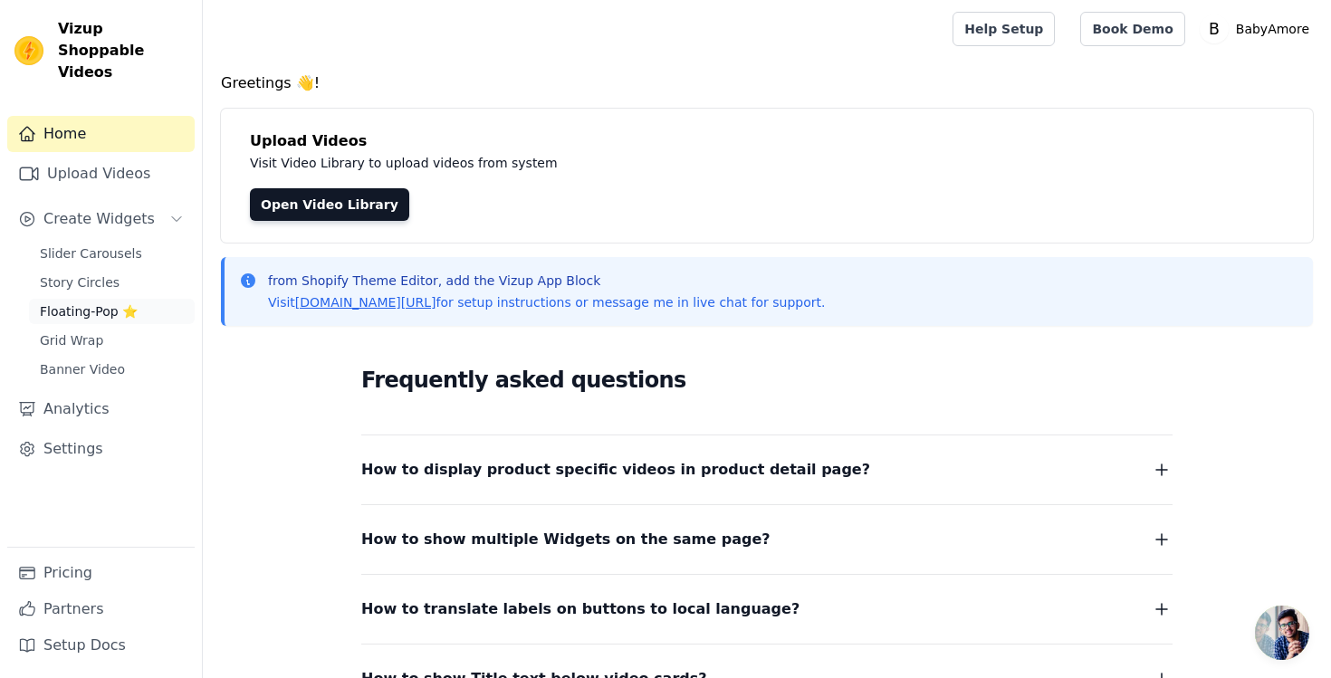
click at [80, 302] on span "Floating-Pop ⭐" at bounding box center [89, 311] width 98 height 18
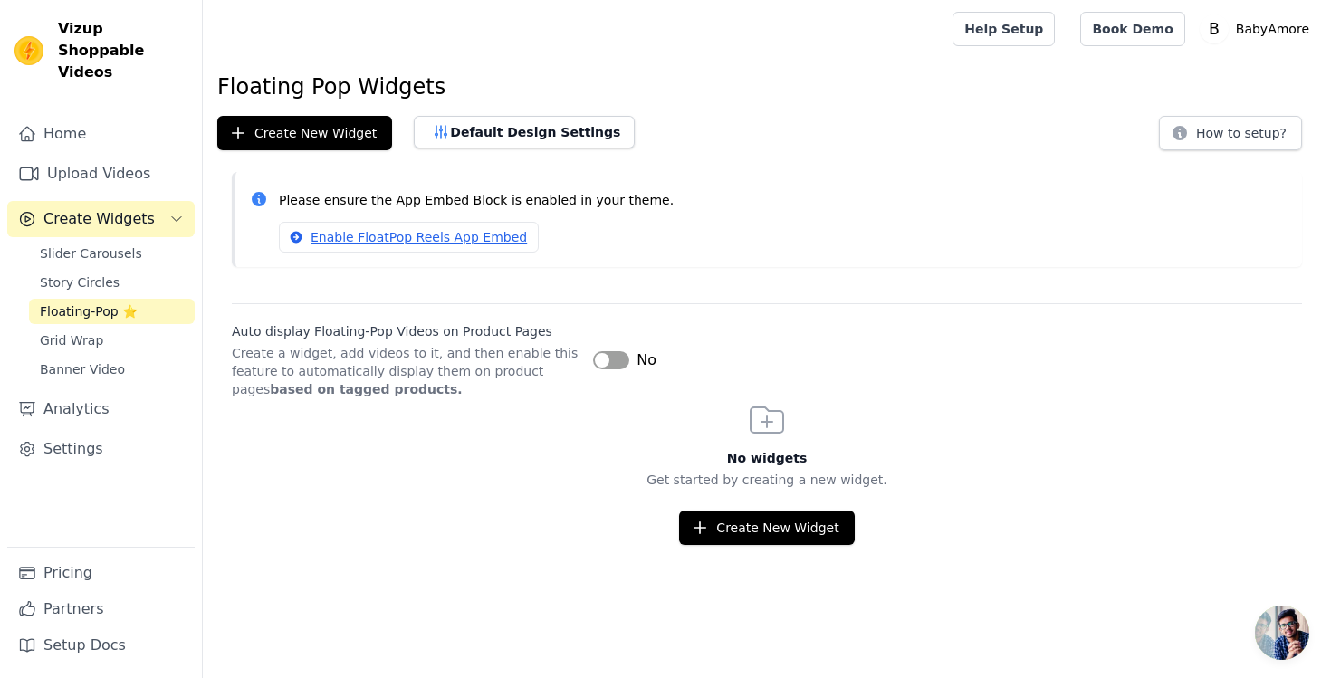
click at [738, 493] on div "No widgets Get started by creating a new widget. Create New Widget" at bounding box center [767, 471] width 1128 height 147
click at [742, 518] on button "Create New Widget" at bounding box center [766, 528] width 175 height 34
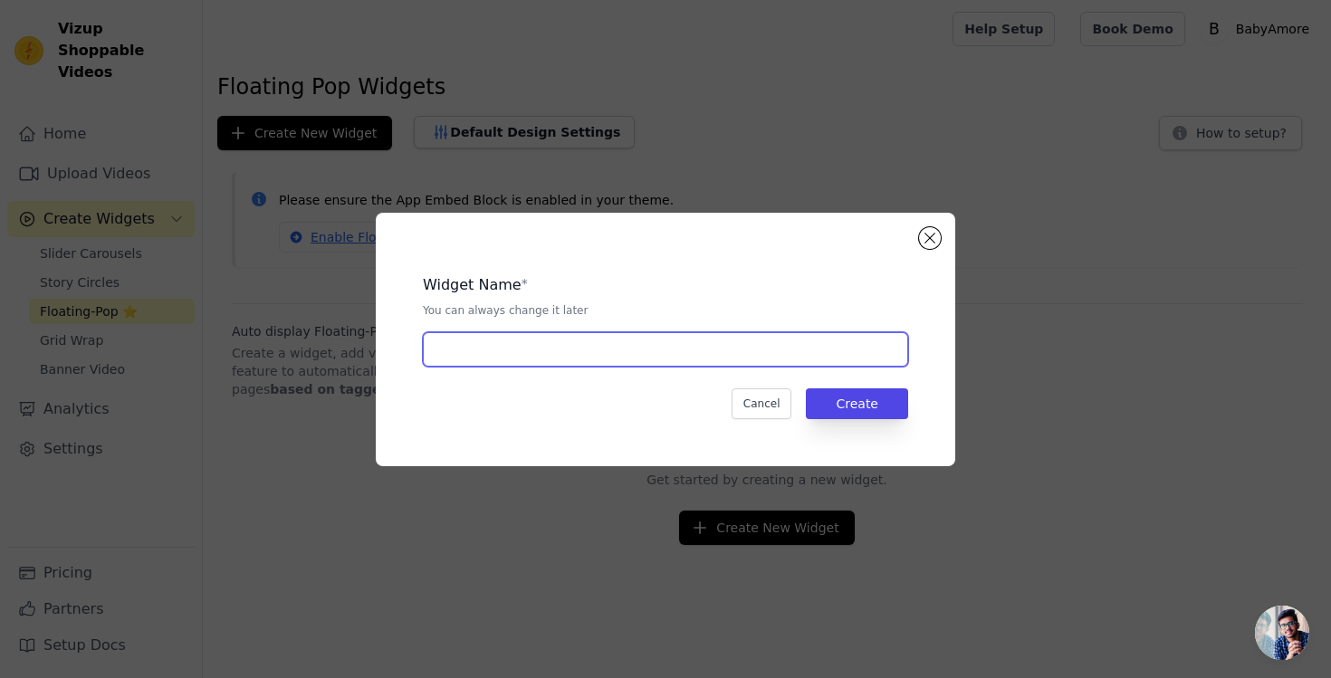
click at [615, 363] on input "text" at bounding box center [665, 349] width 485 height 34
type input "Homepage"
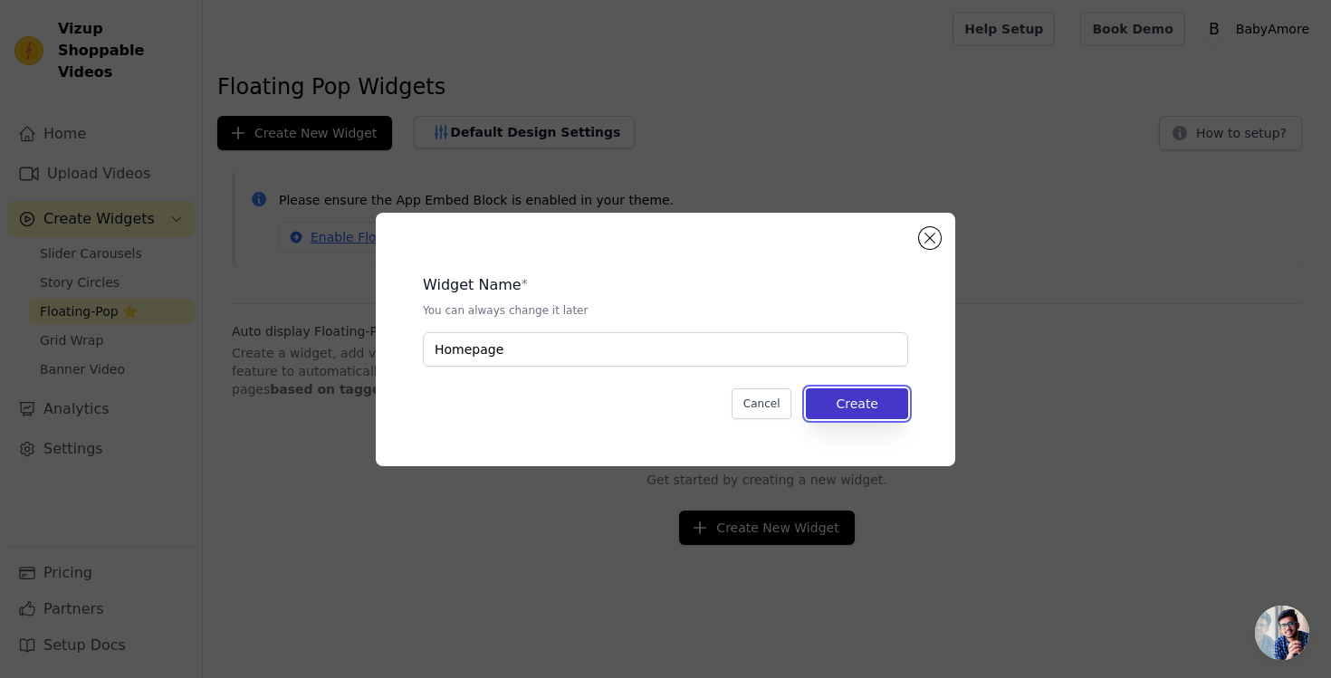
click at [840, 403] on button "Create" at bounding box center [857, 403] width 102 height 31
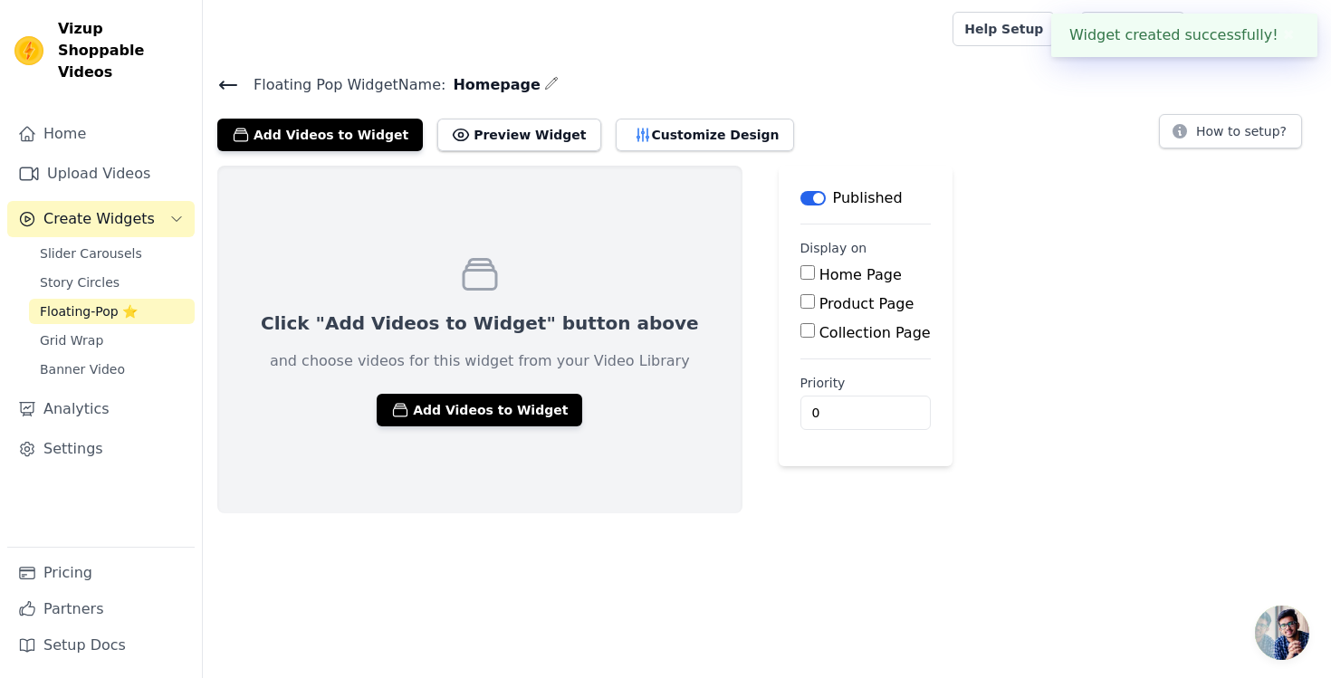
click at [800, 273] on div "Home Page" at bounding box center [865, 275] width 130 height 22
click at [800, 281] on div "Home Page" at bounding box center [865, 275] width 130 height 22
click at [800, 263] on fieldset "Display on Home Page Product Page Collection Page" at bounding box center [865, 291] width 130 height 105
click at [800, 269] on input "Home Page" at bounding box center [807, 272] width 14 height 14
checkbox input "true"
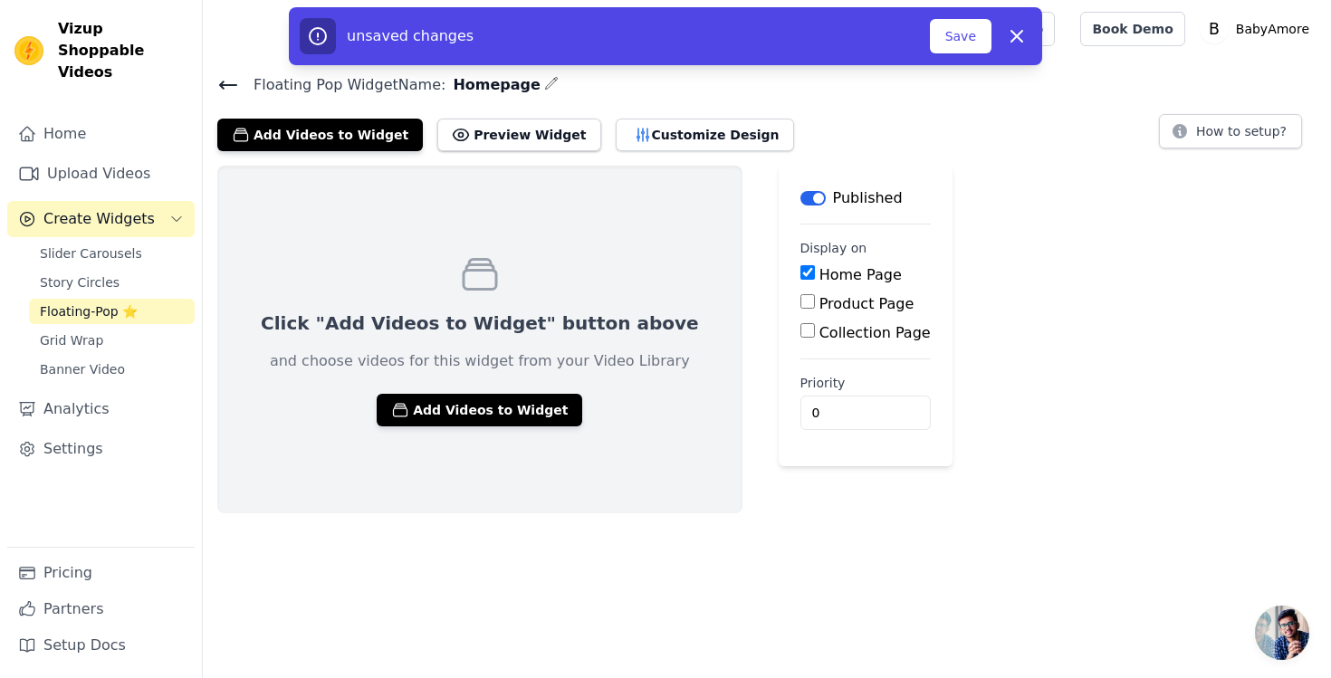
click at [502, 388] on div "Click "Add Videos to Widget" button above and choose videos for this widget fro…" at bounding box center [479, 340] width 525 height 348
click at [494, 403] on button "Add Videos to Widget" at bounding box center [480, 410] width 206 height 33
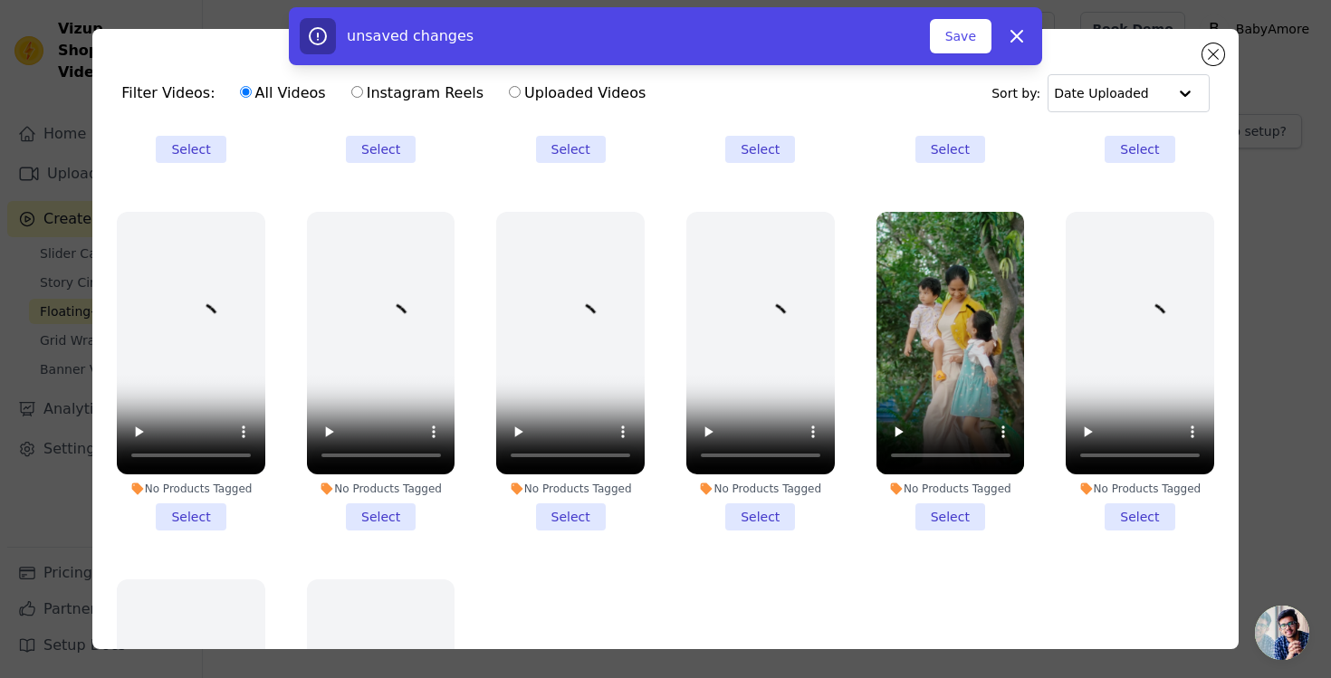
scroll to position [671, 0]
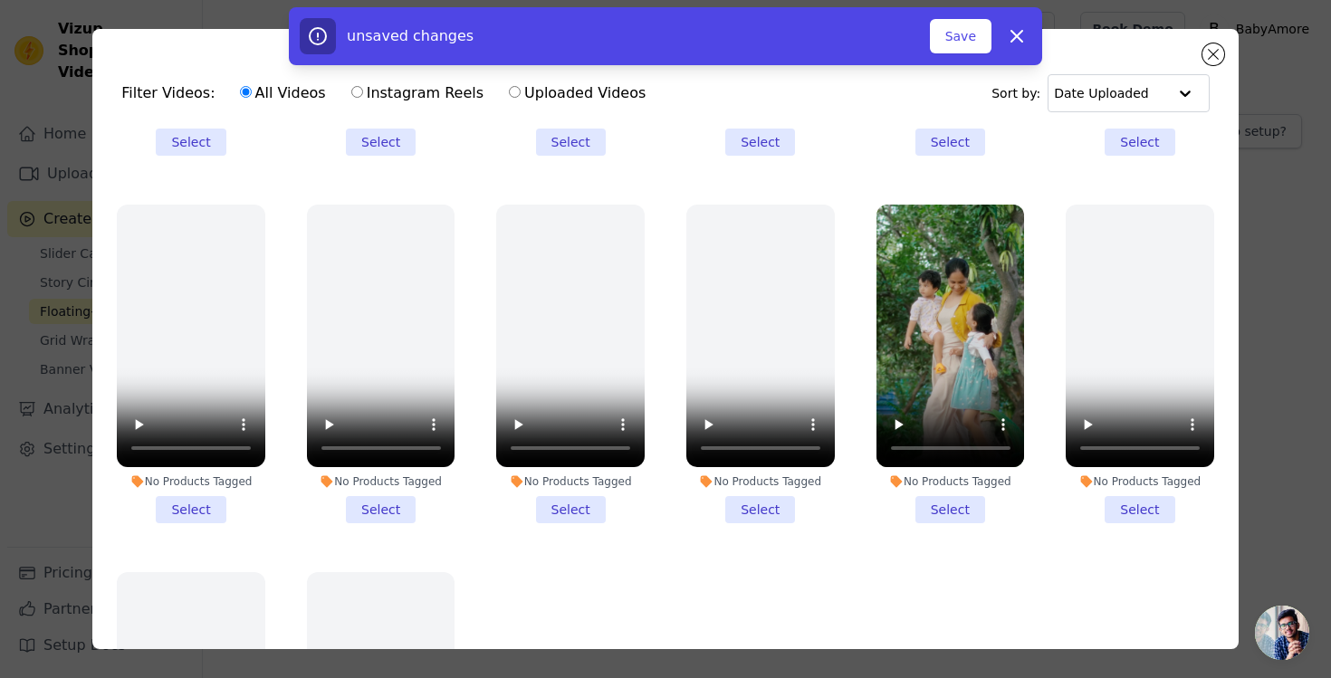
click at [938, 510] on li "No Products Tagged Select" at bounding box center [950, 365] width 148 height 320
click at [0, 0] on input "No Products Tagged Select" at bounding box center [0, 0] width 0 height 0
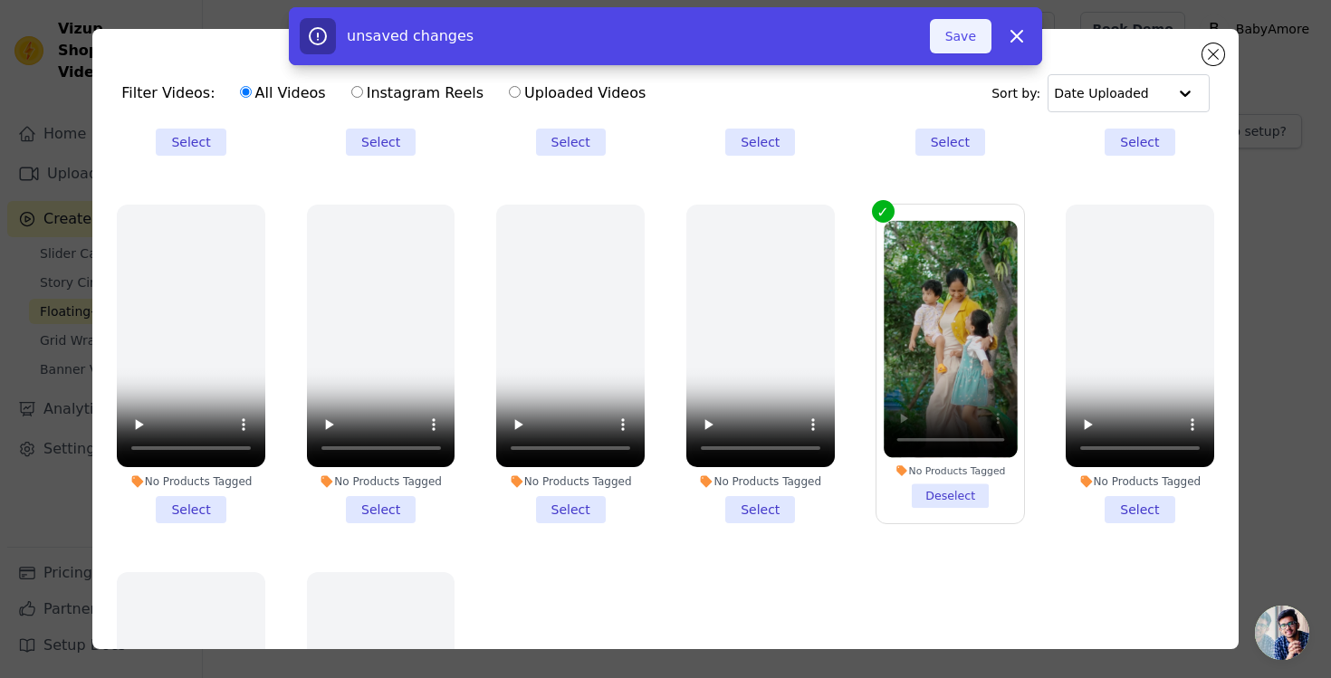
click at [972, 43] on button "Save" at bounding box center [961, 36] width 62 height 34
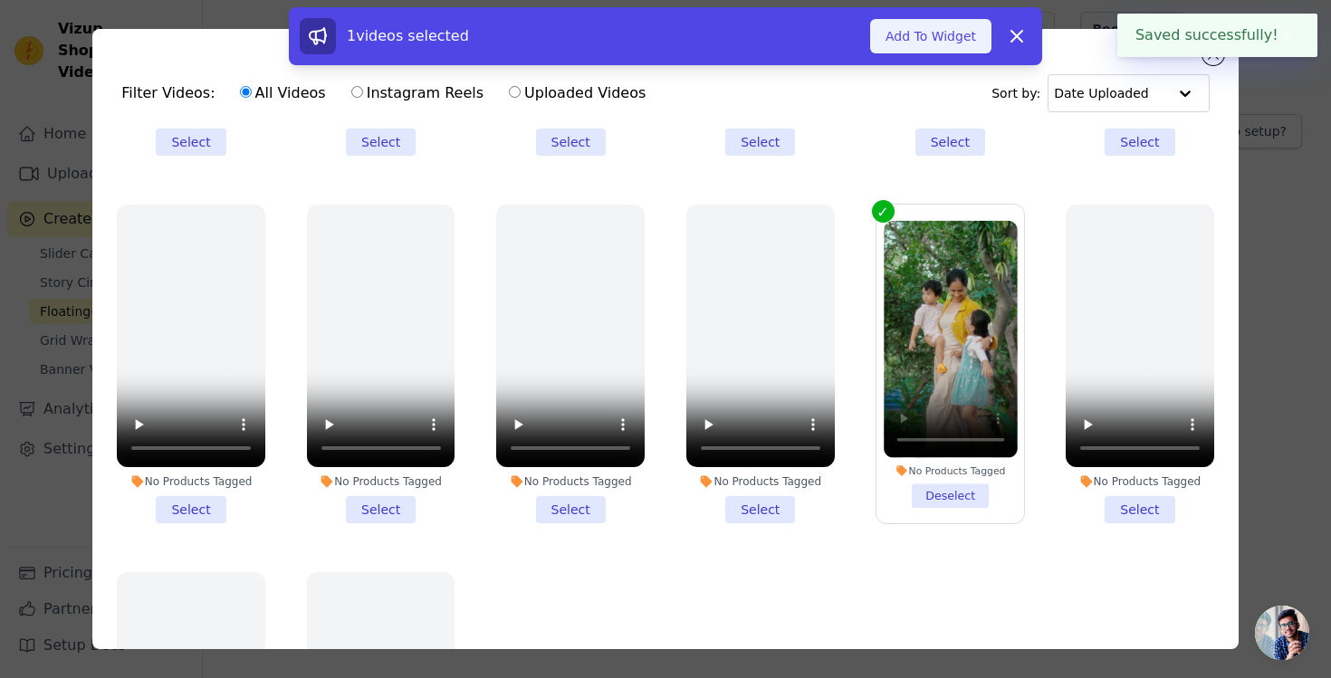
click at [957, 36] on button "Add To Widget" at bounding box center [930, 36] width 121 height 34
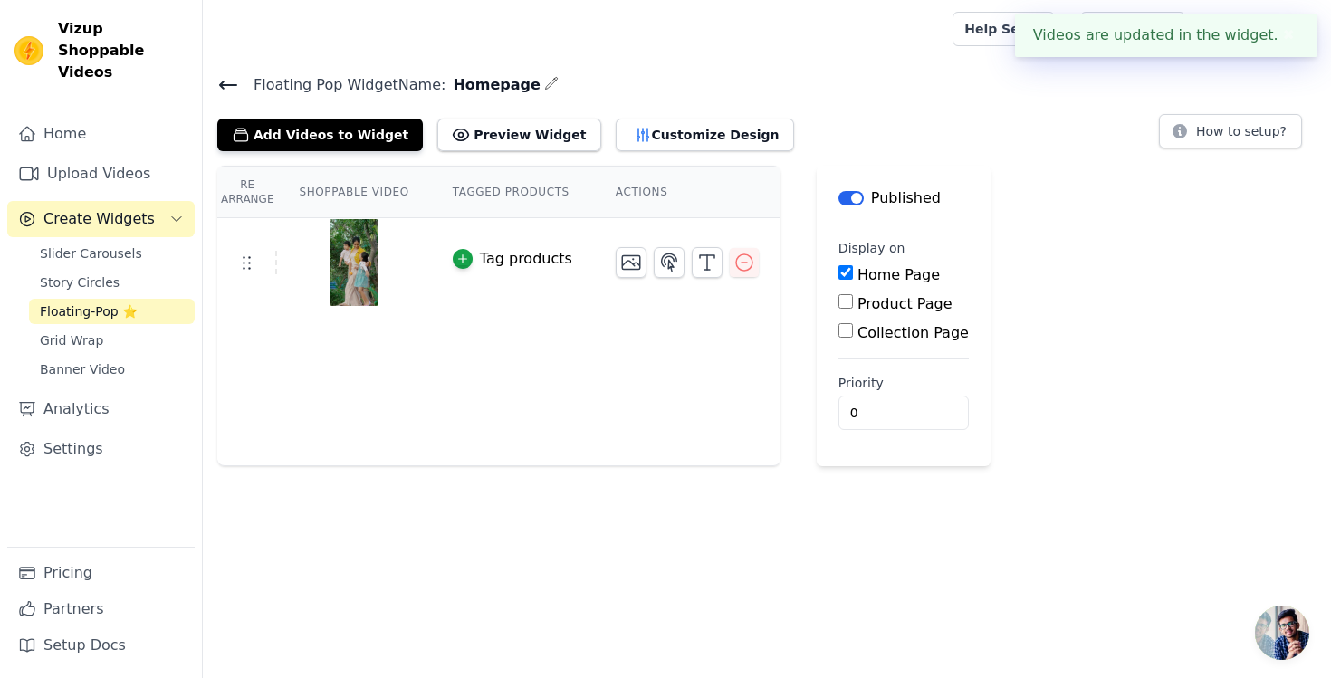
click at [1286, 38] on button "✖" at bounding box center [1288, 35] width 21 height 22
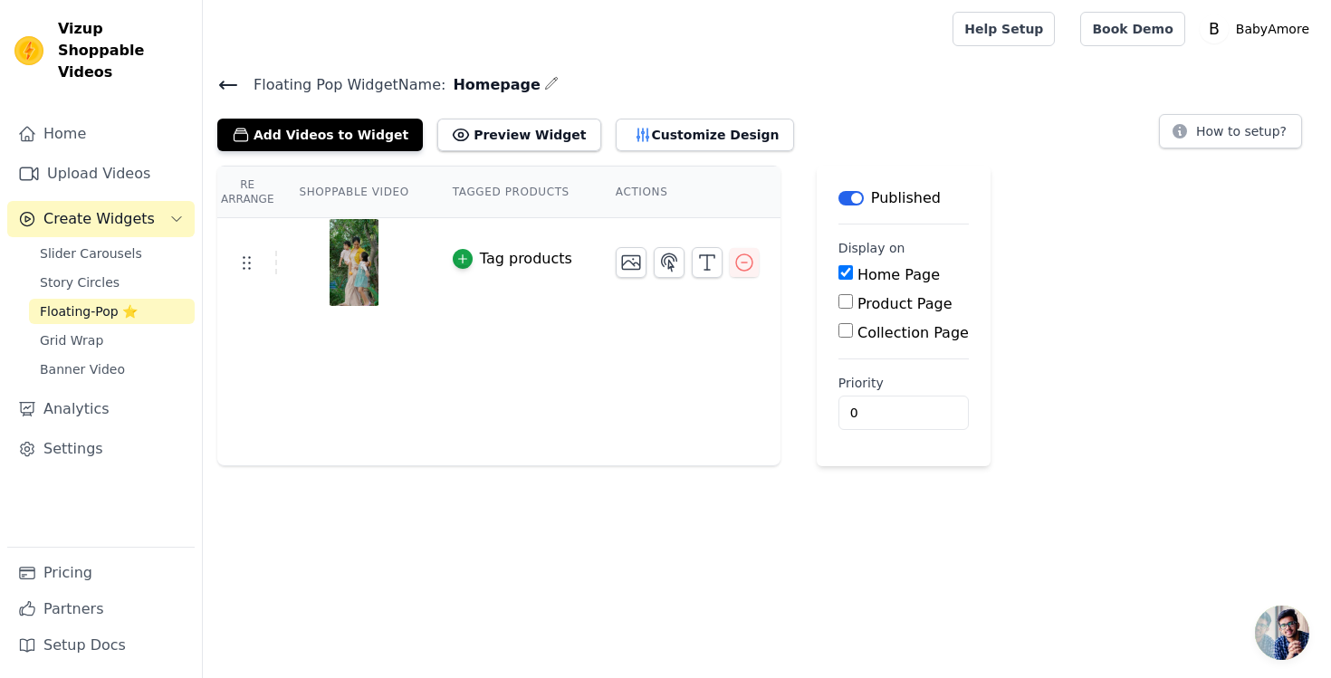
click at [397, 186] on th "Shoppable Video" at bounding box center [353, 193] width 153 height 52
click at [483, 133] on button "Preview Widget" at bounding box center [518, 135] width 163 height 33
click at [120, 244] on span "Slider Carousels" at bounding box center [91, 253] width 102 height 18
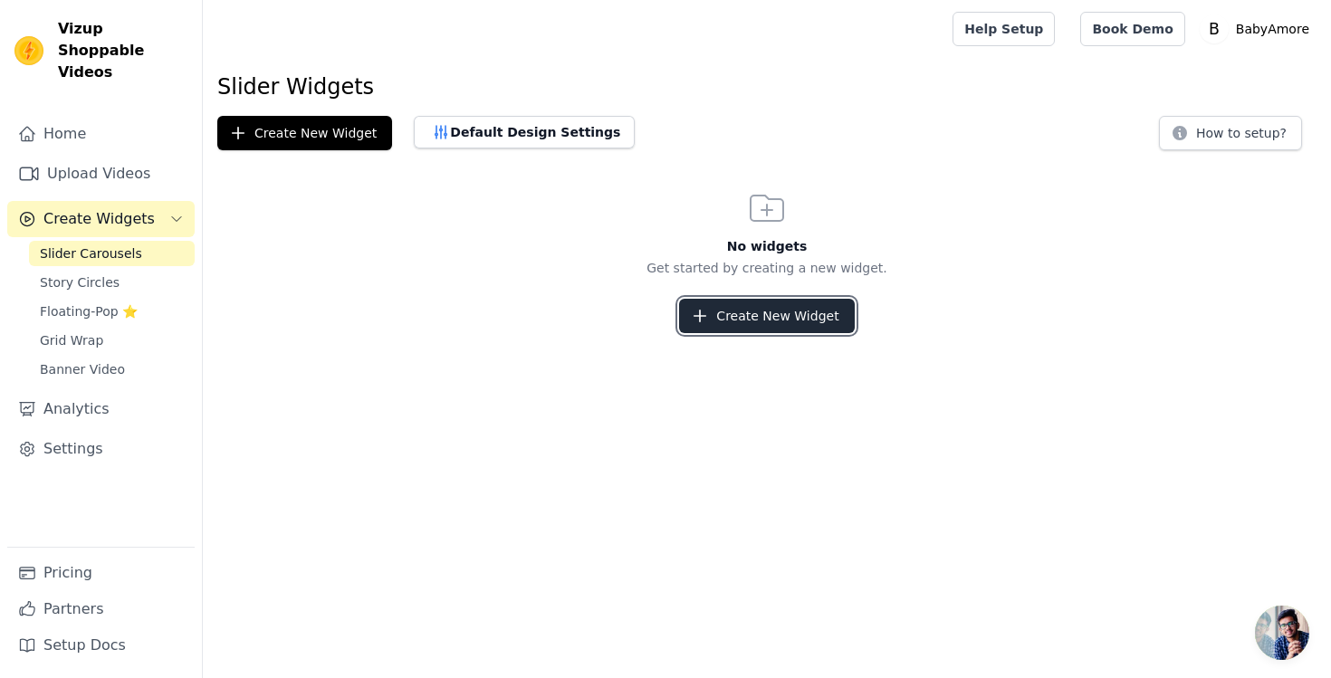
click at [748, 314] on button "Create New Widget" at bounding box center [766, 316] width 175 height 34
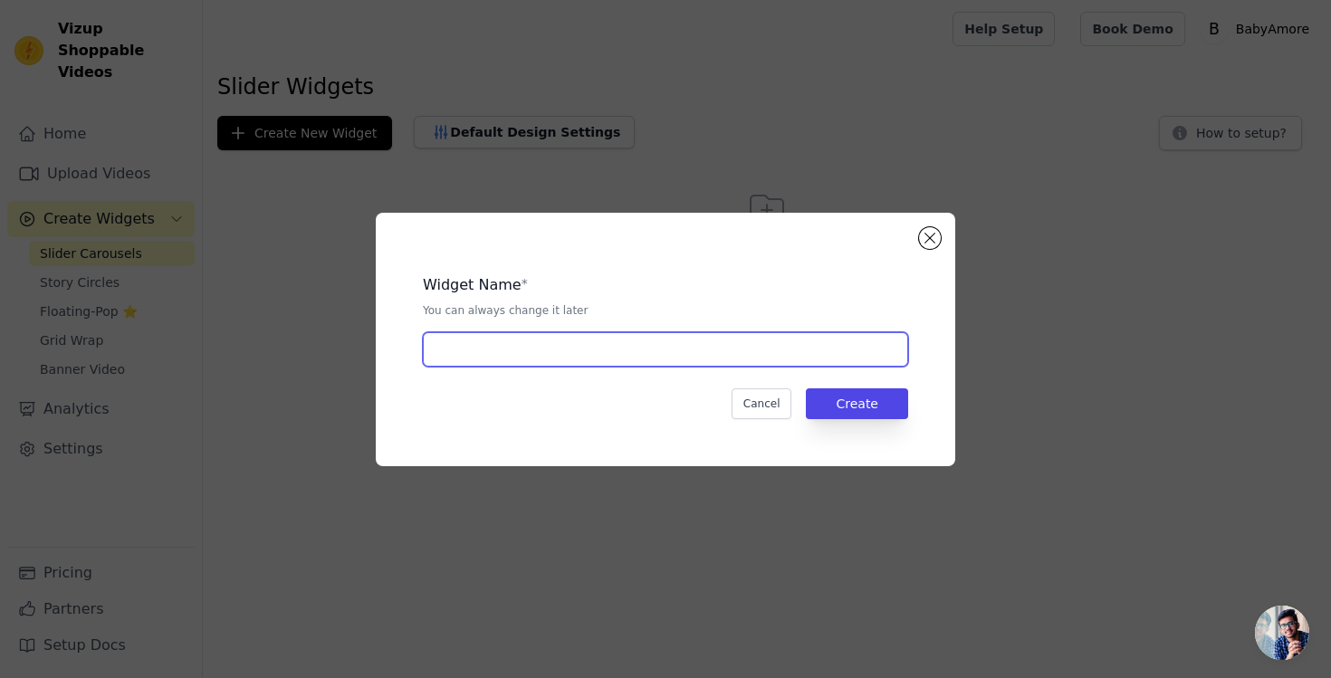
click at [604, 340] on input "text" at bounding box center [665, 349] width 485 height 34
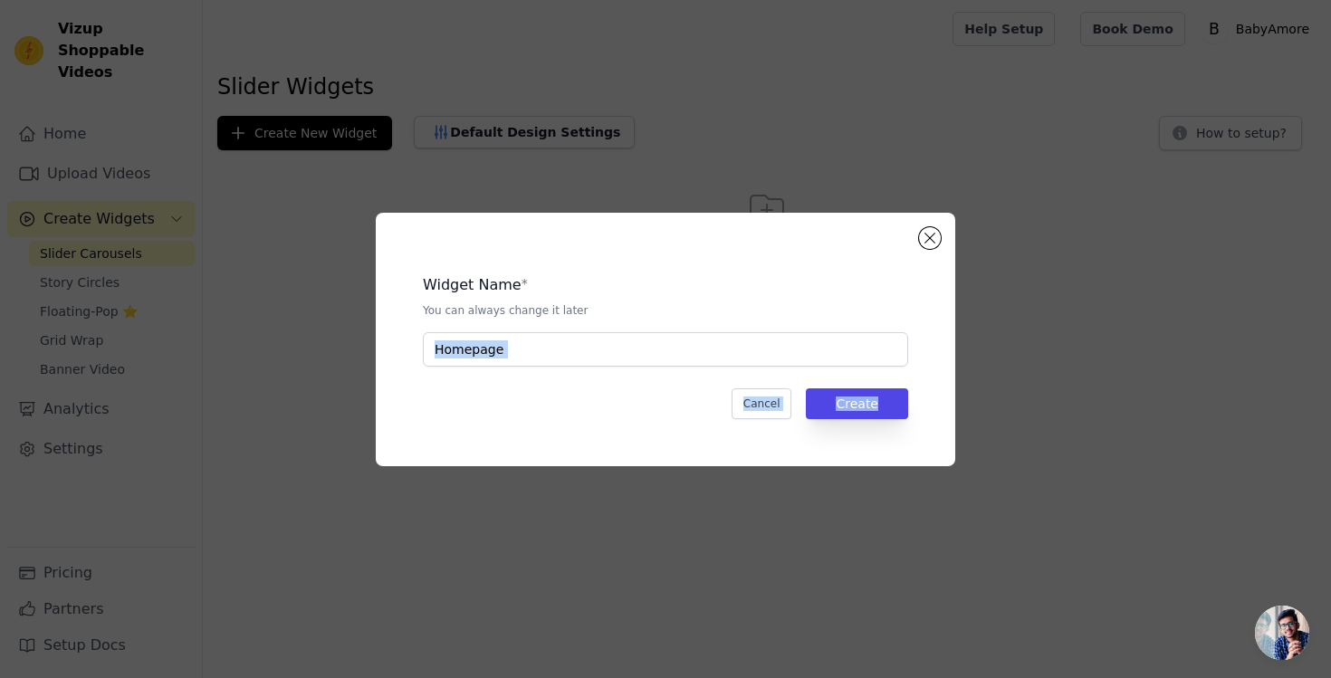
drag, startPoint x: 852, startPoint y: 420, endPoint x: 569, endPoint y: 358, distance: 290.2
click at [579, 359] on div "Widget Name * You can always change it later Homepage Cancel Create" at bounding box center [666, 340] width 522 height 196
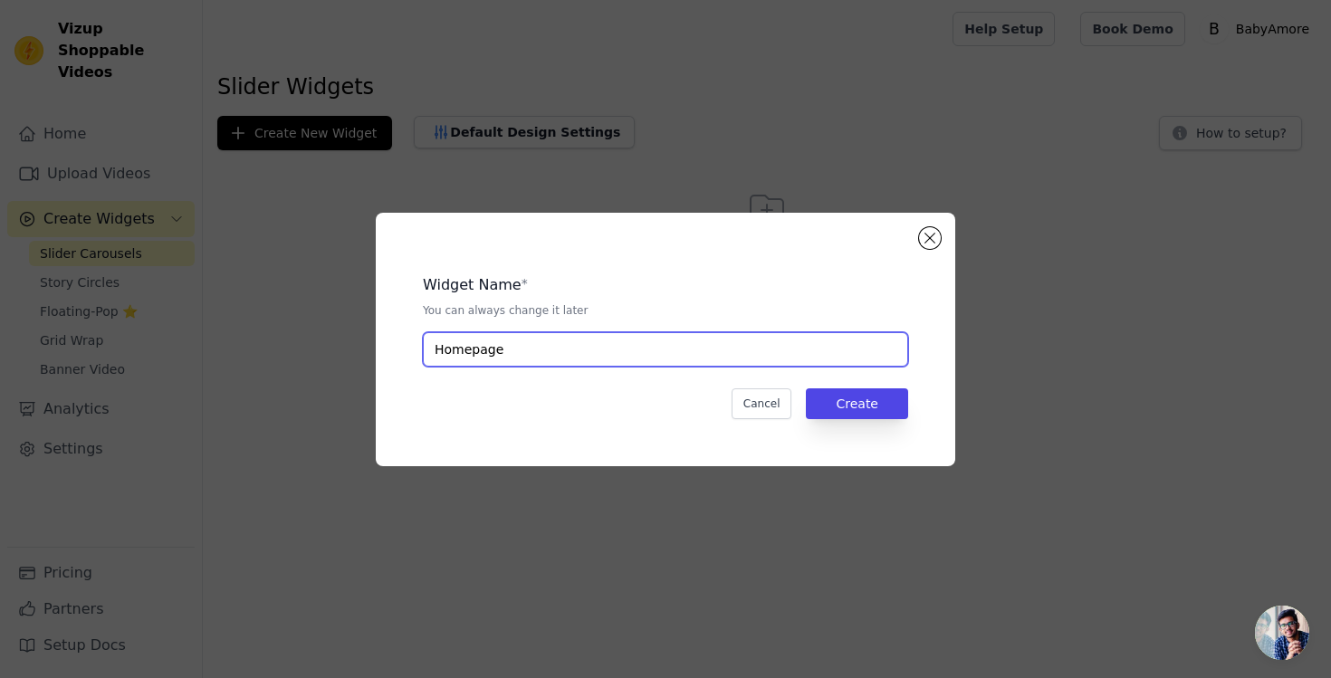
click at [569, 358] on input "Homepage" at bounding box center [665, 349] width 485 height 34
type input "HomepageSlider"
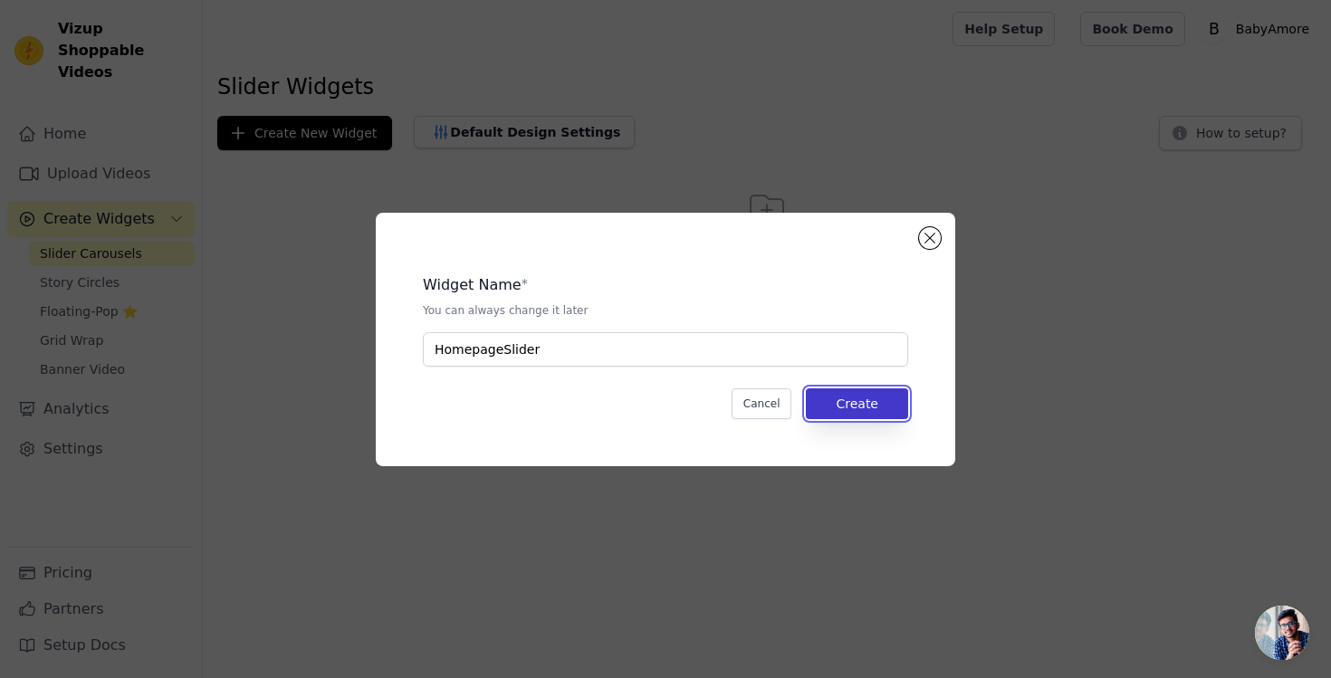
click at [860, 406] on button "Create" at bounding box center [857, 403] width 102 height 31
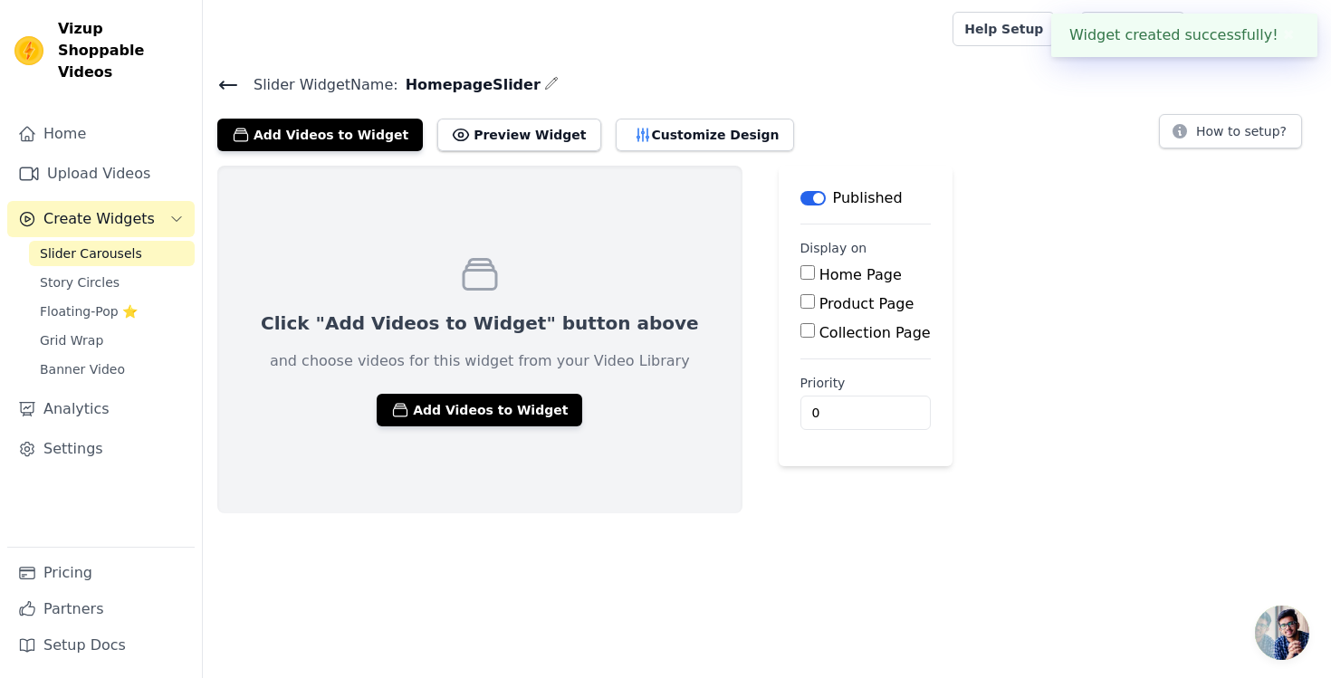
click at [503, 368] on p "and choose videos for this widget from your Video Library" at bounding box center [480, 361] width 420 height 22
click at [800, 268] on input "Home Page" at bounding box center [807, 272] width 14 height 14
checkbox input "true"
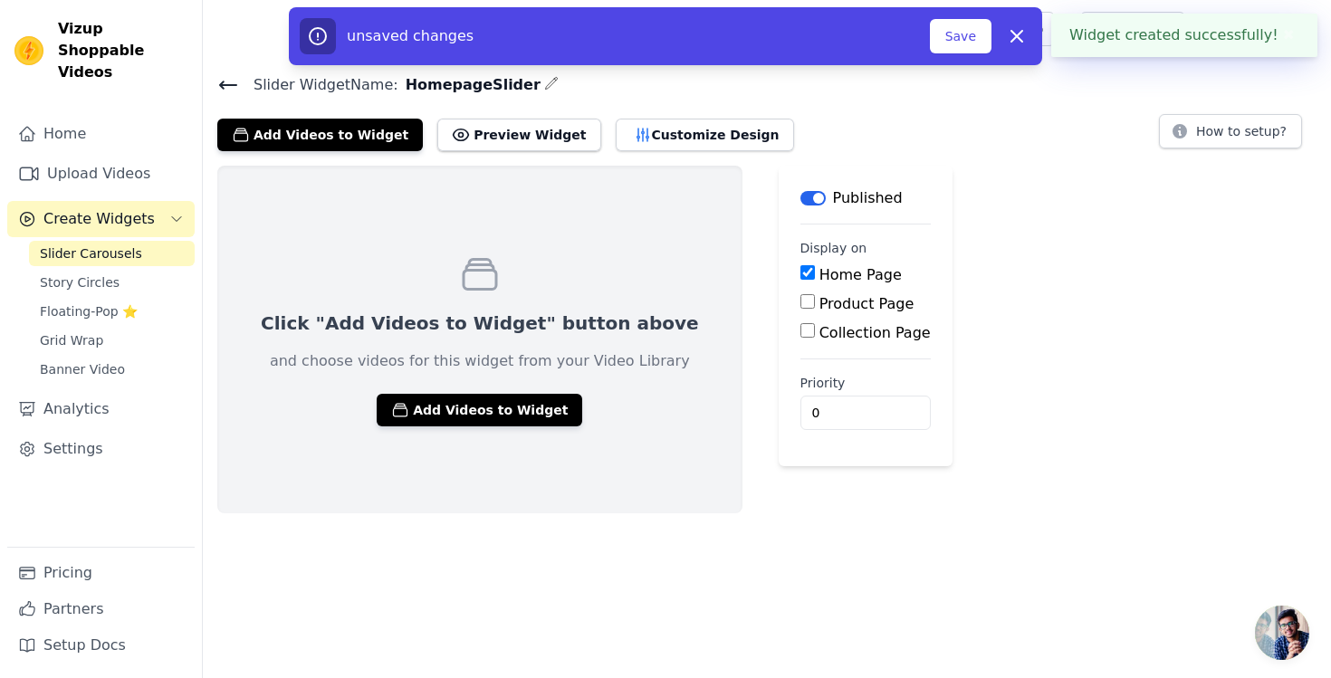
click at [502, 381] on div "Click "Add Videos to Widget" button above and choose videos for this widget fro…" at bounding box center [479, 340] width 525 height 348
click at [502, 389] on div "Click "Add Videos to Widget" button above and choose videos for this widget fro…" at bounding box center [479, 340] width 525 height 348
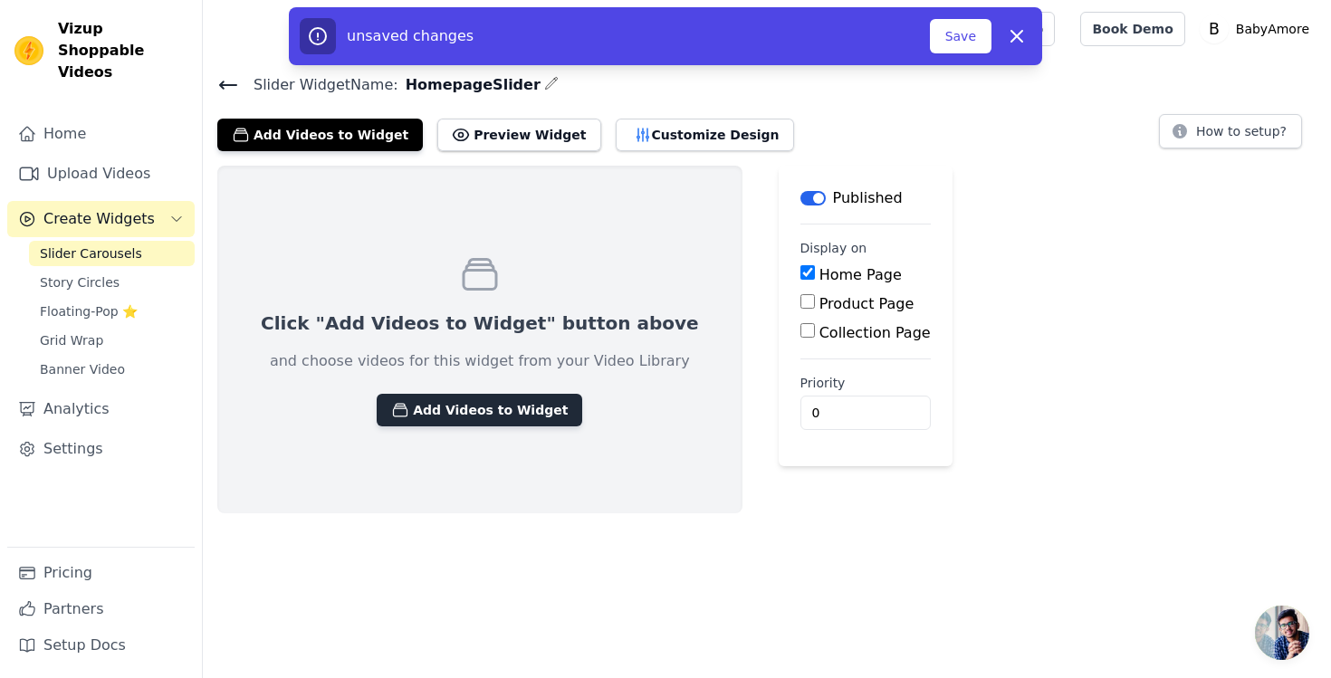
click at [463, 407] on button "Add Videos to Widget" at bounding box center [480, 410] width 206 height 33
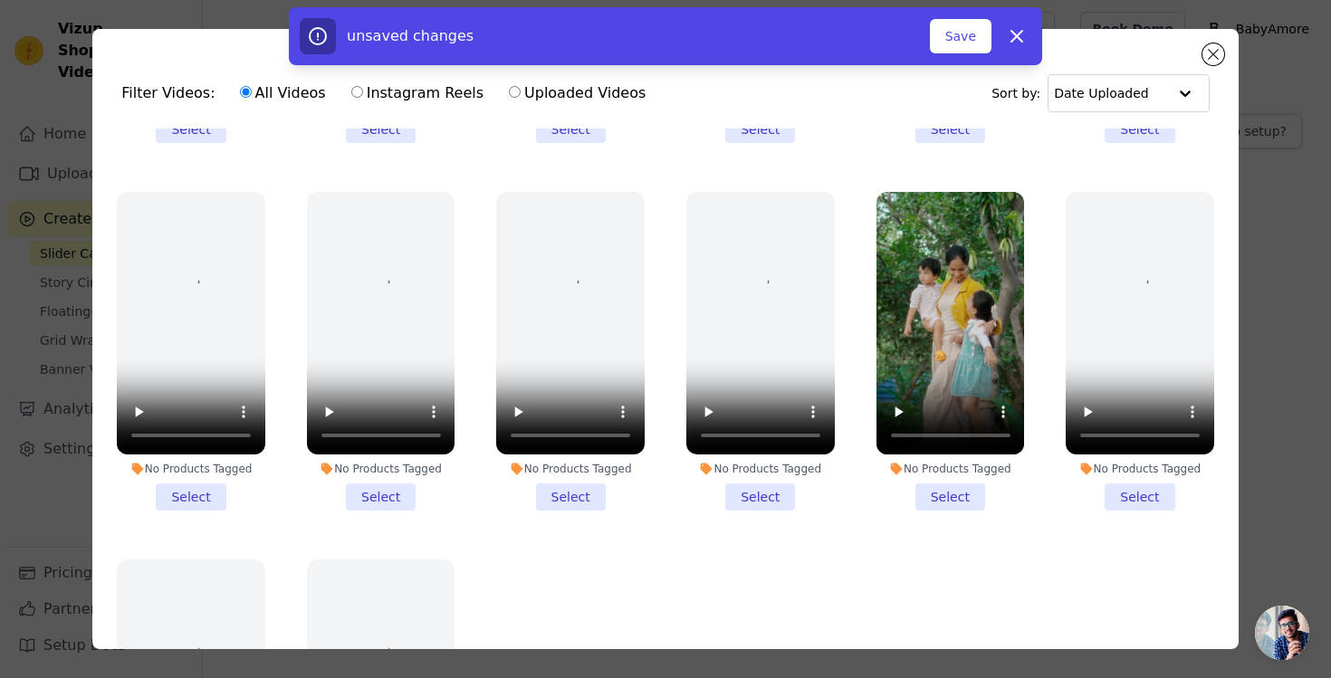
scroll to position [721, 0]
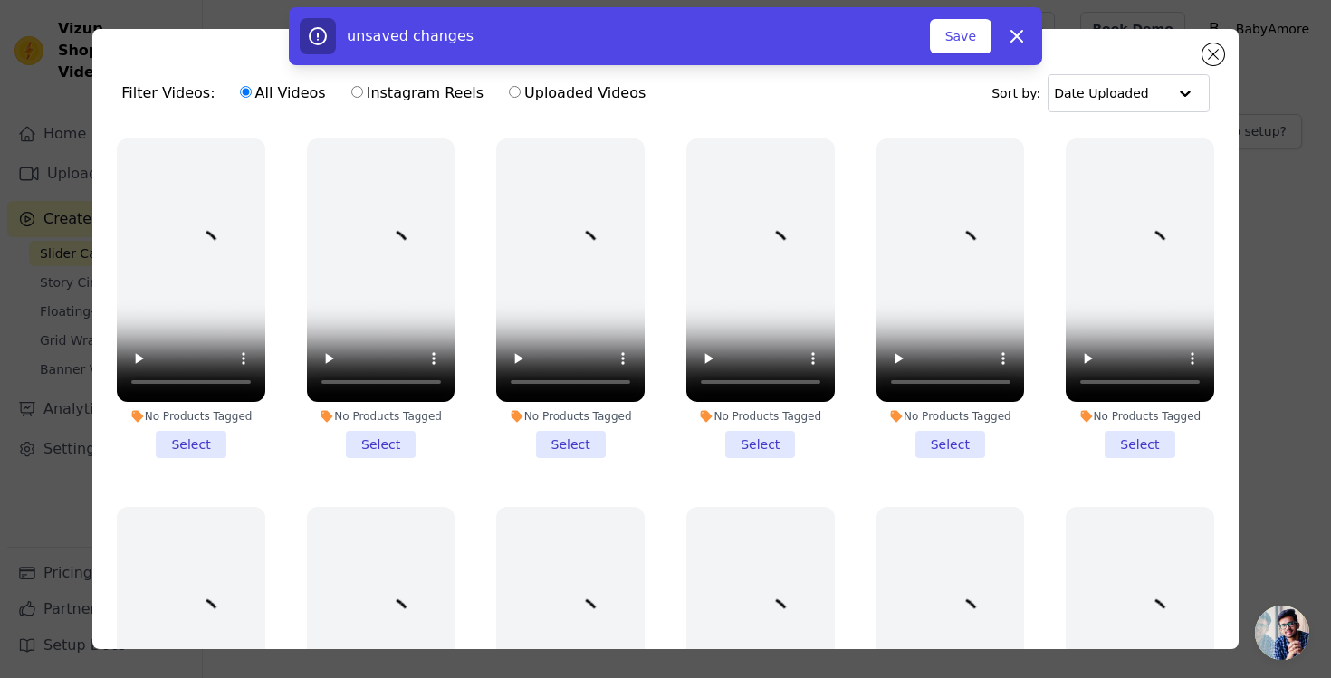
click at [1207, 54] on div "unsaved changes Save Dismiss" at bounding box center [665, 36] width 1331 height 58
click at [1024, 43] on icon "button" at bounding box center [1017, 36] width 22 height 22
checkbox input "false"
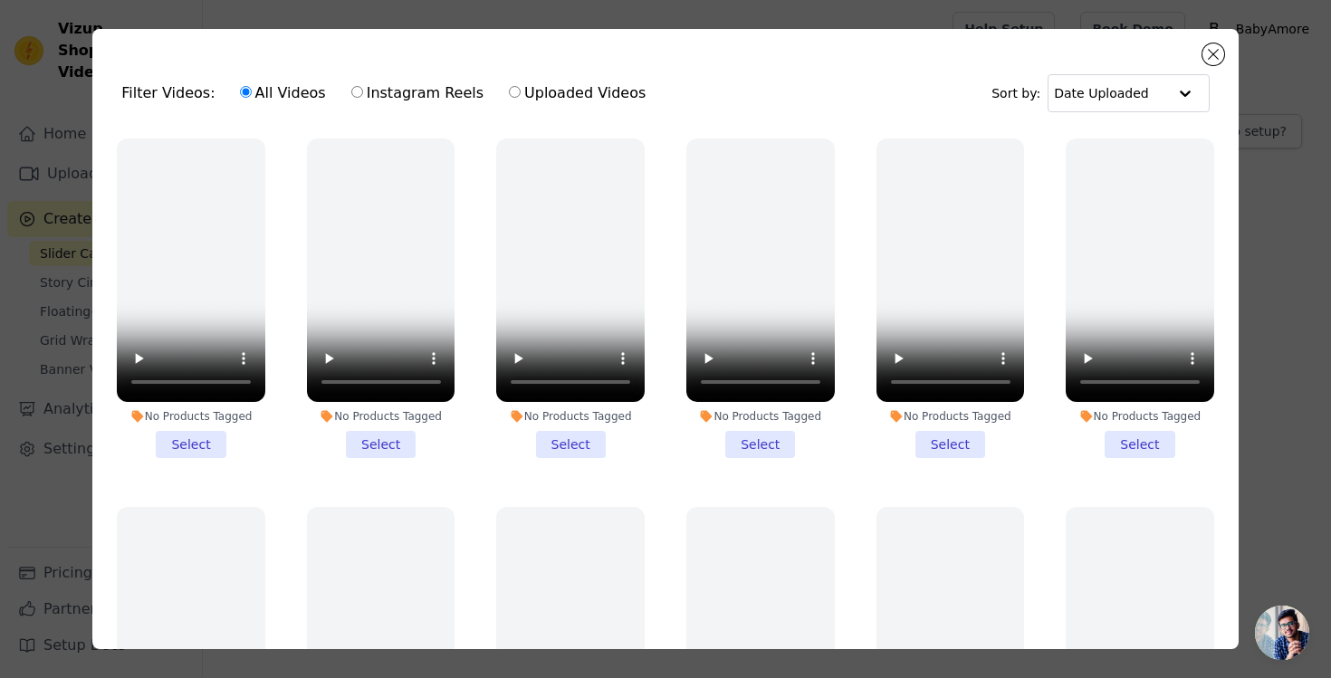
click at [1201, 46] on div "Filter Videos: All Videos Instagram Reels Uploaded Videos Sort by: Date Uploade…" at bounding box center [664, 339] width 1145 height 620
click at [1220, 71] on div "Filter Videos: All Videos Instagram Reels Uploaded Videos Sort by: Date Uploaded" at bounding box center [665, 93] width 1116 height 71
click at [1215, 54] on button "Close modal" at bounding box center [1213, 54] width 22 height 22
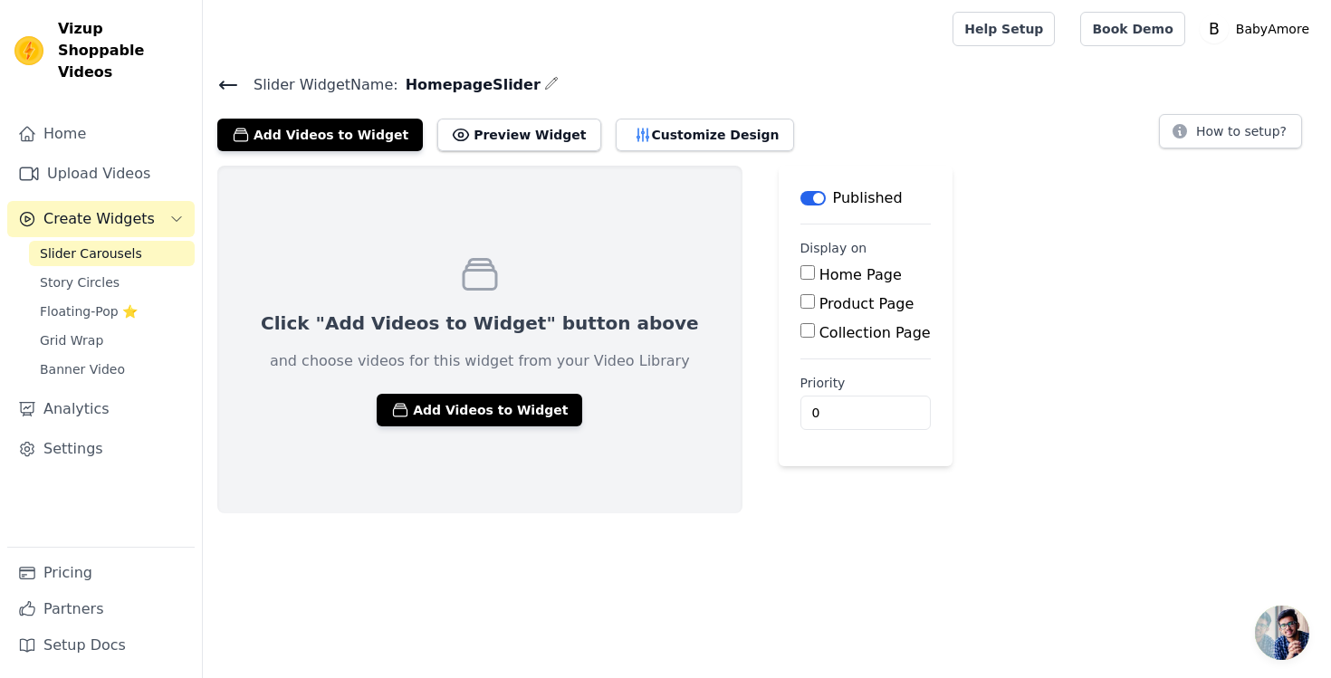
click at [224, 88] on icon at bounding box center [228, 85] width 22 height 22
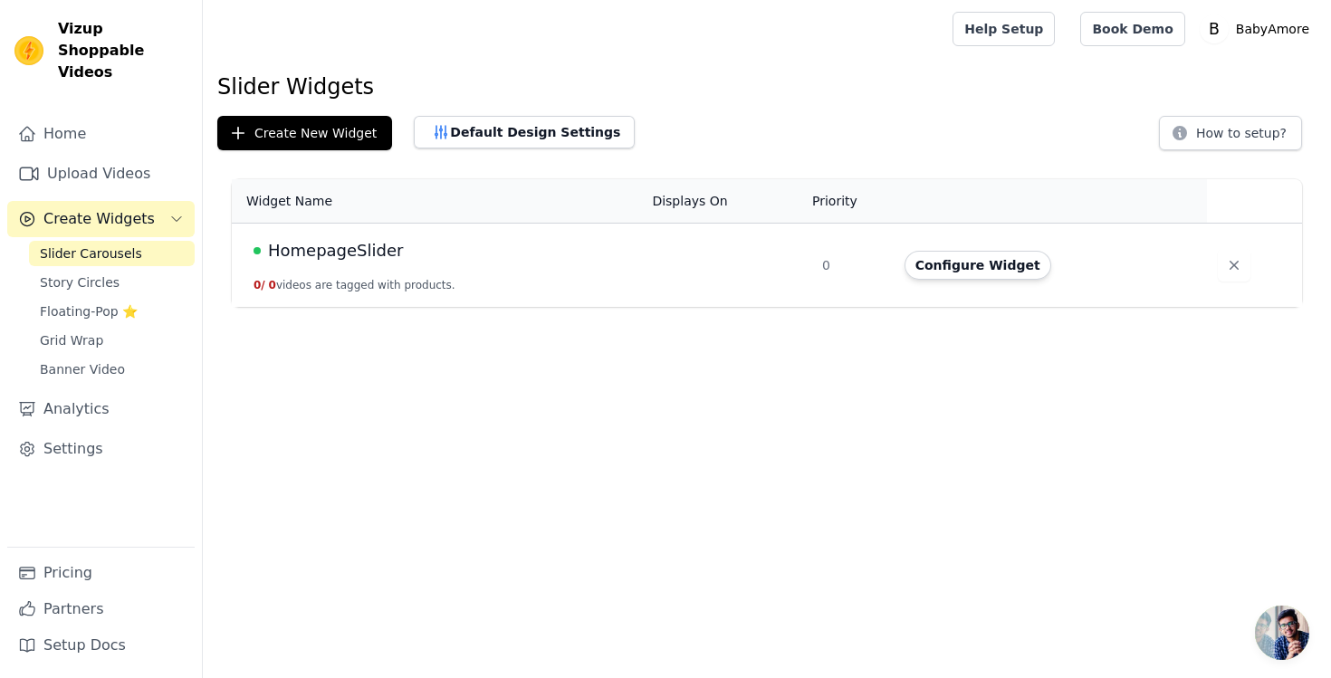
click at [103, 244] on span "Slider Carousels" at bounding box center [91, 253] width 102 height 18
click at [88, 302] on span "Floating-Pop ⭐" at bounding box center [89, 311] width 98 height 18
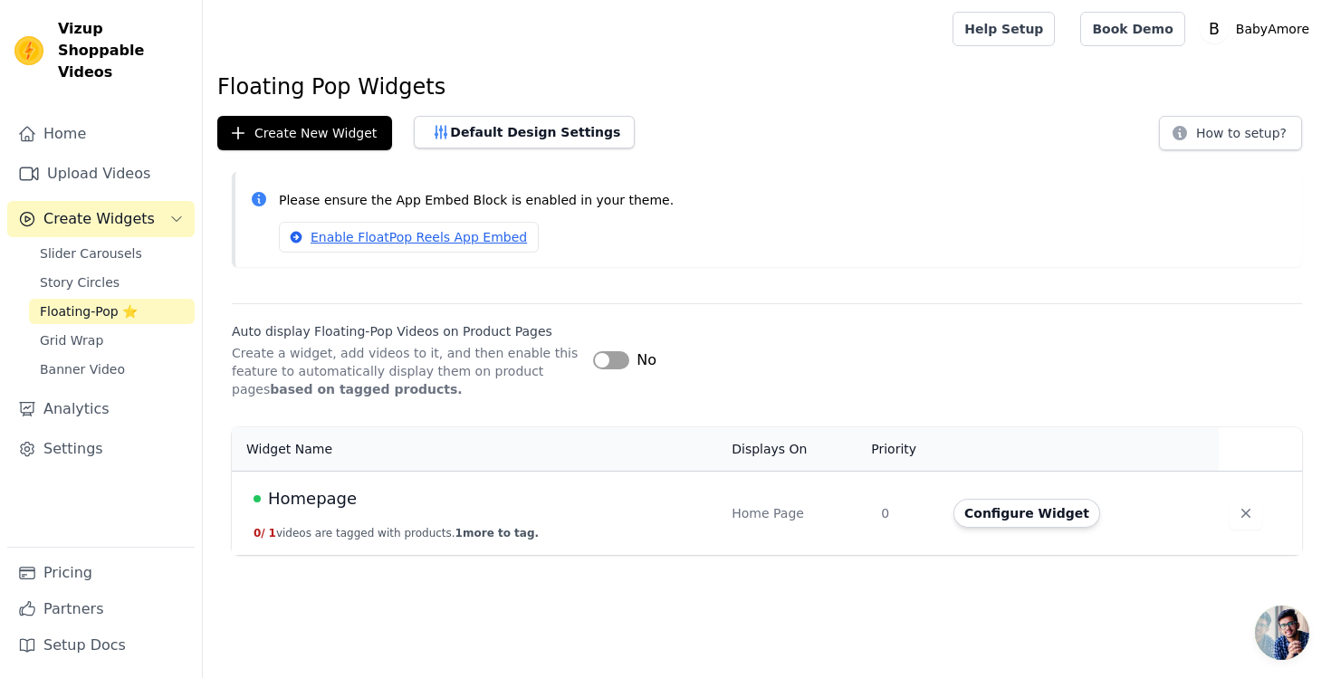
click at [1060, 497] on td "Configure Widget" at bounding box center [1081, 513] width 276 height 84
click at [1046, 509] on button "Configure Widget" at bounding box center [1026, 513] width 147 height 29
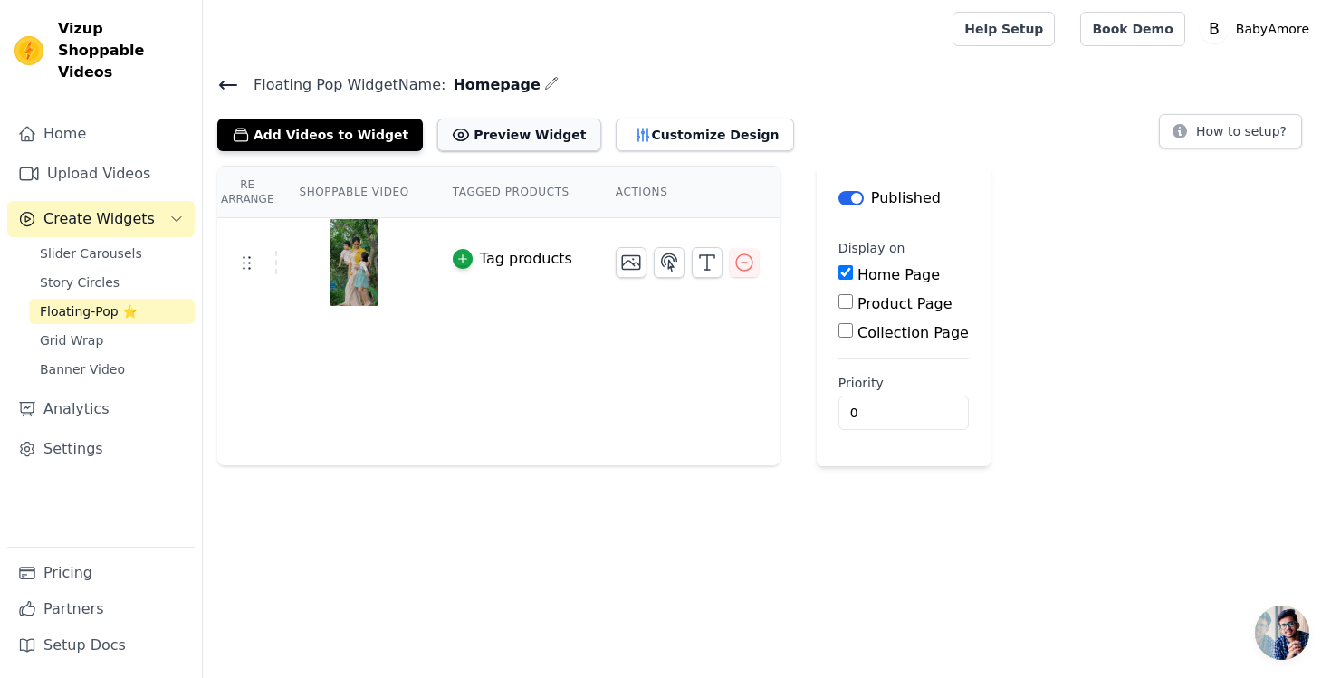
click at [519, 122] on button "Preview Widget" at bounding box center [518, 135] width 163 height 33
click at [1185, 124] on icon at bounding box center [1179, 131] width 14 height 14
click at [507, 147] on button "Preview Widget" at bounding box center [518, 135] width 163 height 33
click at [679, 119] on button "Customize Design" at bounding box center [705, 135] width 178 height 33
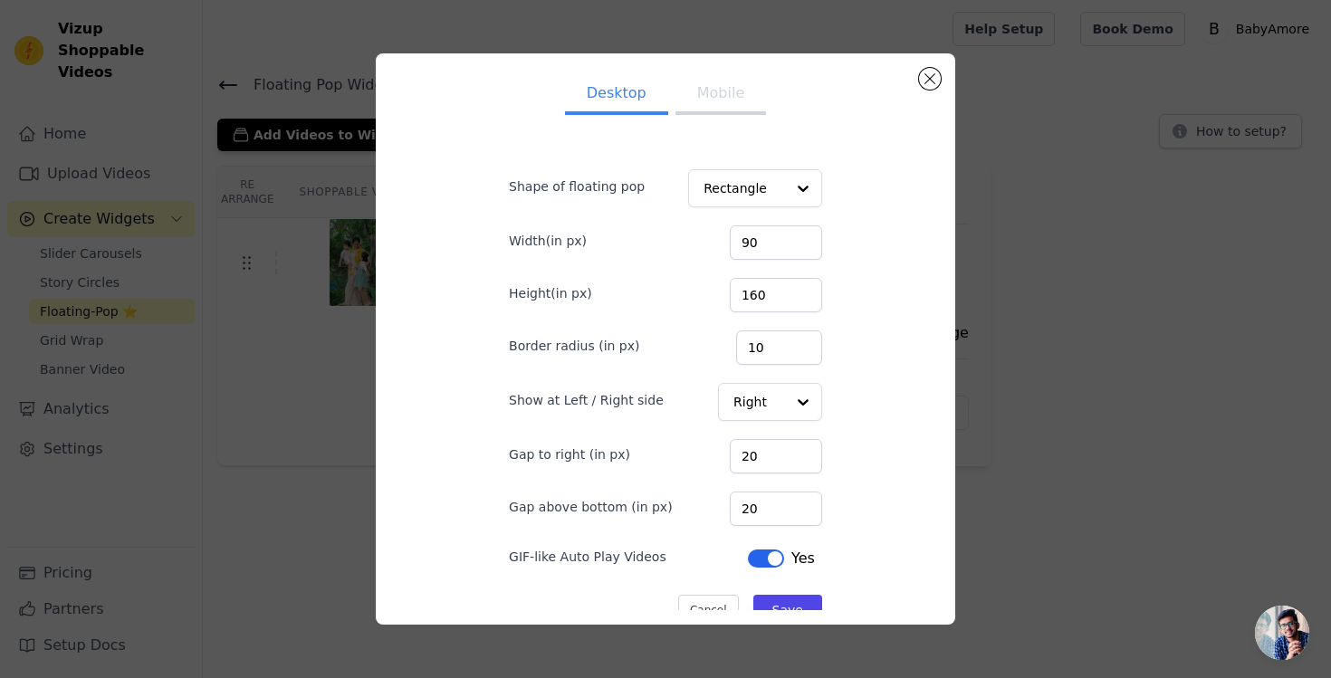
click at [708, 93] on button "Mobile" at bounding box center [720, 95] width 91 height 40
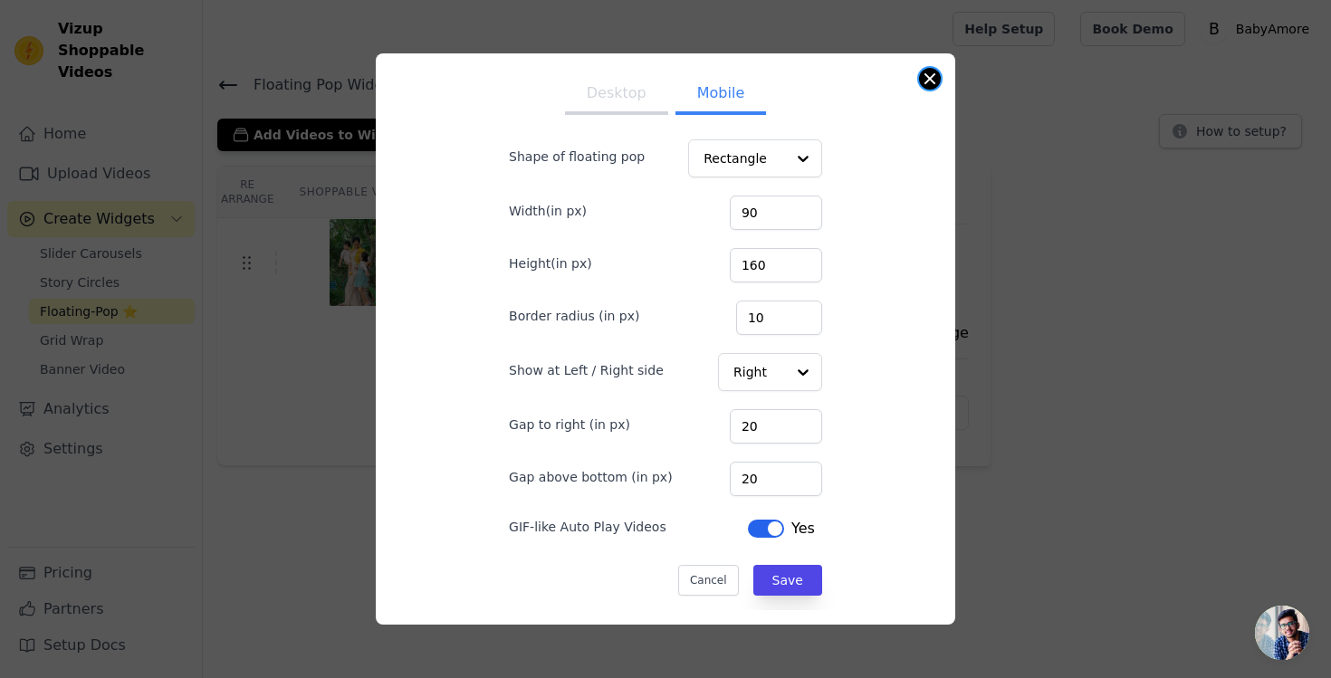
click at [933, 82] on button "Close modal" at bounding box center [930, 79] width 22 height 22
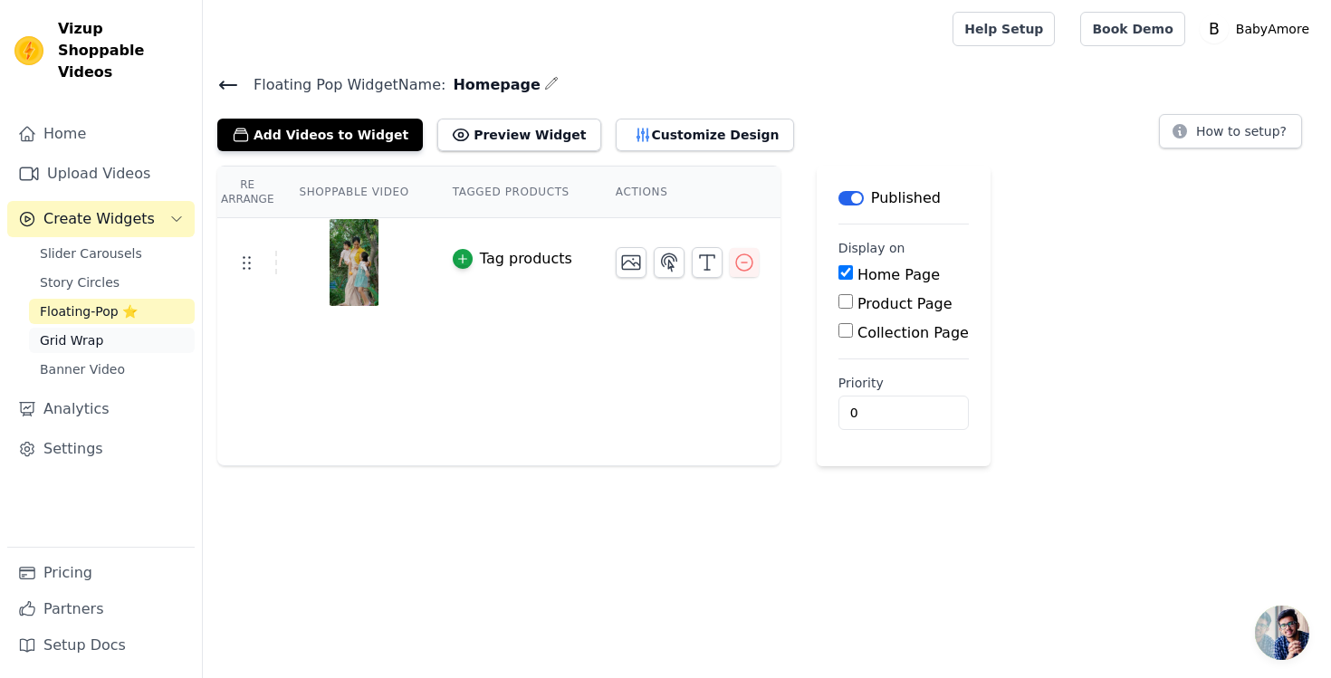
click at [100, 328] on link "Grid Wrap" at bounding box center [112, 340] width 166 height 25
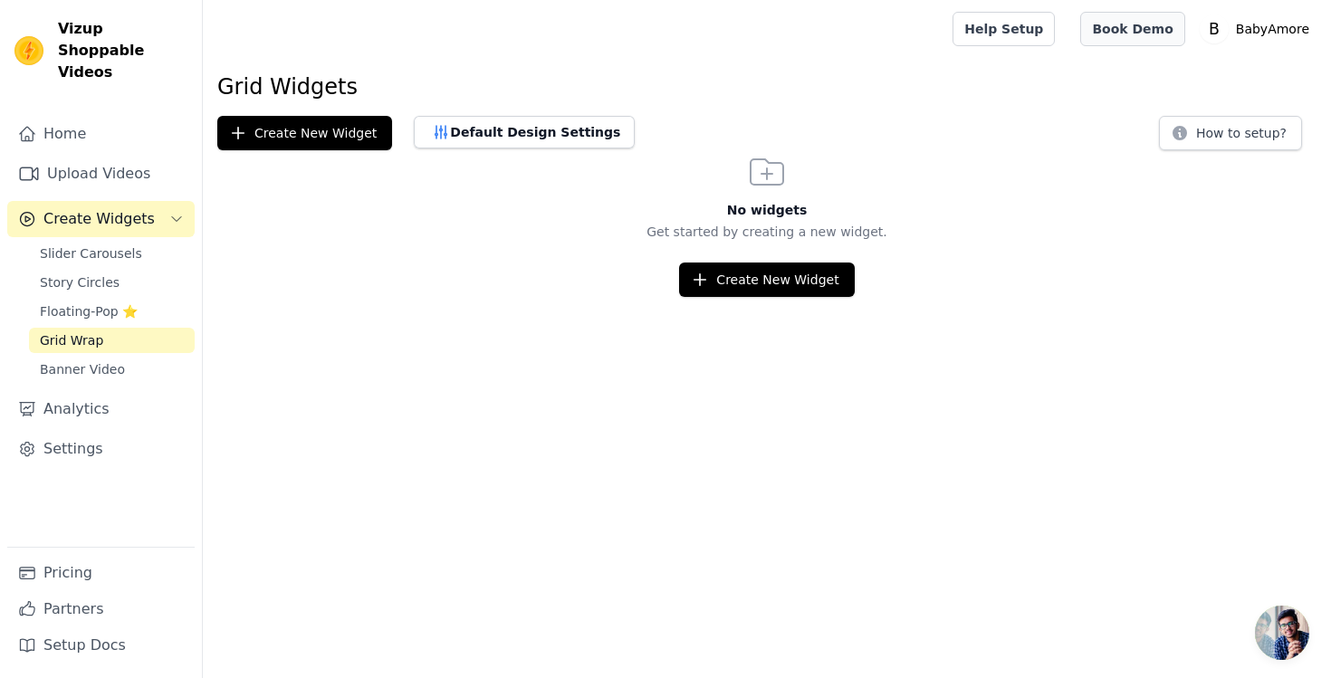
click at [1108, 35] on link "Book Demo" at bounding box center [1132, 29] width 104 height 34
